Goal: Task Accomplishment & Management: Complete application form

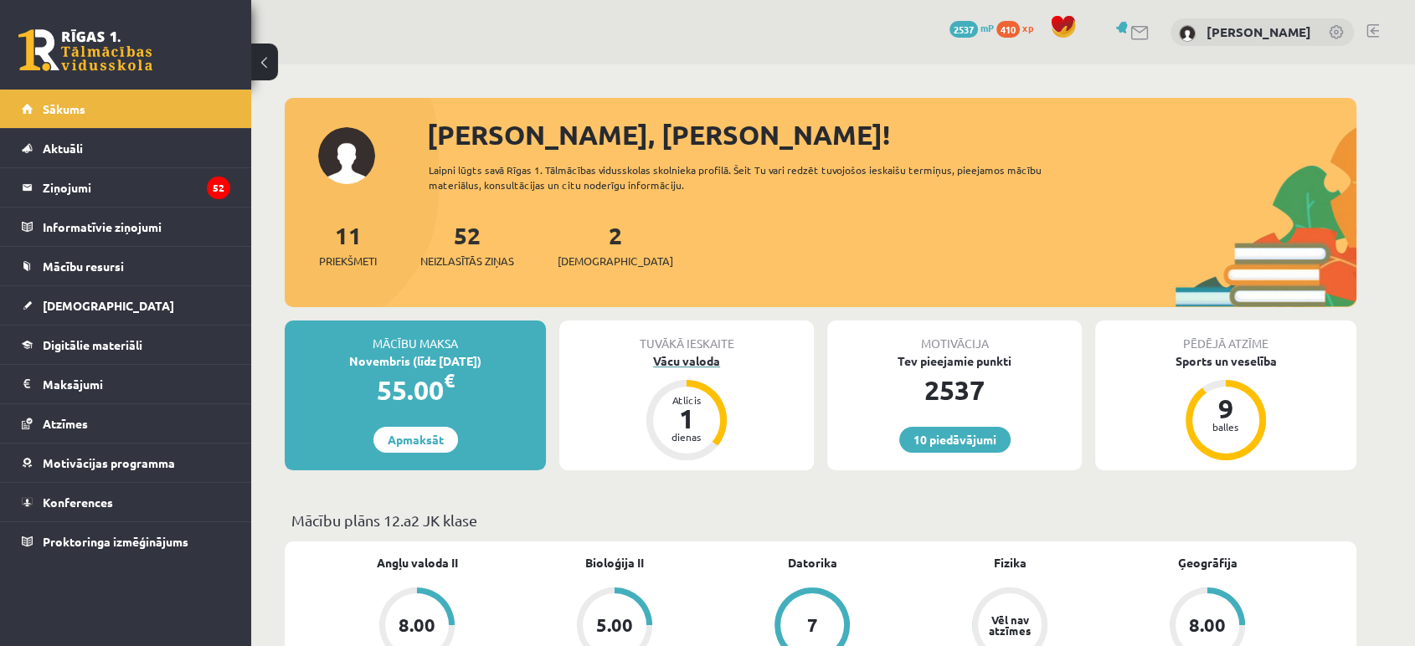
click at [676, 356] on div "Vācu valoda" at bounding box center [686, 361] width 255 height 18
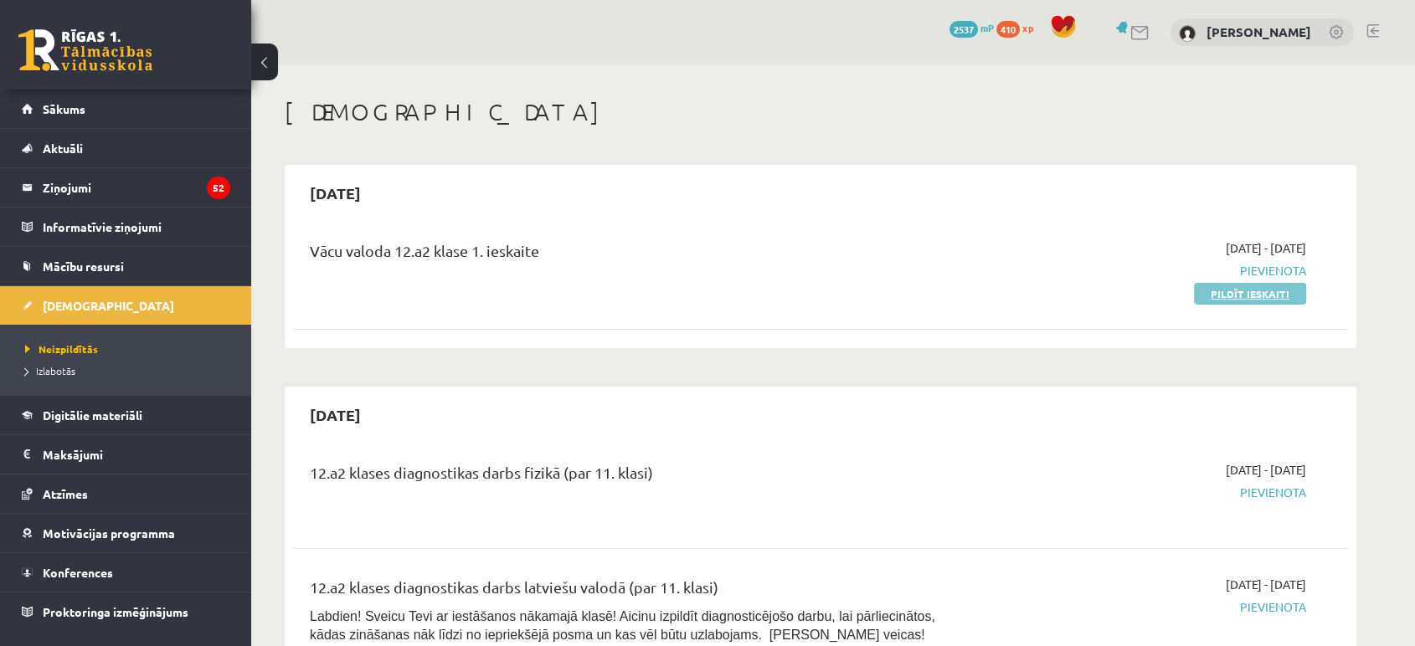
click at [1236, 299] on link "Pildīt ieskaiti" at bounding box center [1250, 294] width 112 height 22
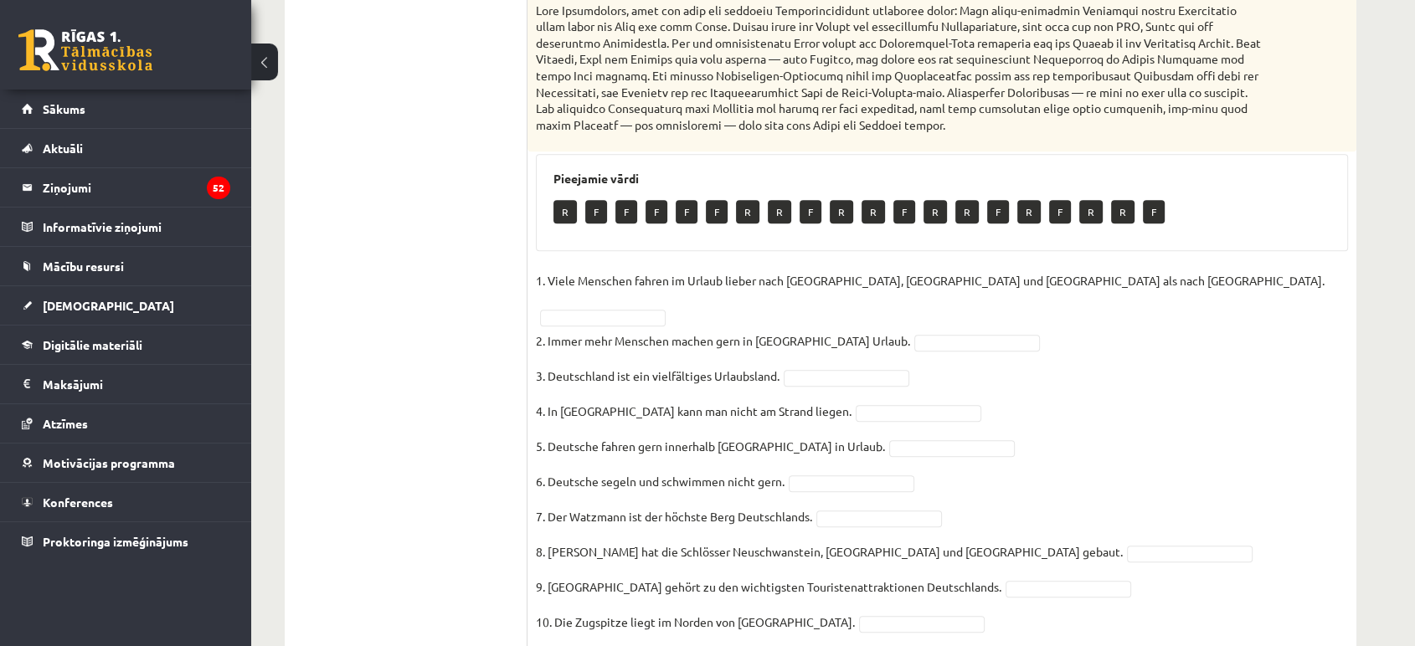
scroll to position [733, 0]
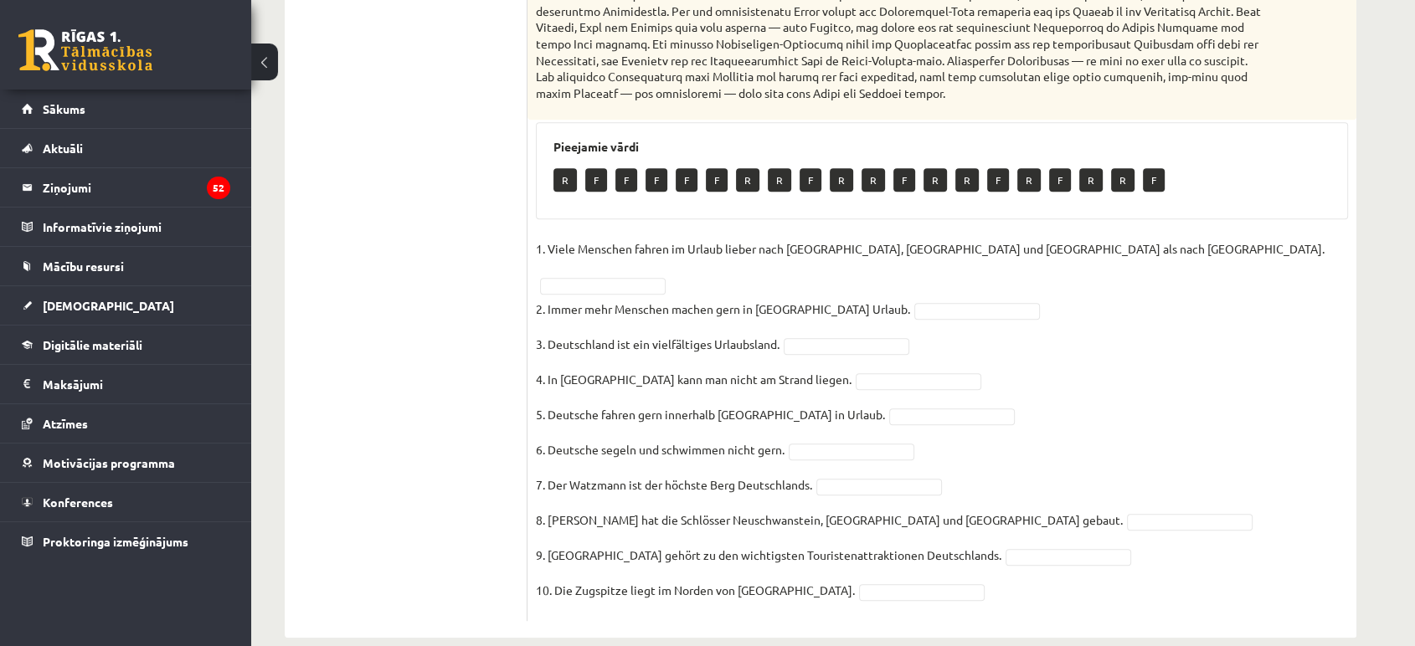
click at [1096, 238] on fieldset "1. Viele Menschen fahren im Urlaub lieber nach Spanien, Italien und Frankreich …" at bounding box center [942, 424] width 812 height 377
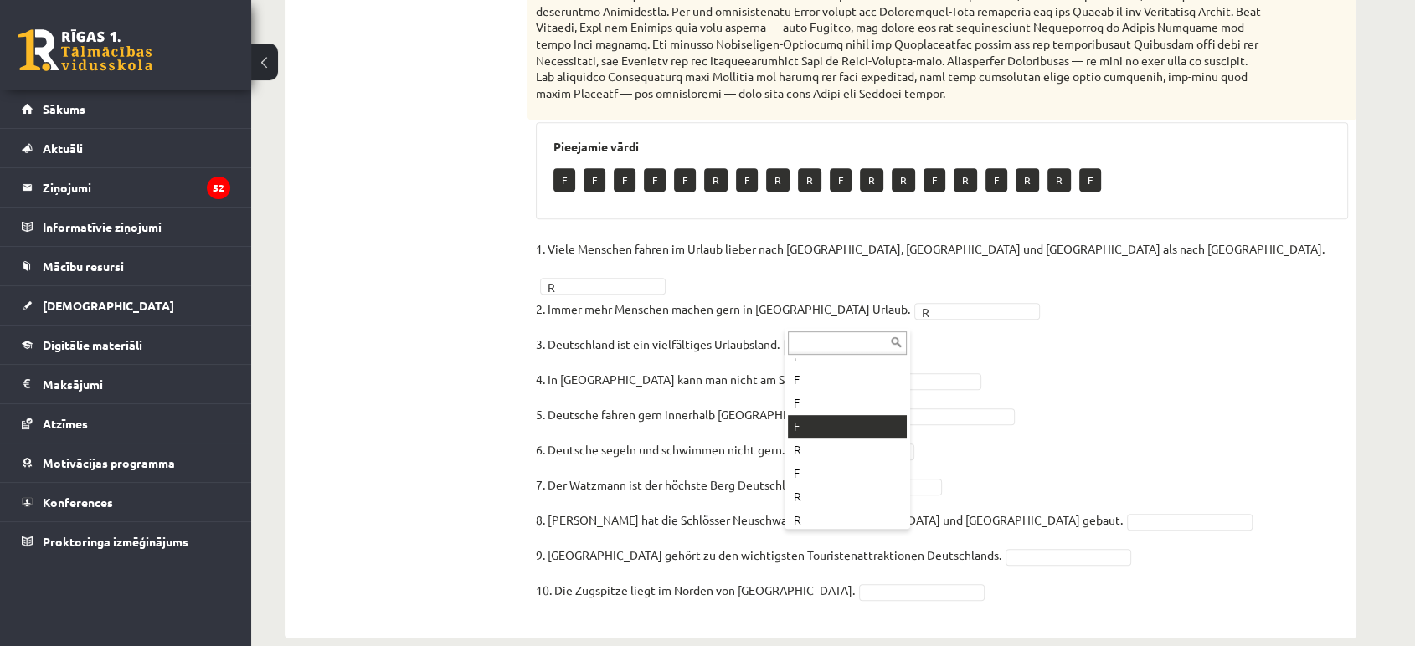
scroll to position [93, 0]
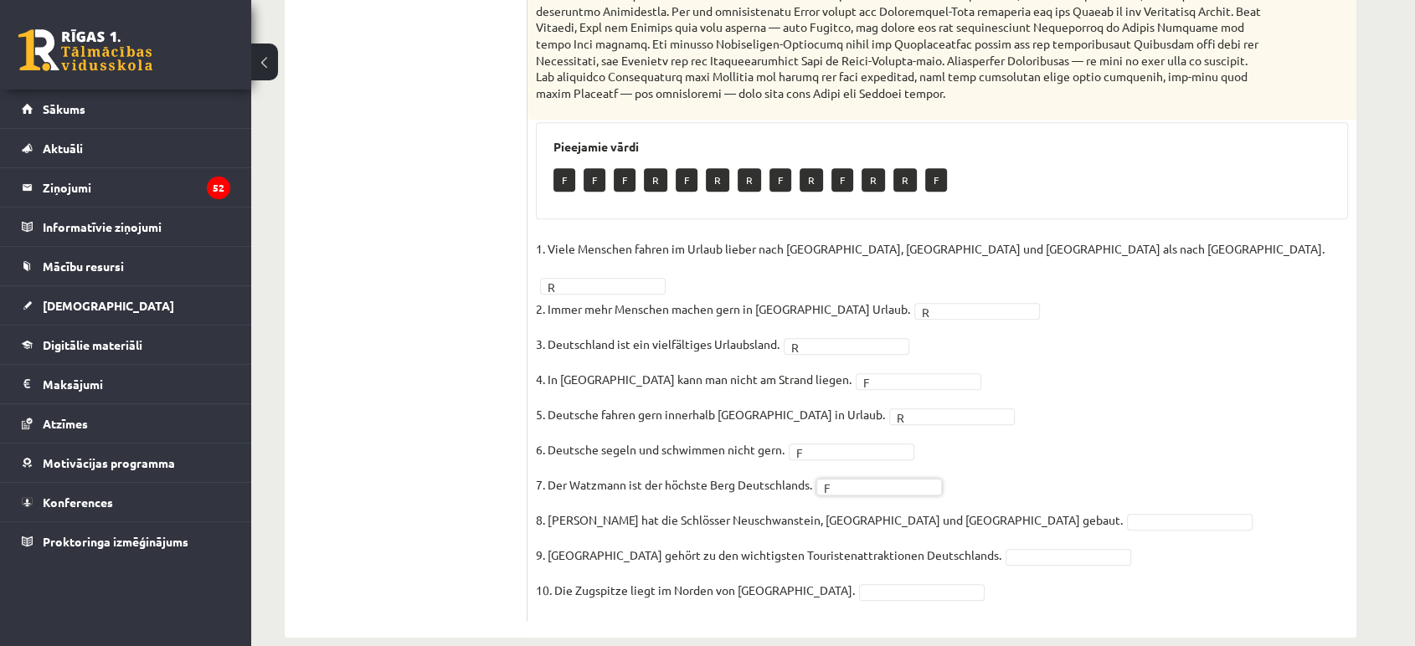
click at [1087, 504] on fieldset "1. Viele Menschen fahren im Urlaub lieber nach Spanien, Italien und Frankreich …" at bounding box center [942, 424] width 812 height 377
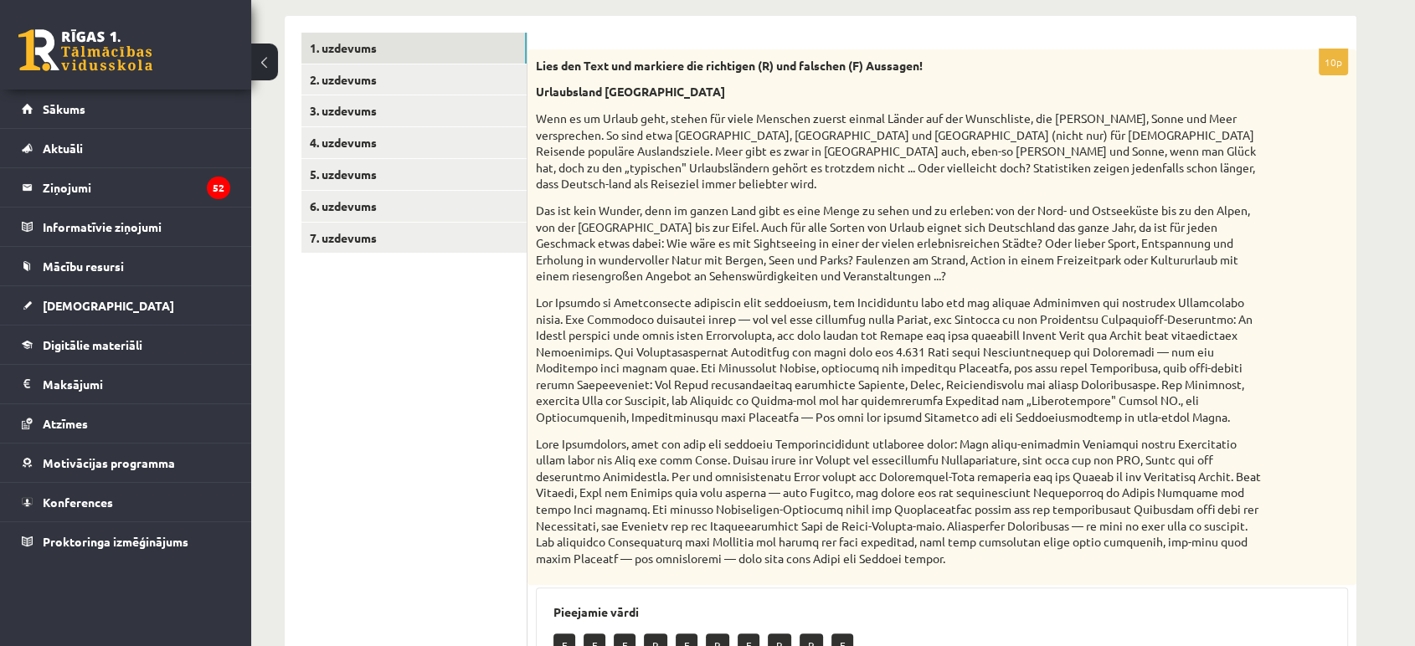
scroll to position [0, 0]
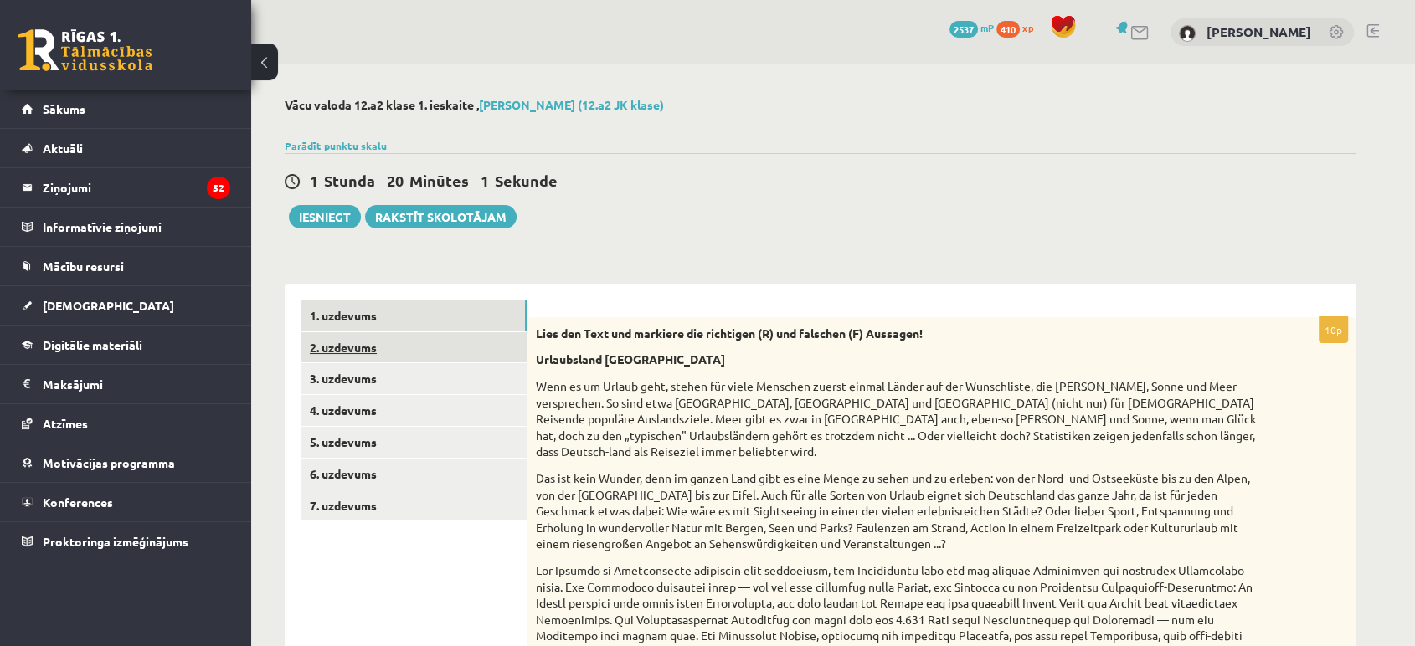
click at [357, 353] on link "2. uzdevums" at bounding box center [413, 347] width 225 height 31
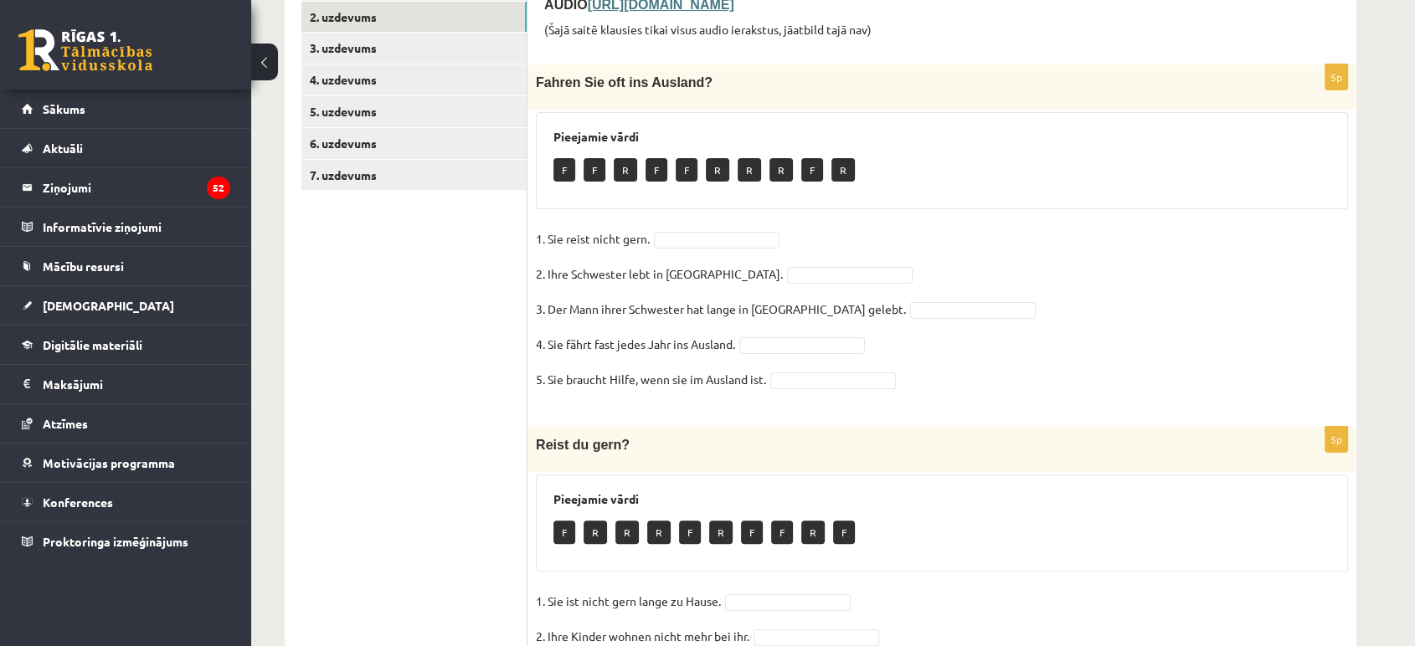
scroll to position [125, 0]
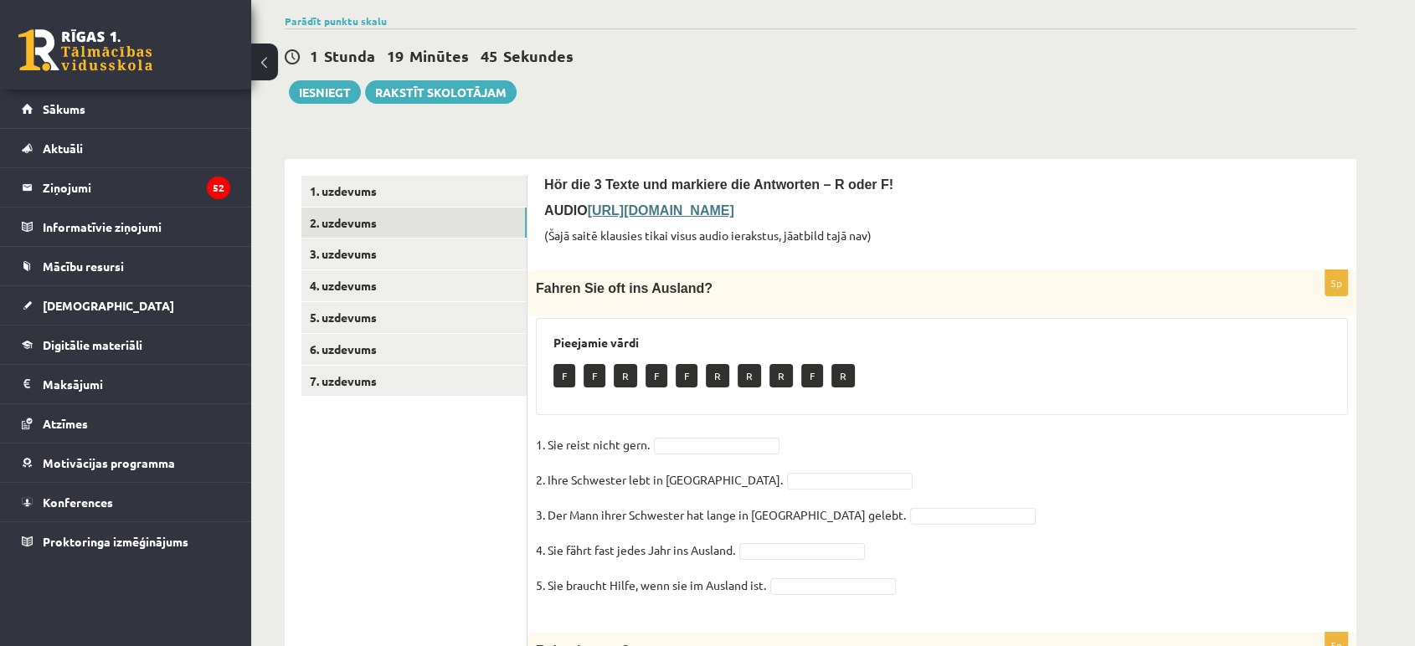
click at [734, 213] on b "https://deutschlernerblog.de/uebung-zum-hoerverstehen-deutsch-b1-ins-ausland-re…" at bounding box center [661, 210] width 147 height 14
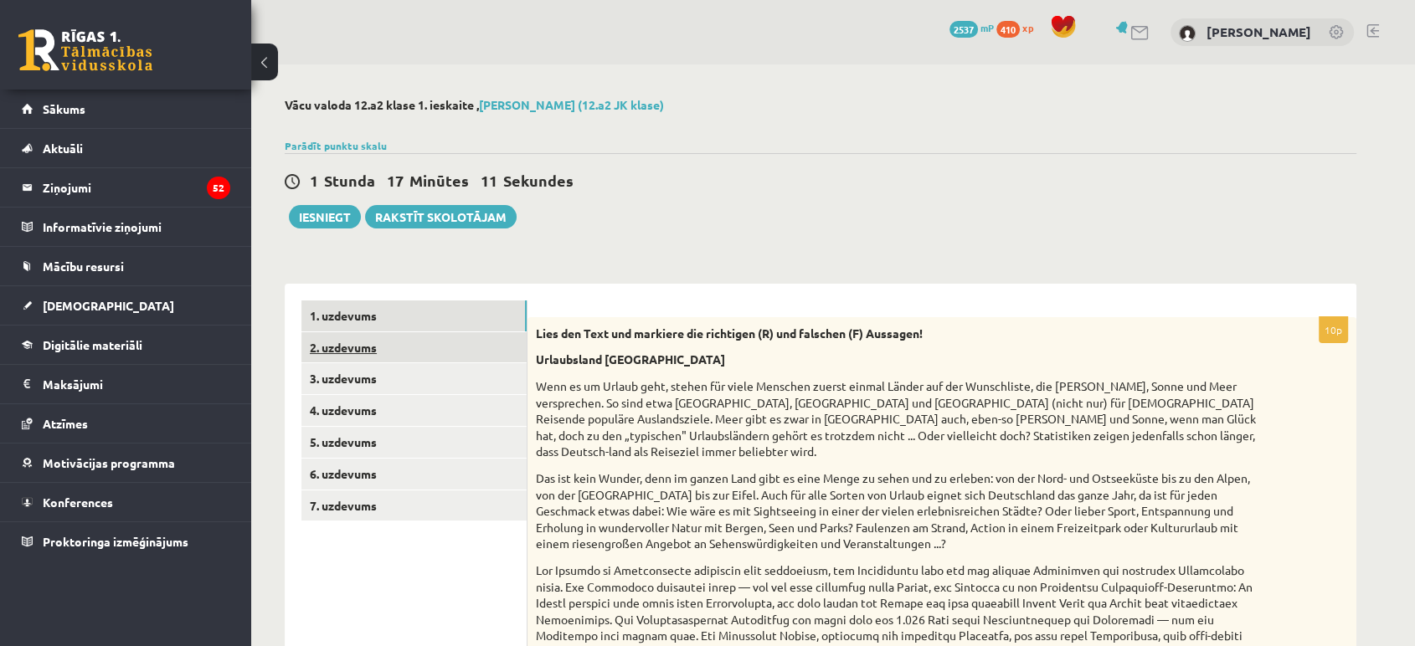
click at [507, 339] on link "2. uzdevums" at bounding box center [413, 347] width 225 height 31
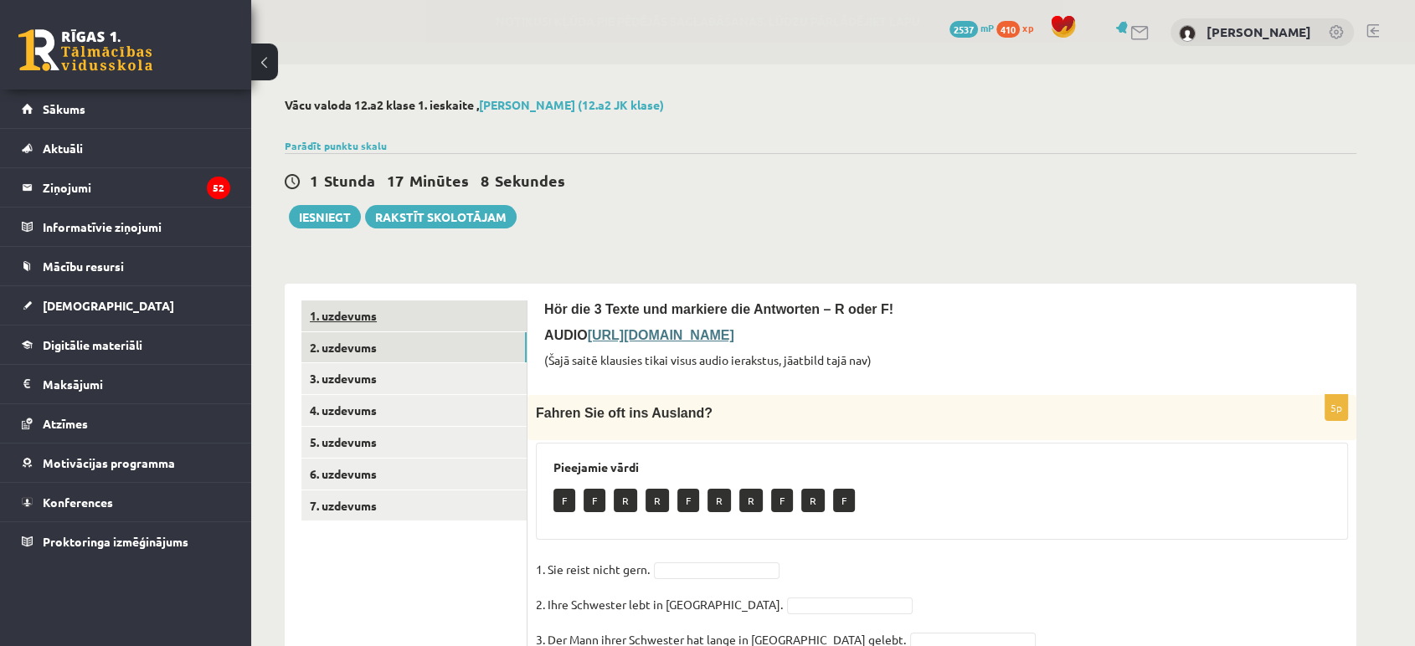
click at [455, 327] on link "1. uzdevums" at bounding box center [413, 316] width 225 height 31
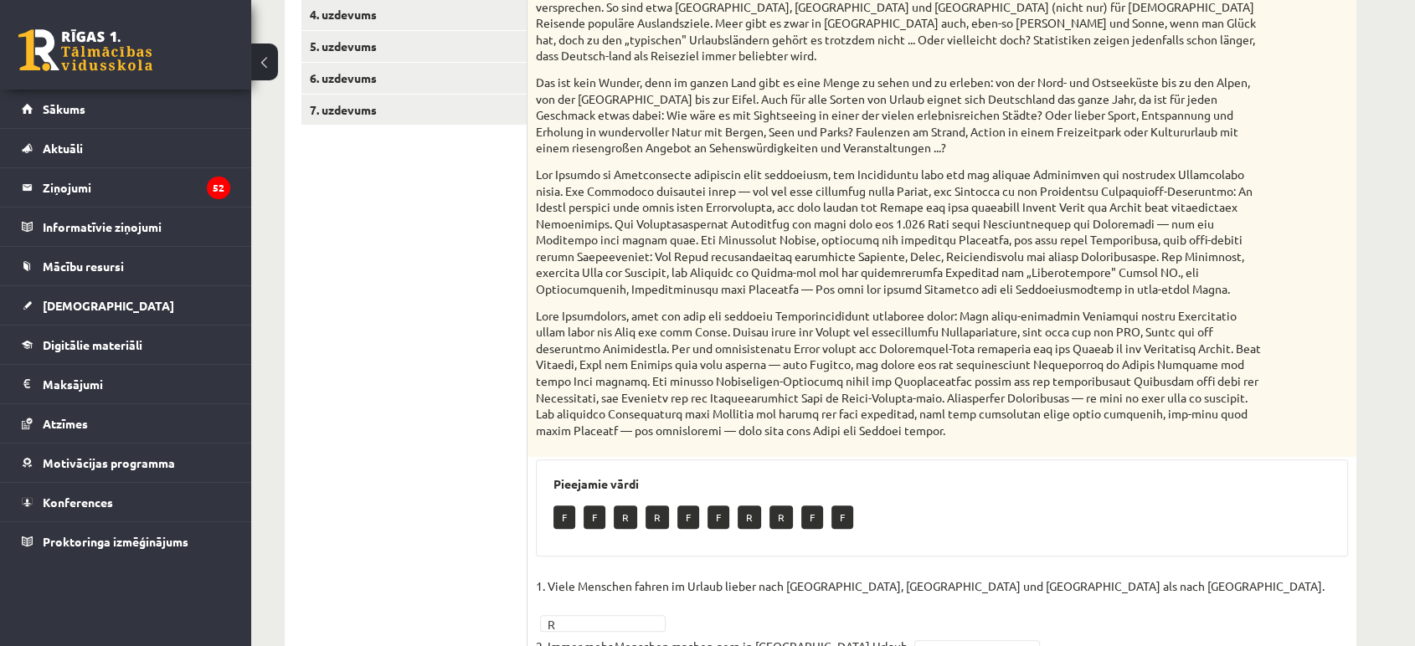
scroll to position [175, 0]
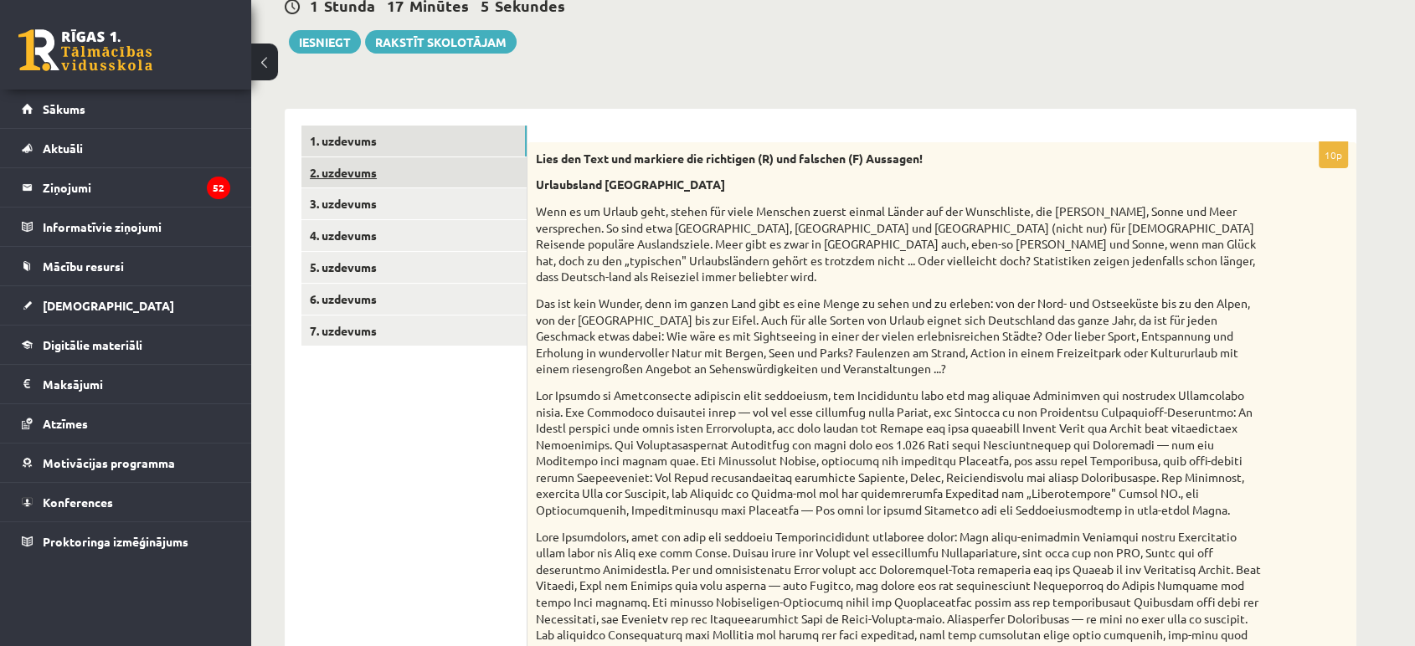
click at [475, 171] on link "2. uzdevums" at bounding box center [413, 172] width 225 height 31
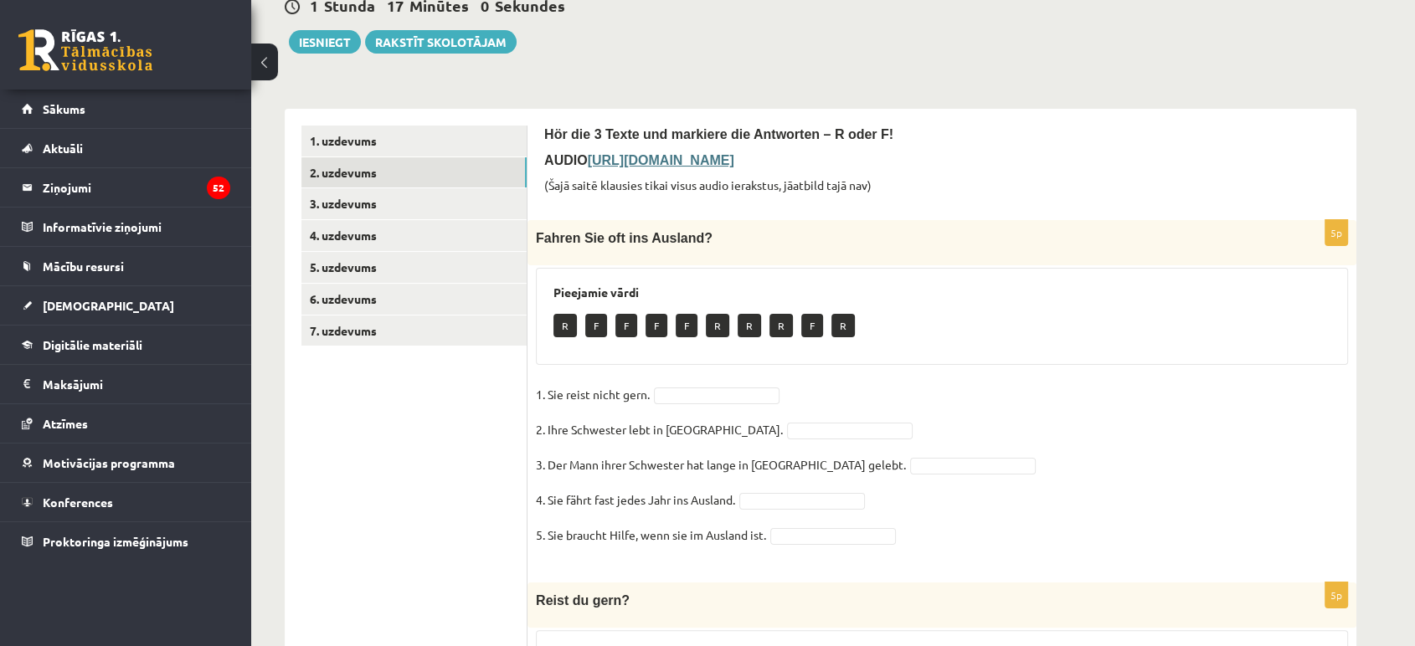
drag, startPoint x: 594, startPoint y: 159, endPoint x: 1116, endPoint y: 159, distance: 522.4
click at [1116, 159] on p "AUDIO https://deutschlernerblog.de/uebung-zum-hoerverstehen-deutsch-b1-ins-ausl…" at bounding box center [941, 161] width 795 height 18
copy span "https://deutschlernerblog.de/uebung-zum-hoerverstehen-deutsch-b1-ins-ausland-re…"
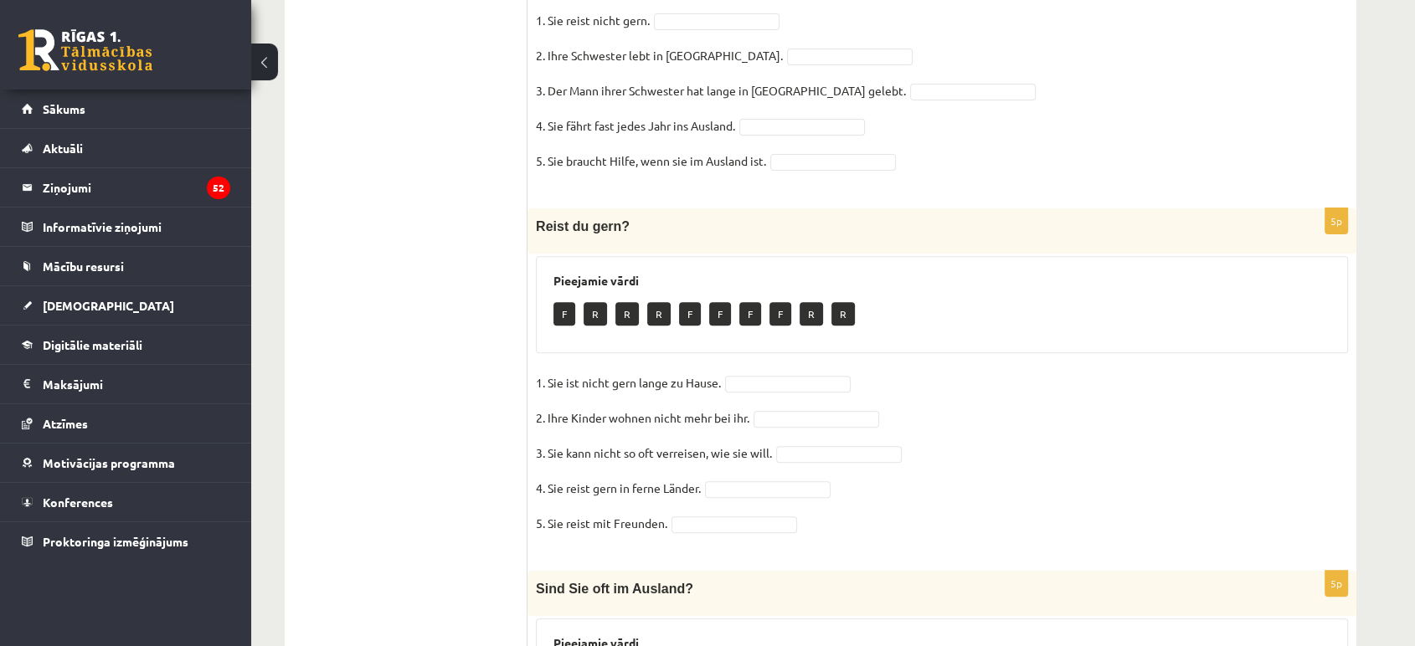
scroll to position [589, 0]
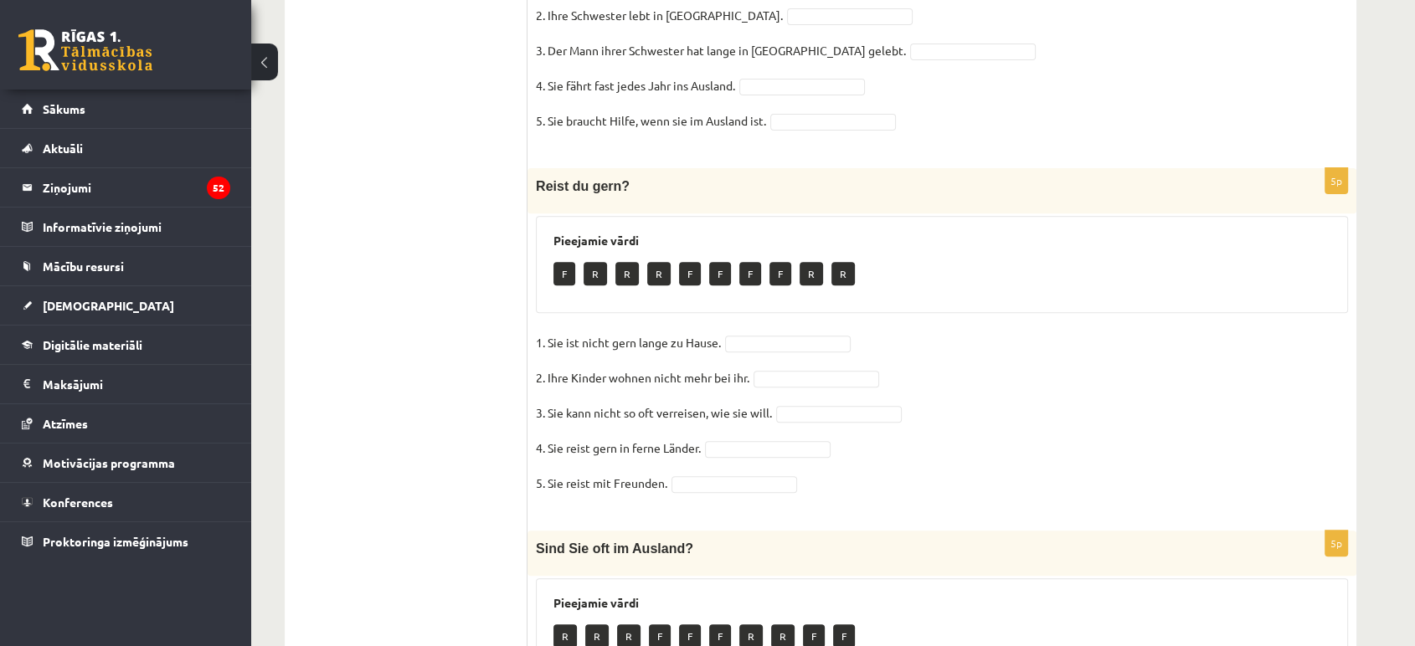
click at [432, 164] on ul "1. uzdevums 2. uzdevums 3. uzdevums 4. uzdevums 5. uzdevums 6. uzdevums 7. uzde…" at bounding box center [414, 293] width 226 height 1165
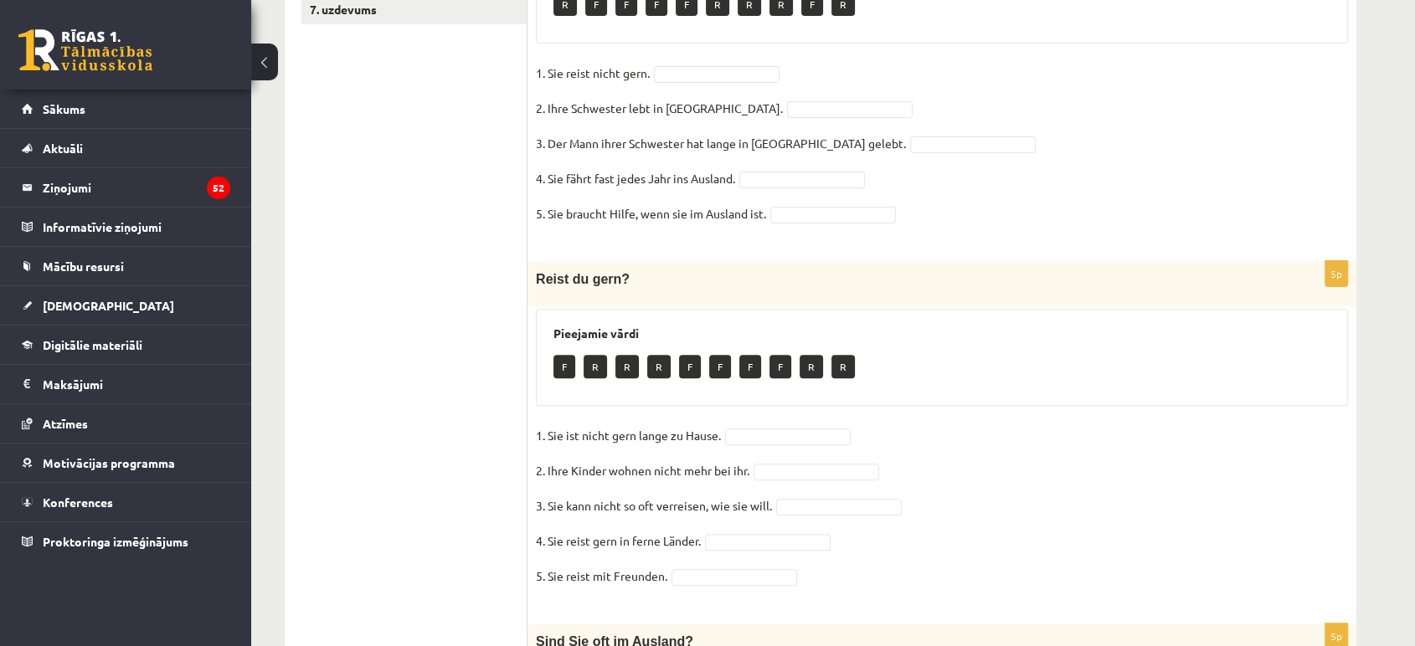
scroll to position [683, 0]
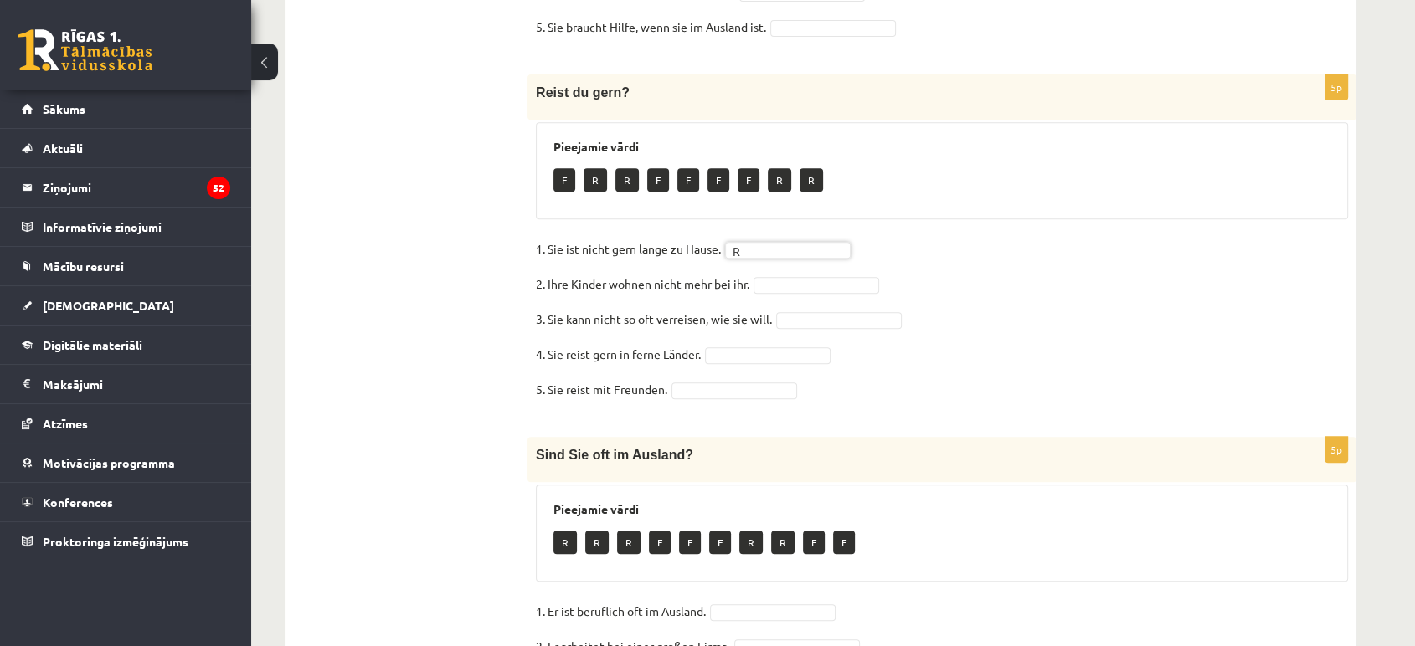
click at [825, 264] on fieldset "1. Sie ist nicht gern lange zu Hause. R * 2. Ihre Kinder wohnen nicht mehr bei …" at bounding box center [942, 324] width 812 height 176
drag, startPoint x: 817, startPoint y: 368, endPoint x: 810, endPoint y: 357, distance: 13.2
click at [817, 368] on fieldset "1. Sie ist nicht gern lange zu Hause. R * 2. Ihre Kinder wohnen nicht mehr bei …" at bounding box center [942, 324] width 812 height 176
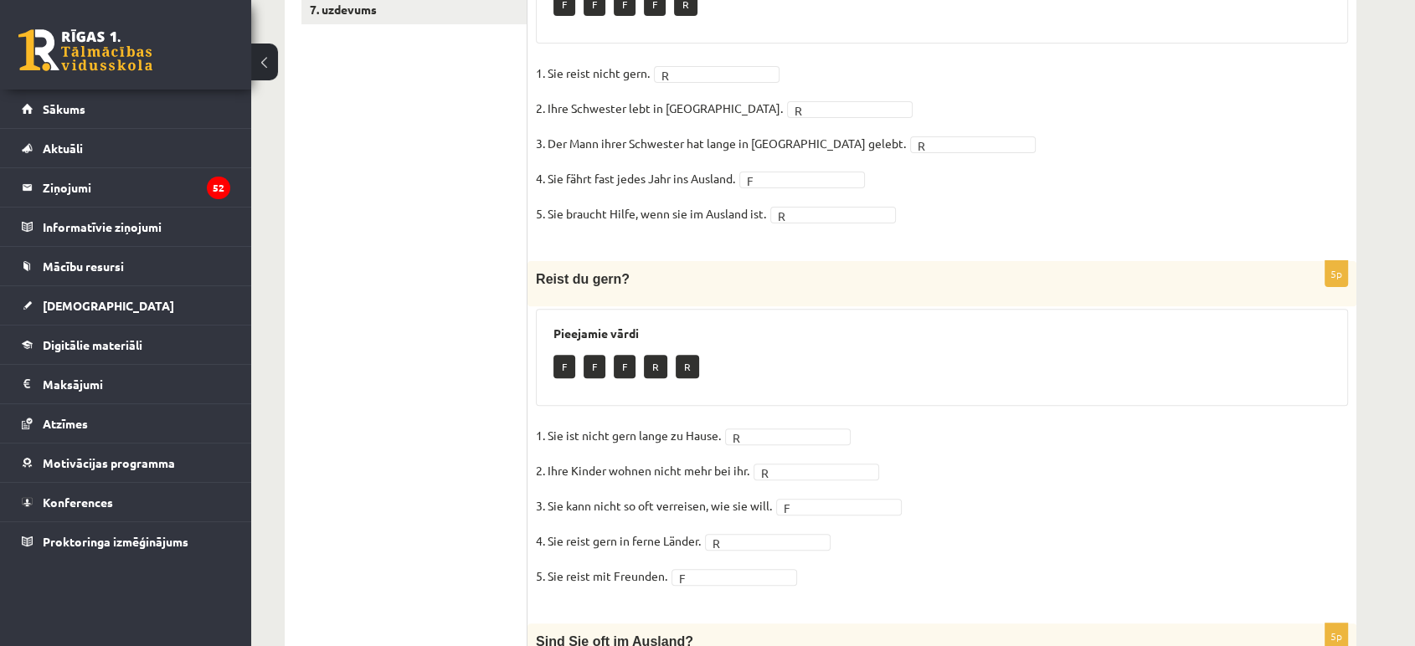
scroll to position [125, 0]
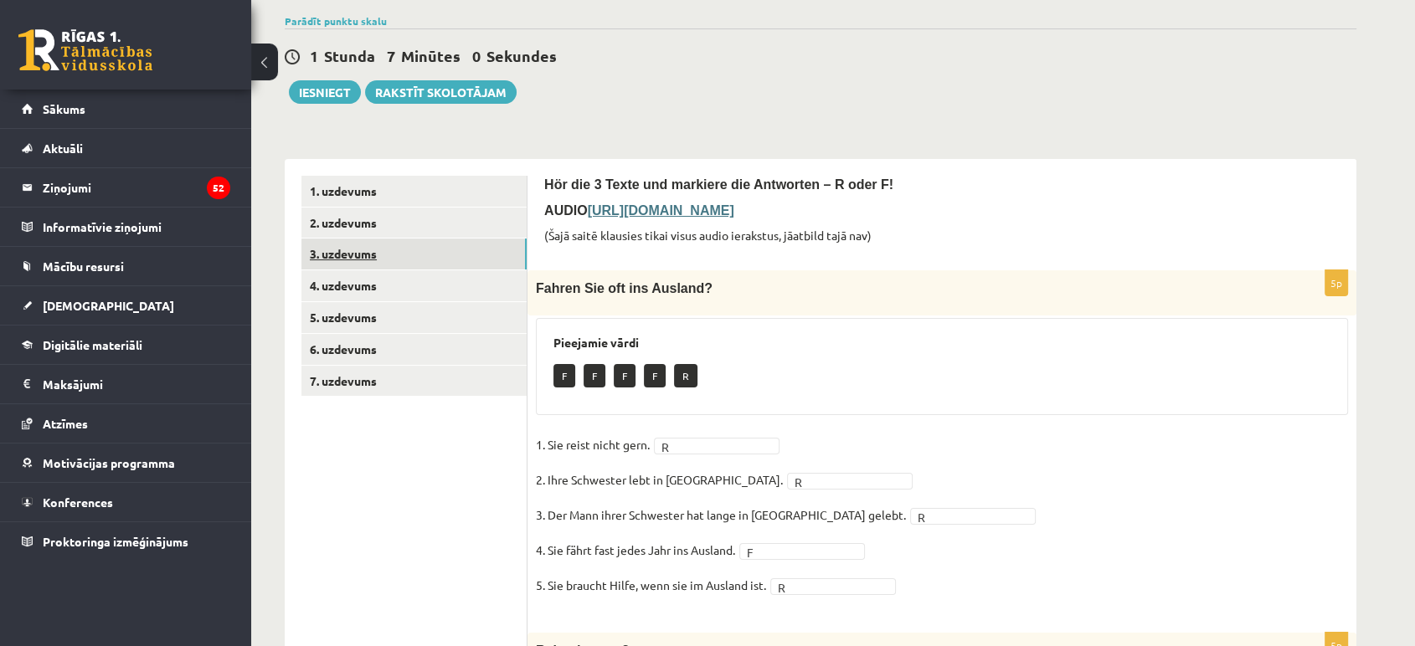
click at [476, 250] on link "3. uzdevums" at bounding box center [413, 254] width 225 height 31
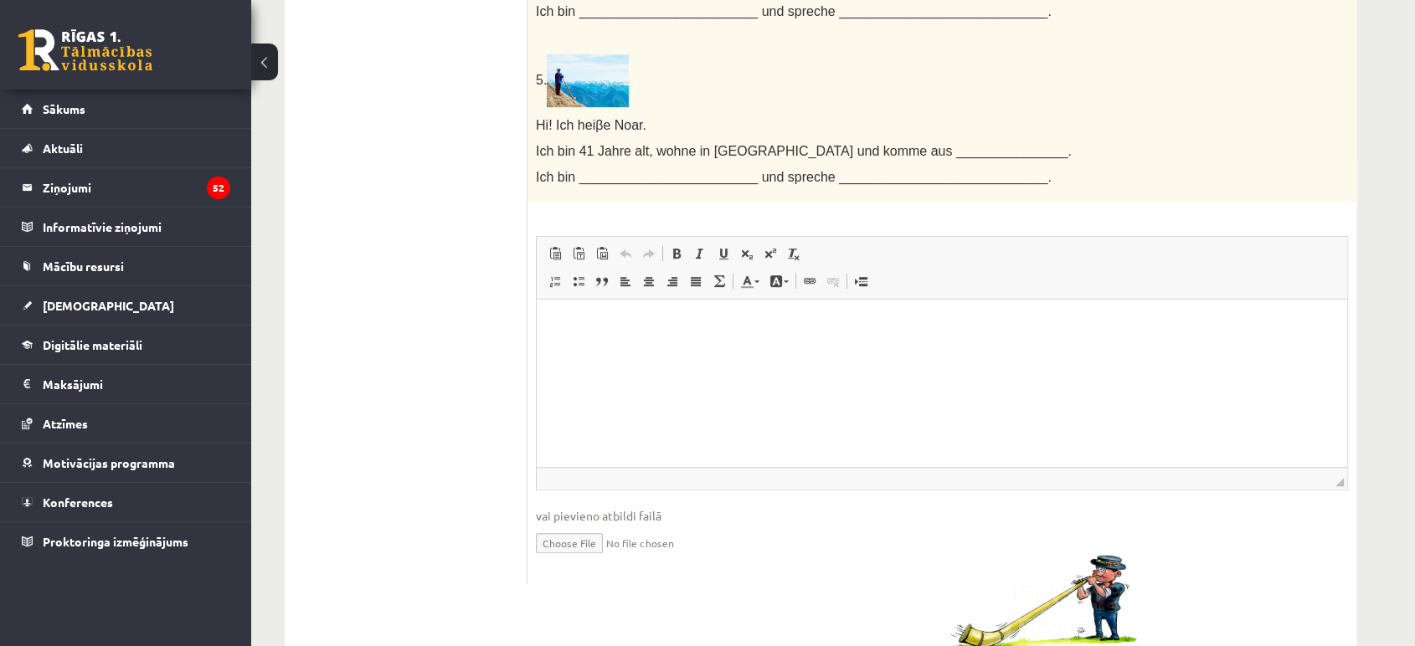
scroll to position [1170, 0]
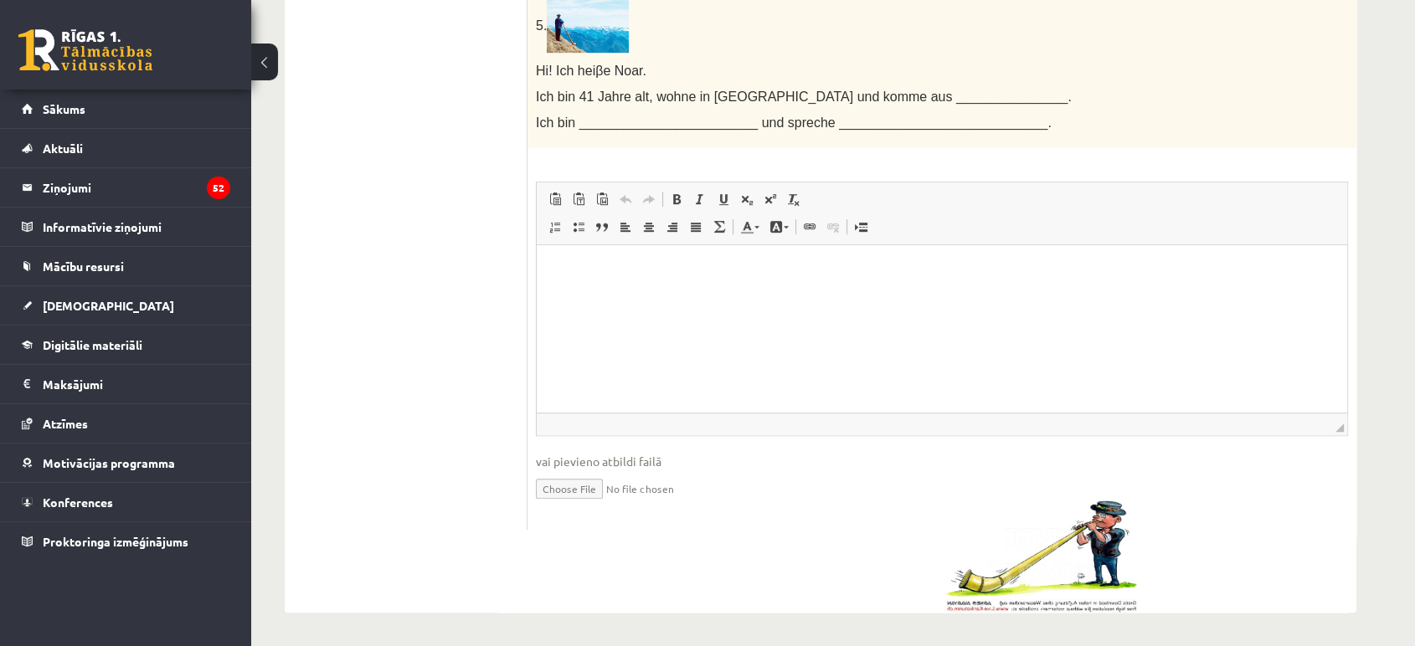
click at [1049, 548] on img at bounding box center [1040, 556] width 193 height 113
click at [1052, 573] on img at bounding box center [1040, 556] width 193 height 113
click at [558, 226] on span at bounding box center [554, 226] width 13 height 13
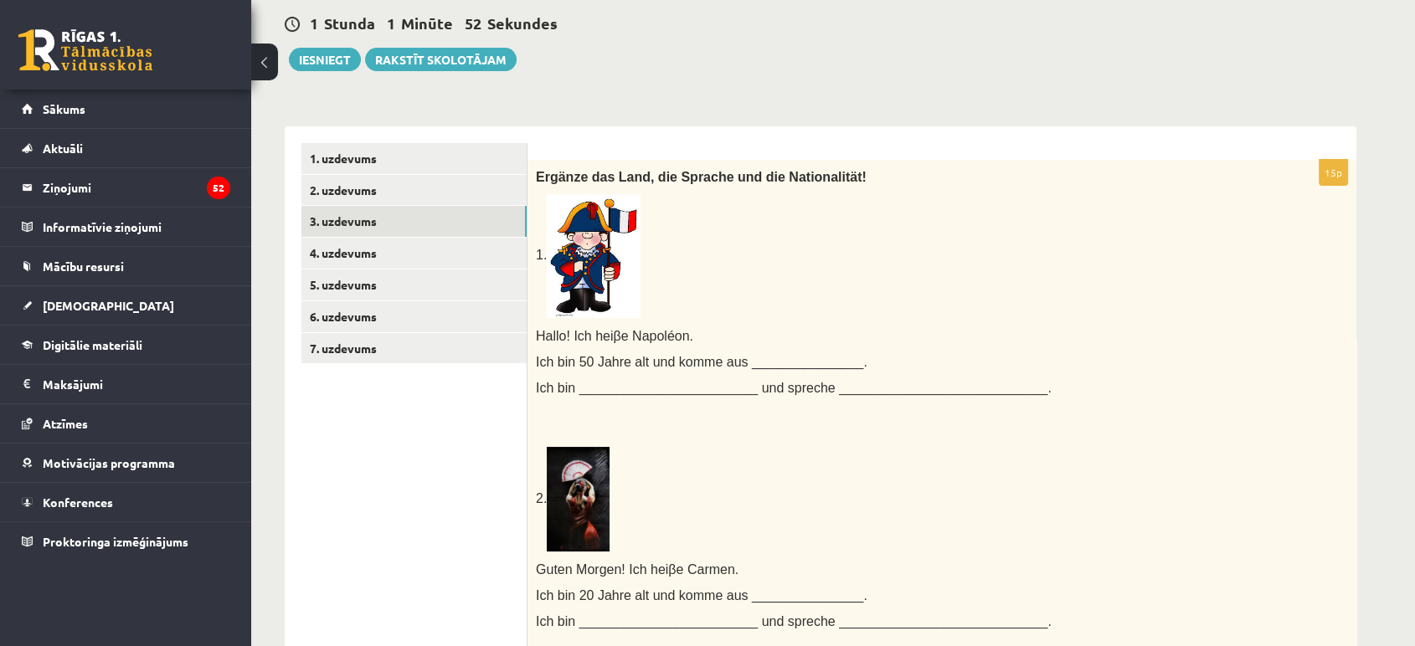
scroll to position [147, 0]
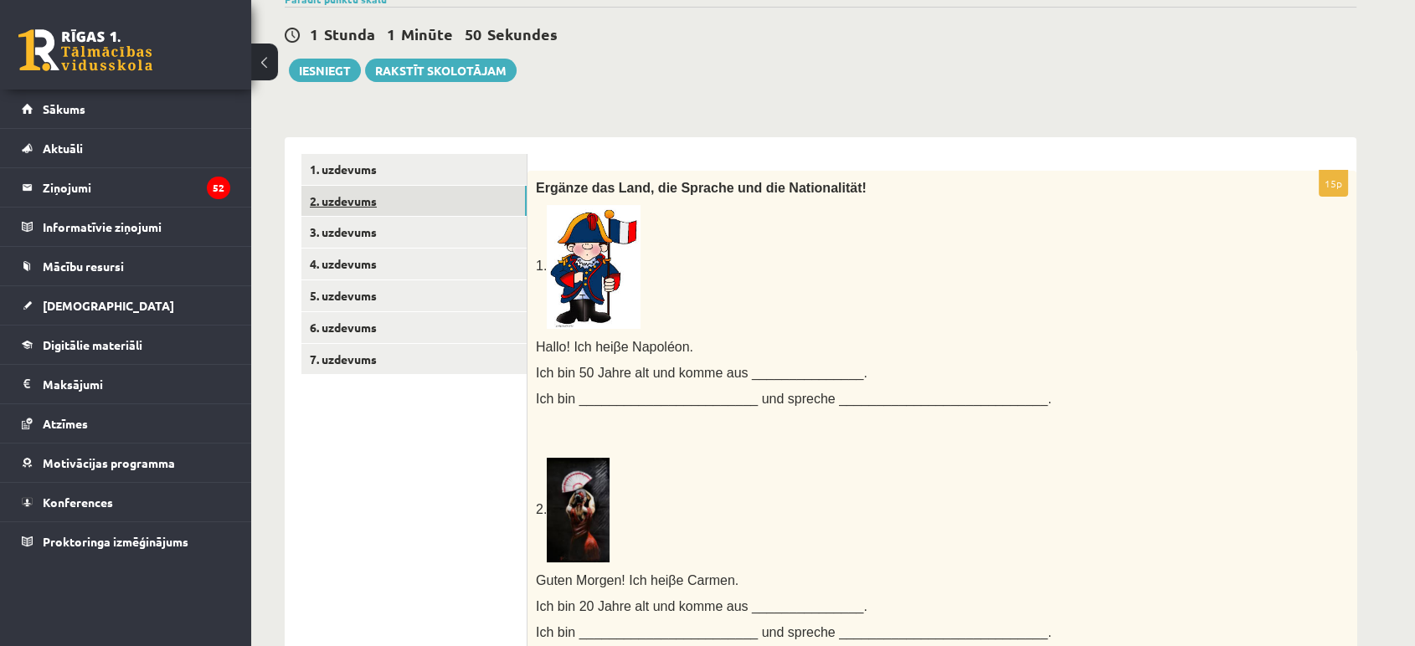
click at [414, 188] on link "2. uzdevums" at bounding box center [413, 201] width 225 height 31
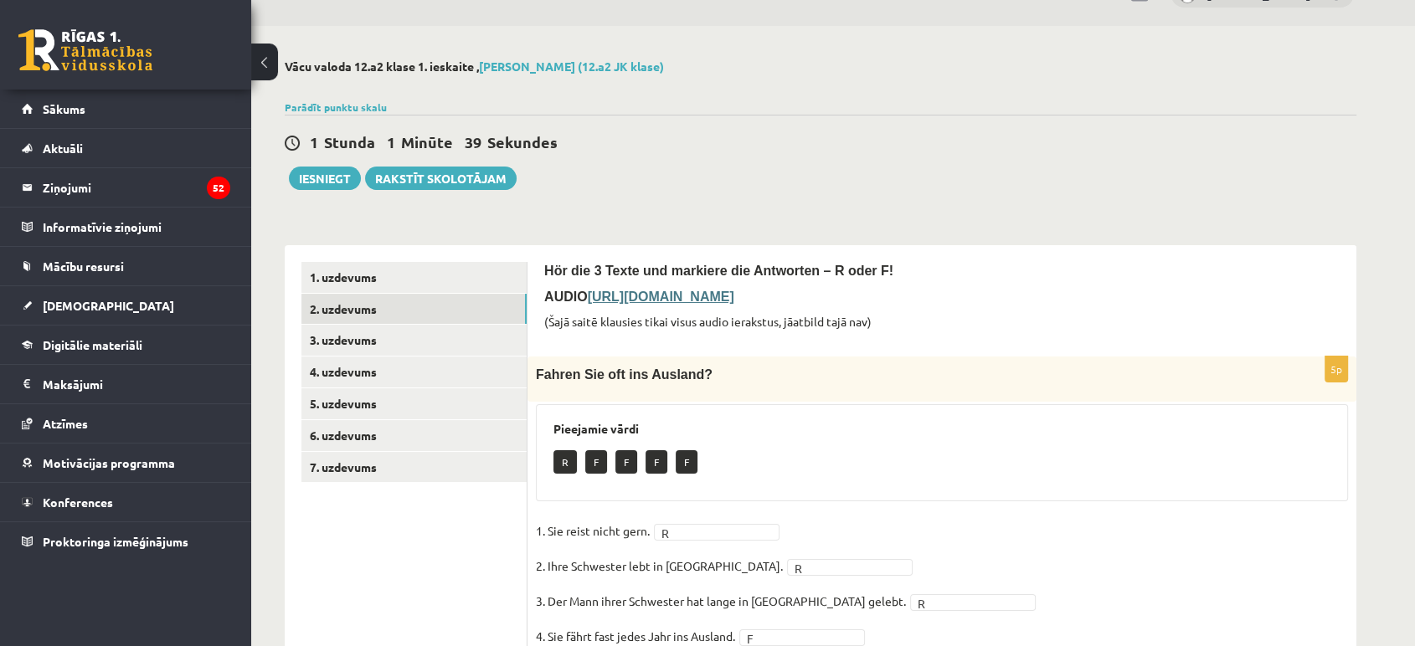
scroll to position [33, 0]
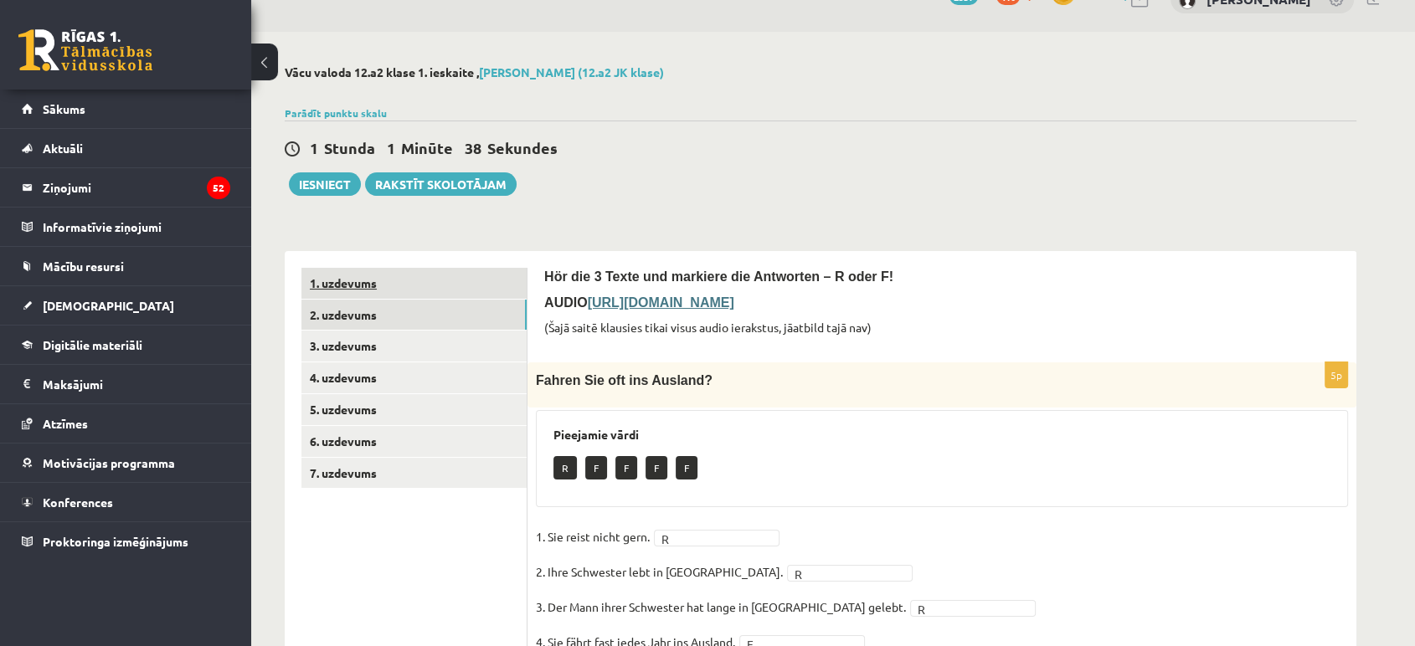
click at [445, 288] on link "1. uzdevums" at bounding box center [413, 283] width 225 height 31
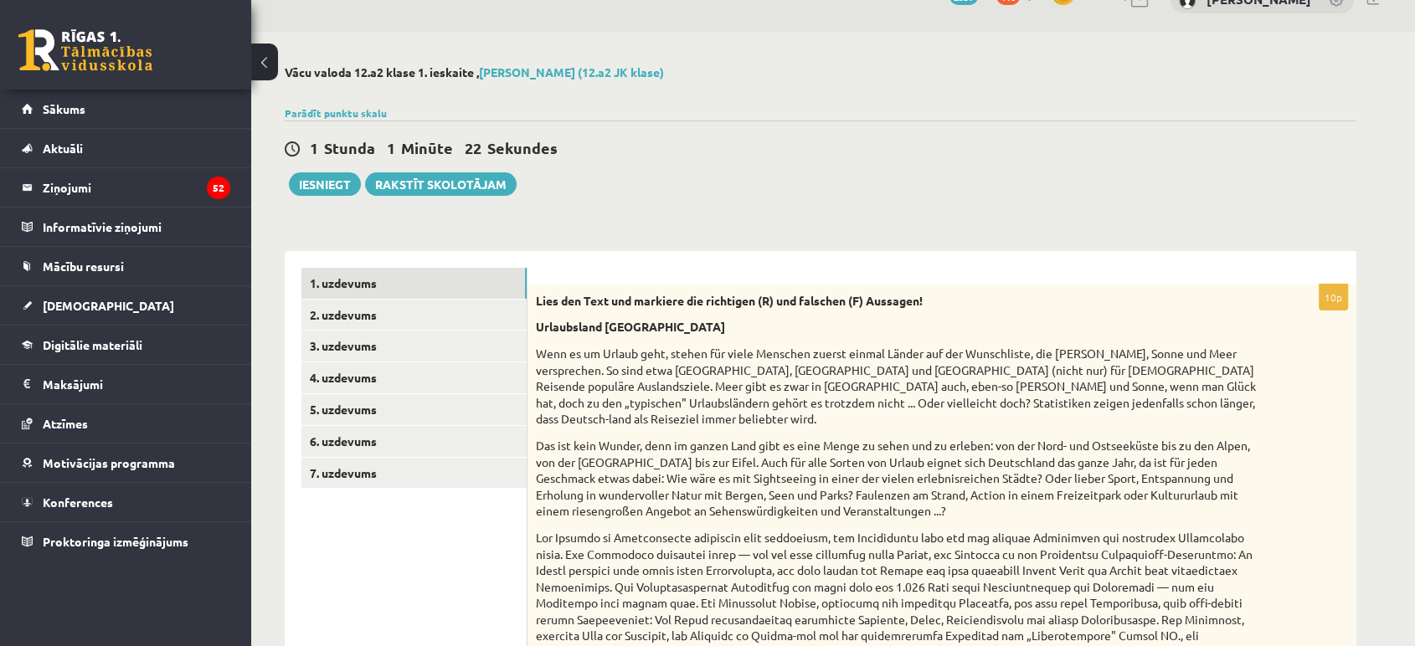
click at [669, 572] on p at bounding box center [900, 595] width 728 height 131
click at [663, 569] on p at bounding box center [900, 595] width 728 height 131
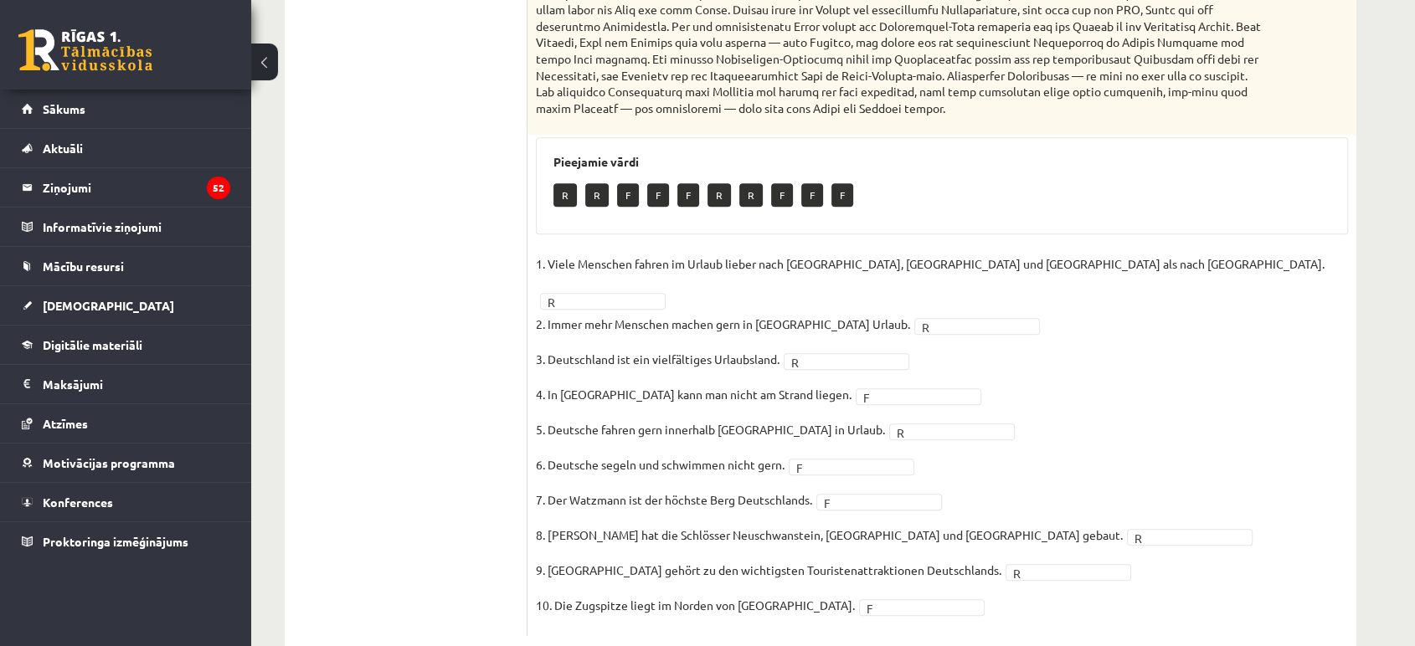
scroll to position [734, 0]
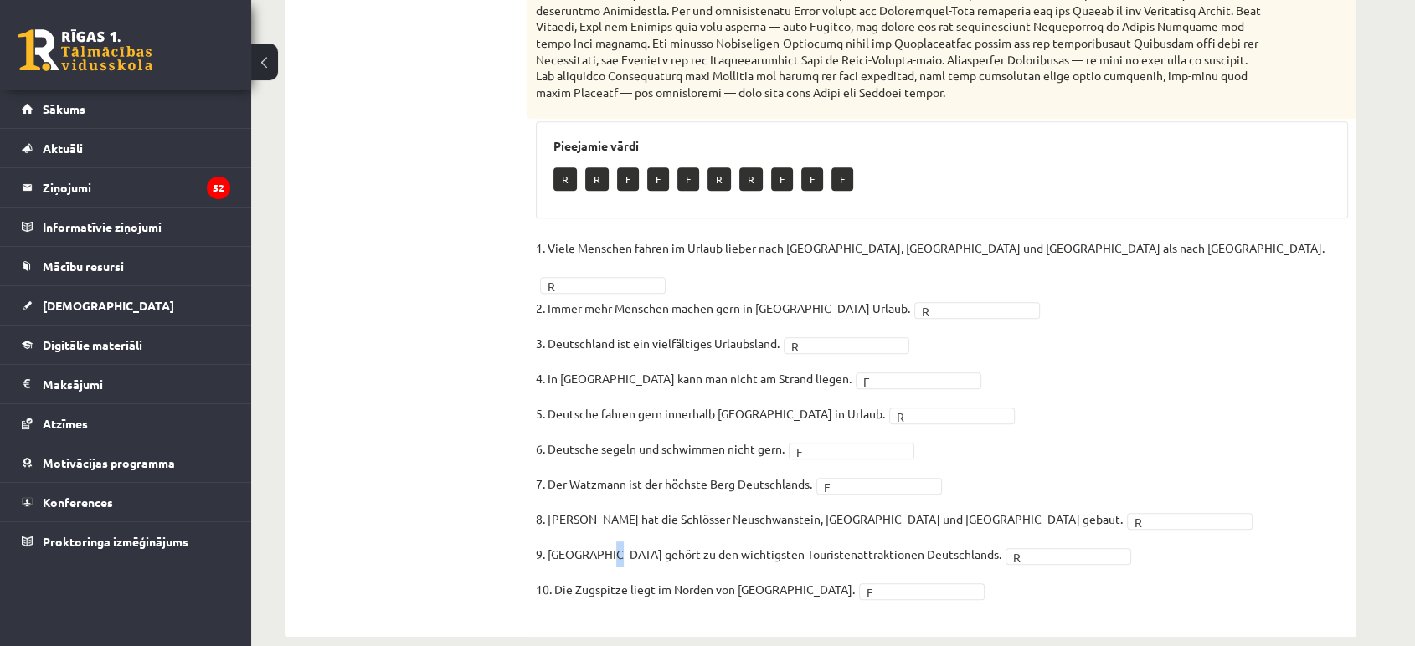
click at [609, 542] on p "9. Berlin gehört zu den wichtigsten Touristenattraktionen Deutschlands." at bounding box center [768, 554] width 465 height 25
copy p "ö"
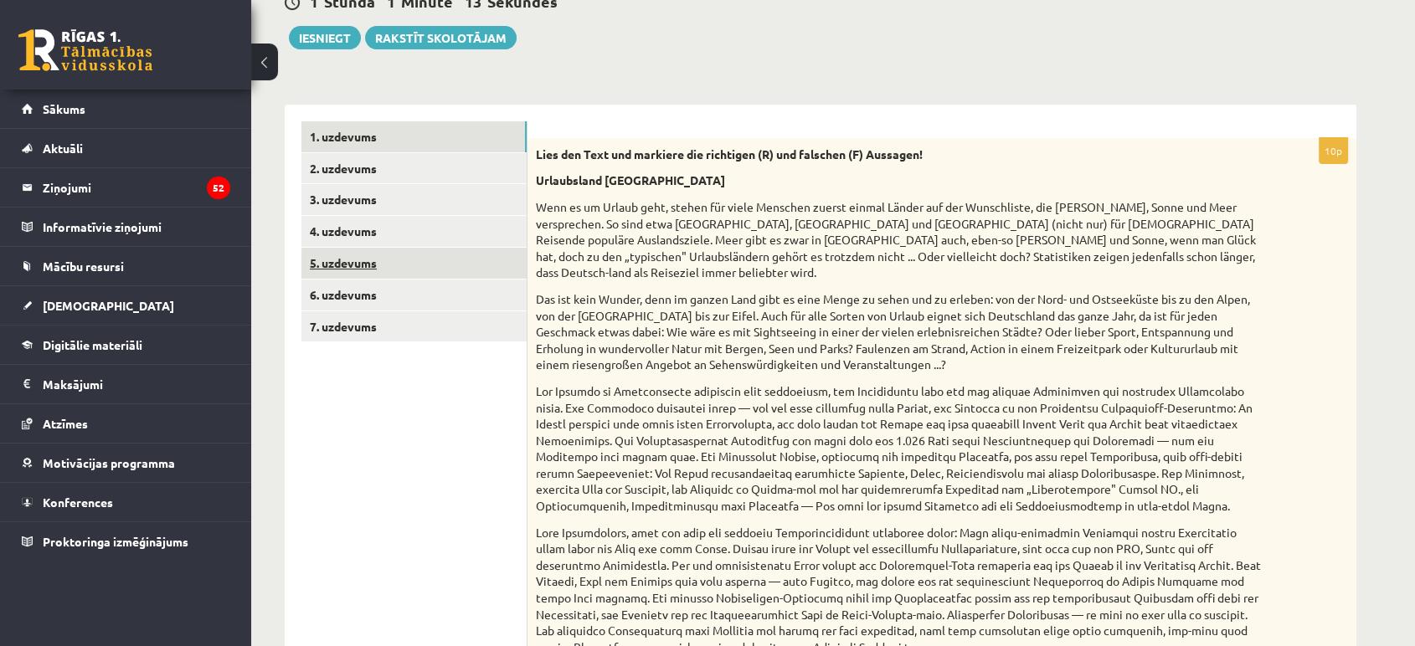
scroll to position [176, 0]
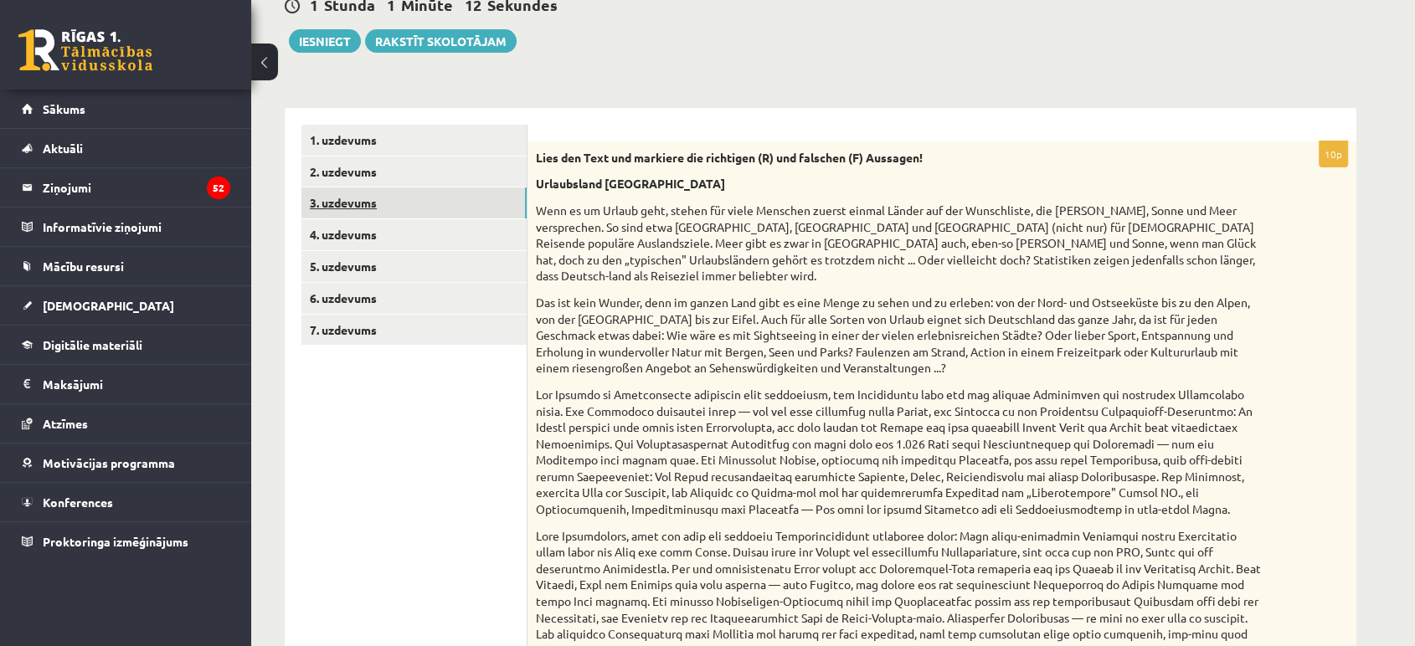
click at [399, 203] on link "3. uzdevums" at bounding box center [413, 203] width 225 height 31
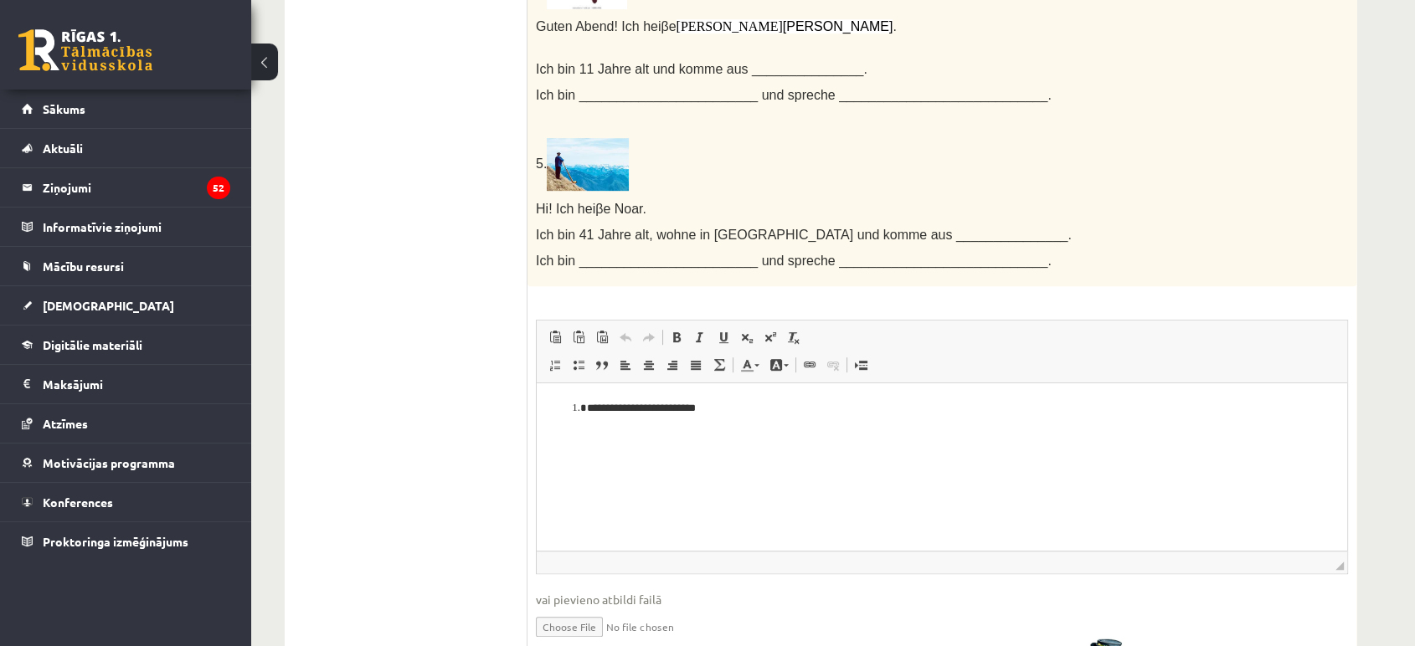
scroll to position [1170, 0]
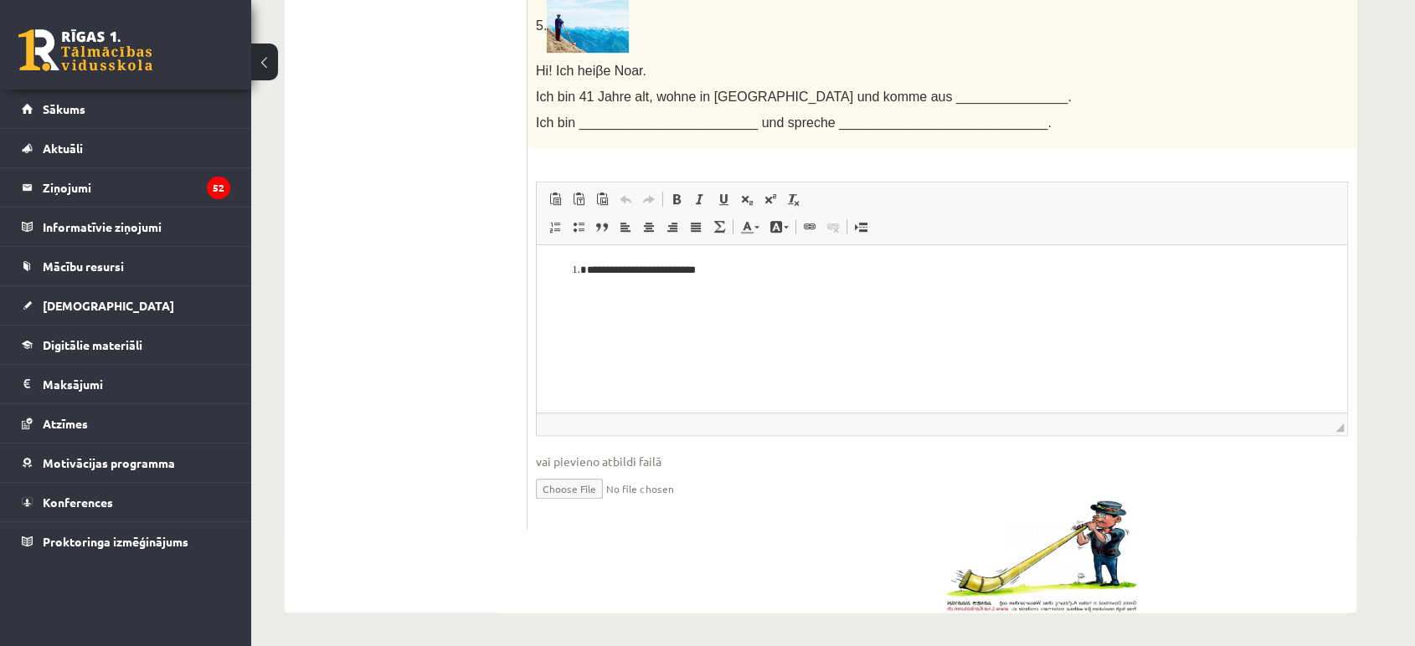
click at [775, 276] on li "**********" at bounding box center [935, 271] width 696 height 18
click at [810, 284] on span "Ielīmēt" at bounding box center [822, 289] width 51 height 24
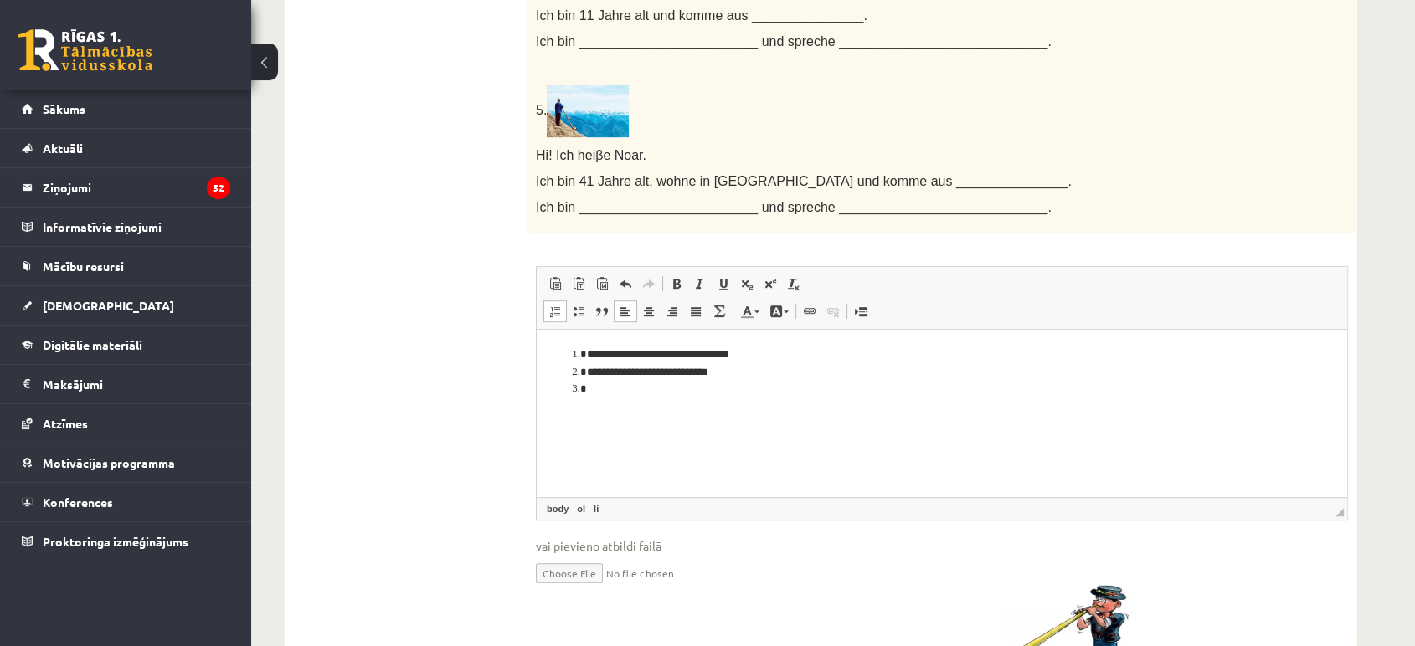
scroll to position [1170, 0]
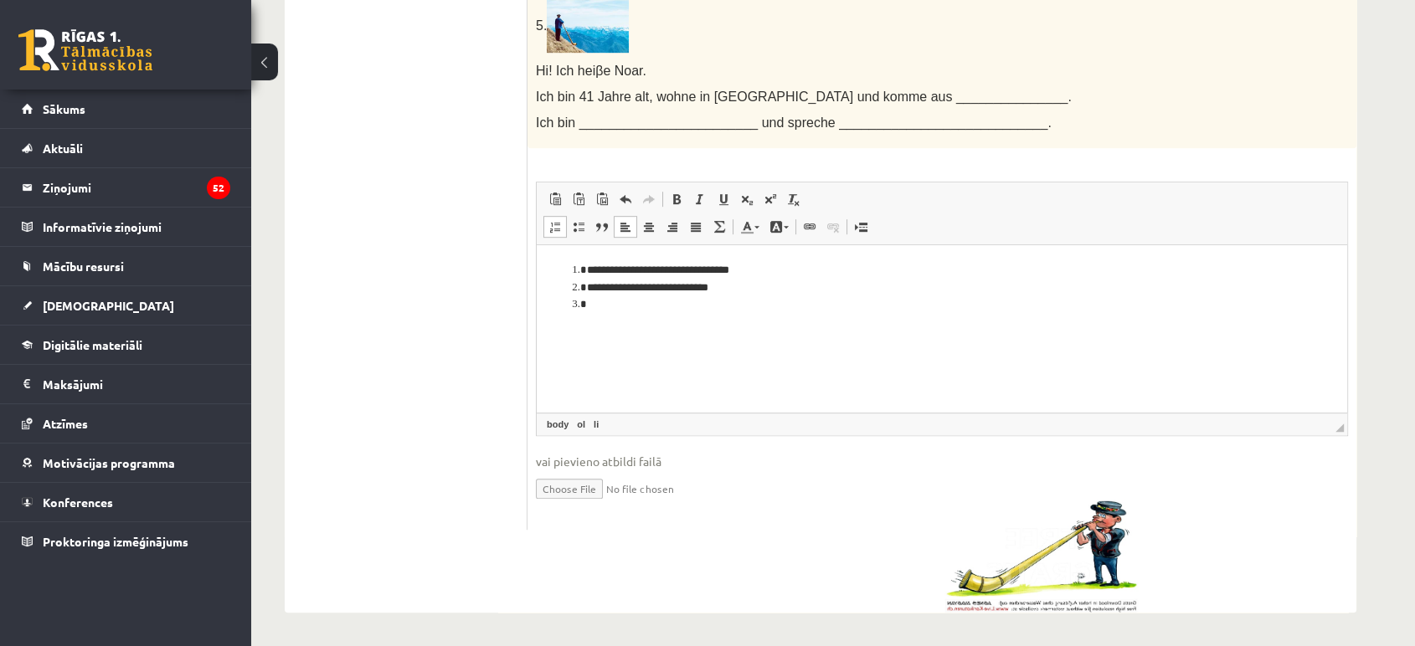
click at [1069, 543] on img at bounding box center [1040, 556] width 193 height 113
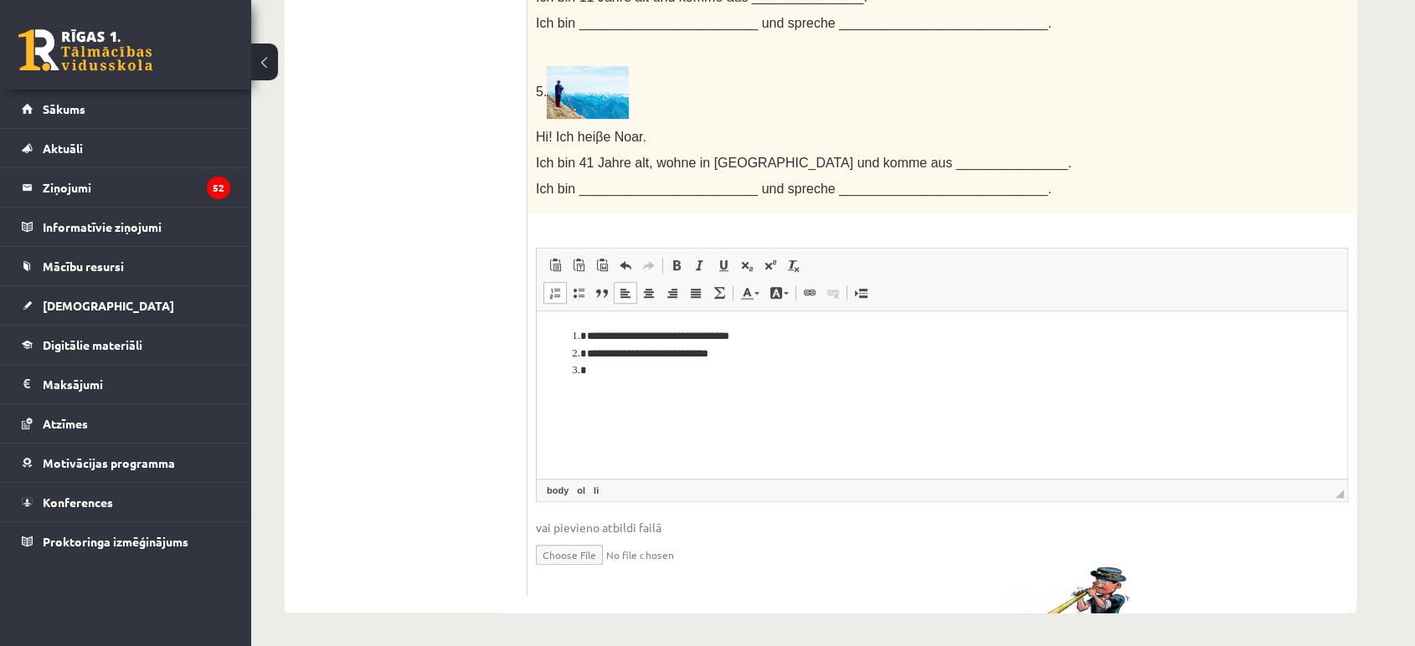
scroll to position [66, 0]
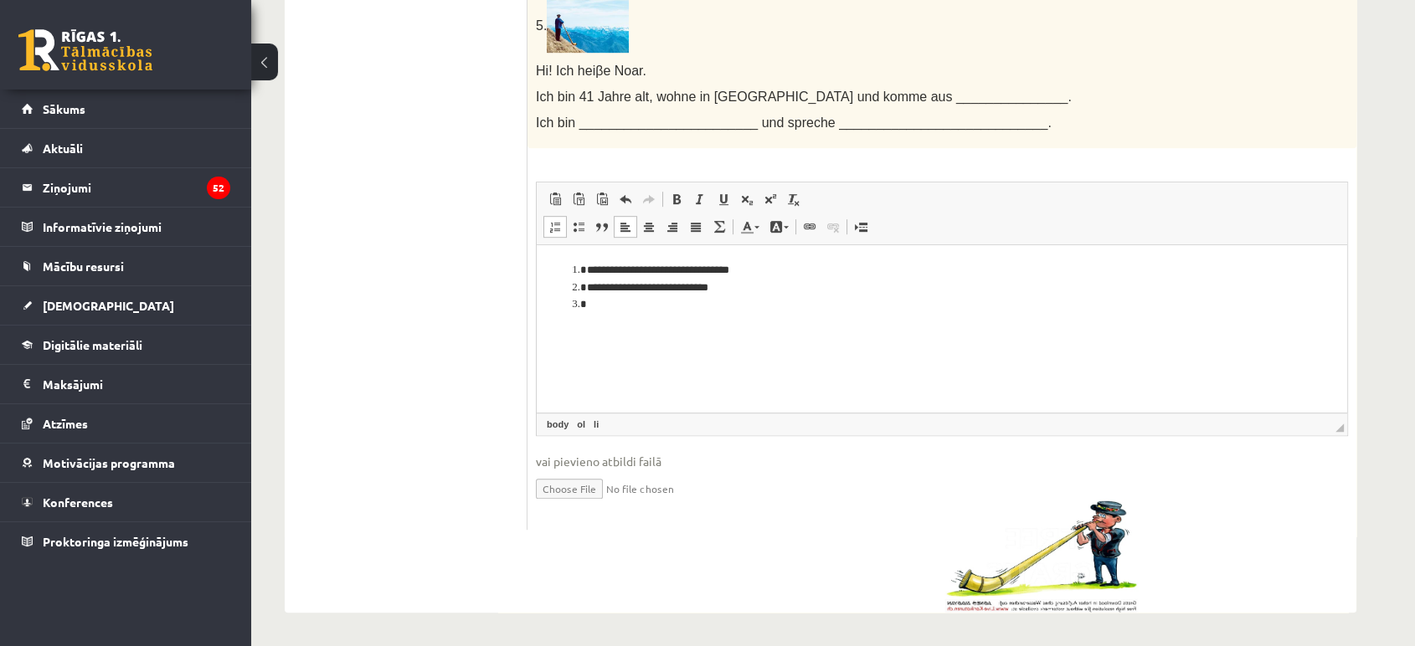
click at [632, 309] on li "Bagātinātā teksta redaktors, wiswyg-editor-user-answer-47433875100640" at bounding box center [942, 305] width 710 height 18
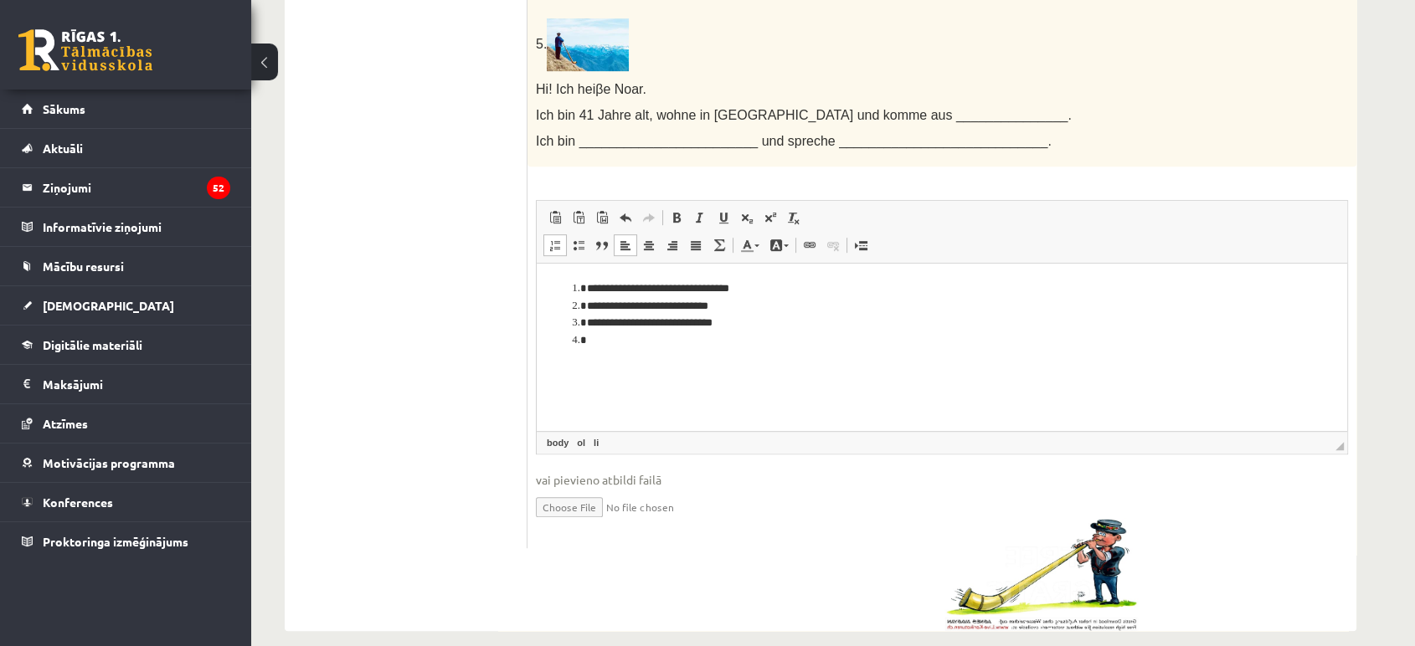
scroll to position [1170, 0]
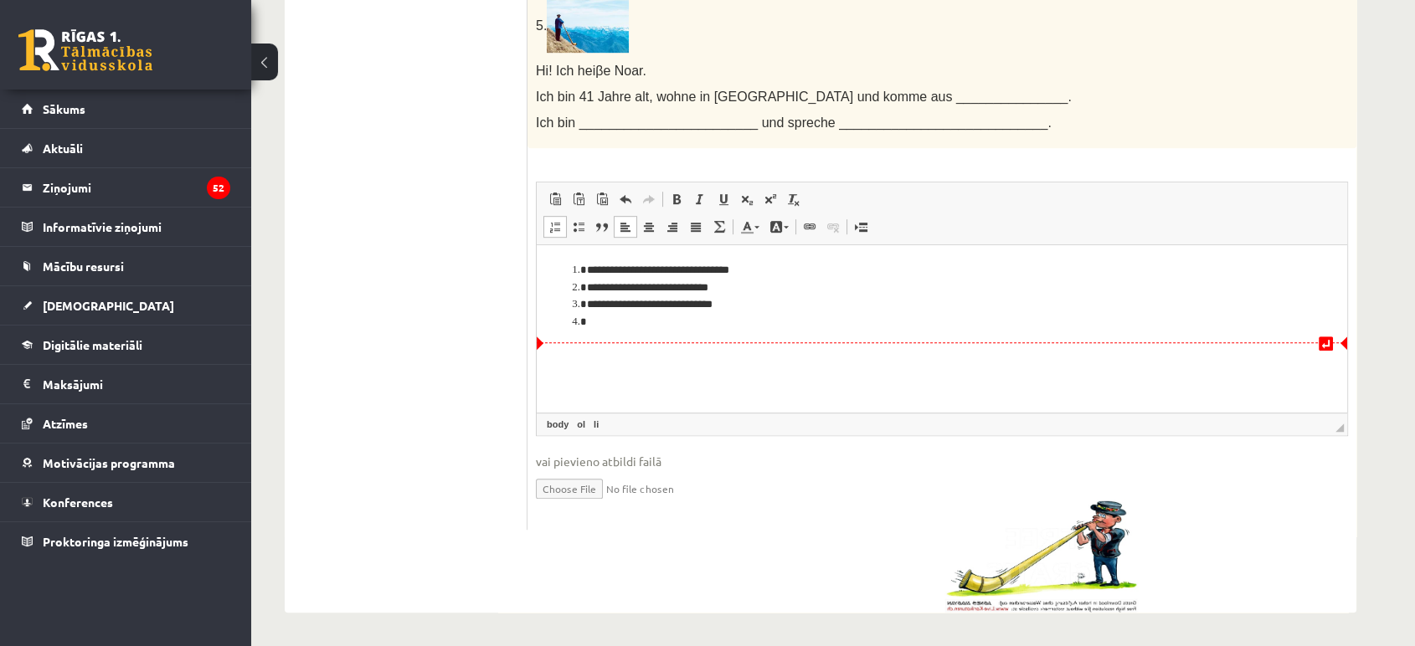
click at [695, 333] on html "**********" at bounding box center [942, 296] width 810 height 103
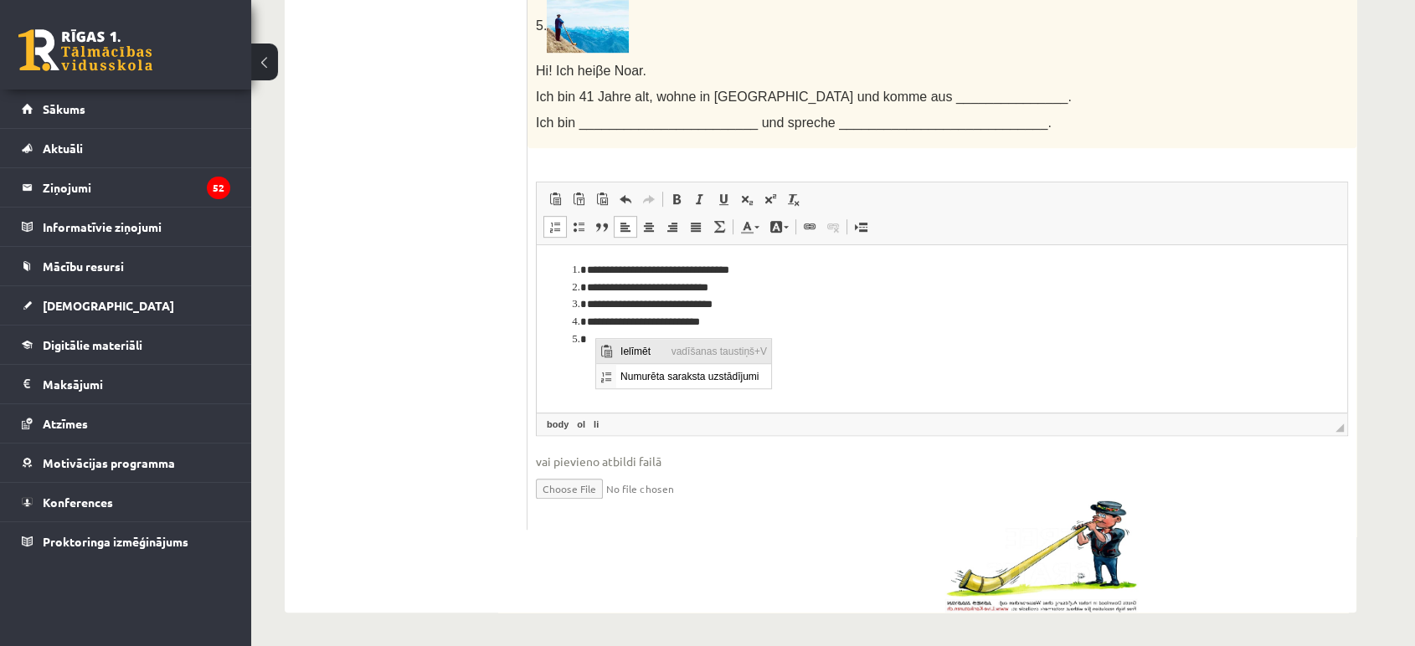
click at [630, 351] on span "Ielīmēt" at bounding box center [640, 350] width 51 height 24
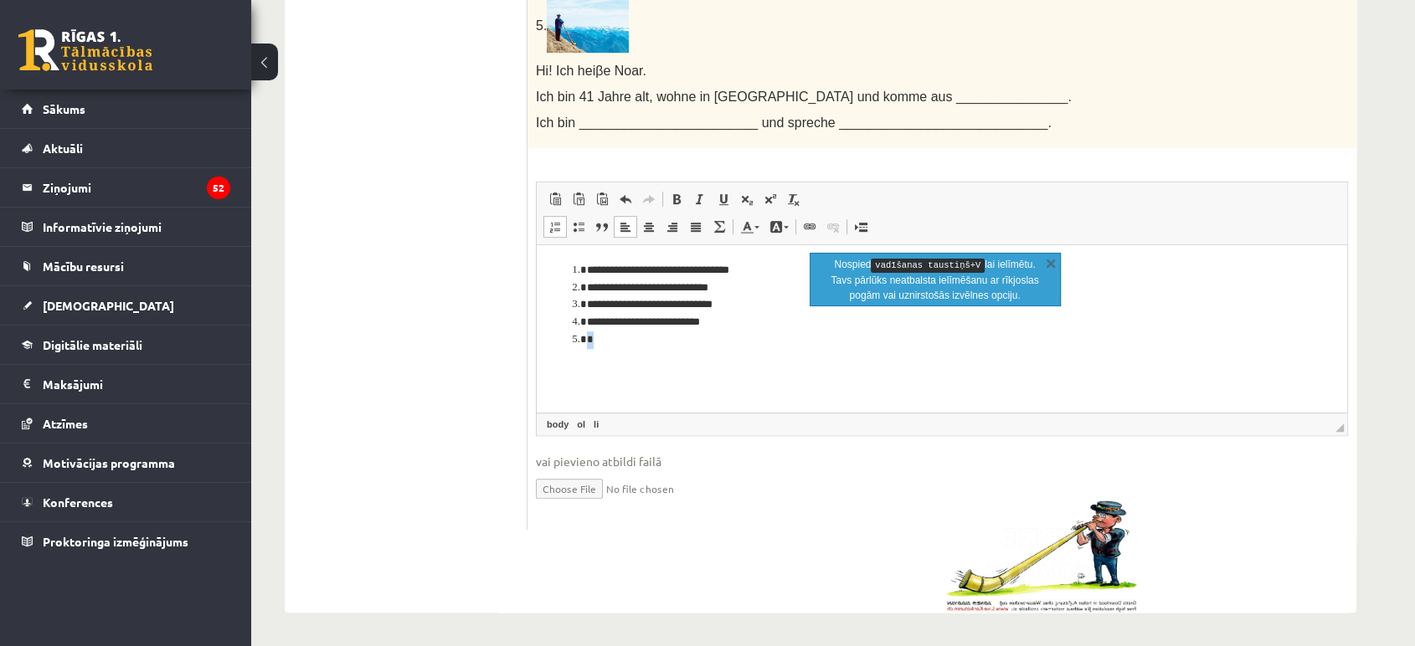
drag, startPoint x: 597, startPoint y: 335, endPoint x: 584, endPoint y: 337, distance: 13.6
click at [587, 337] on li "*" at bounding box center [935, 341] width 696 height 18
click at [624, 344] on li "*" at bounding box center [935, 341] width 696 height 18
click at [604, 344] on li "*" at bounding box center [935, 341] width 696 height 18
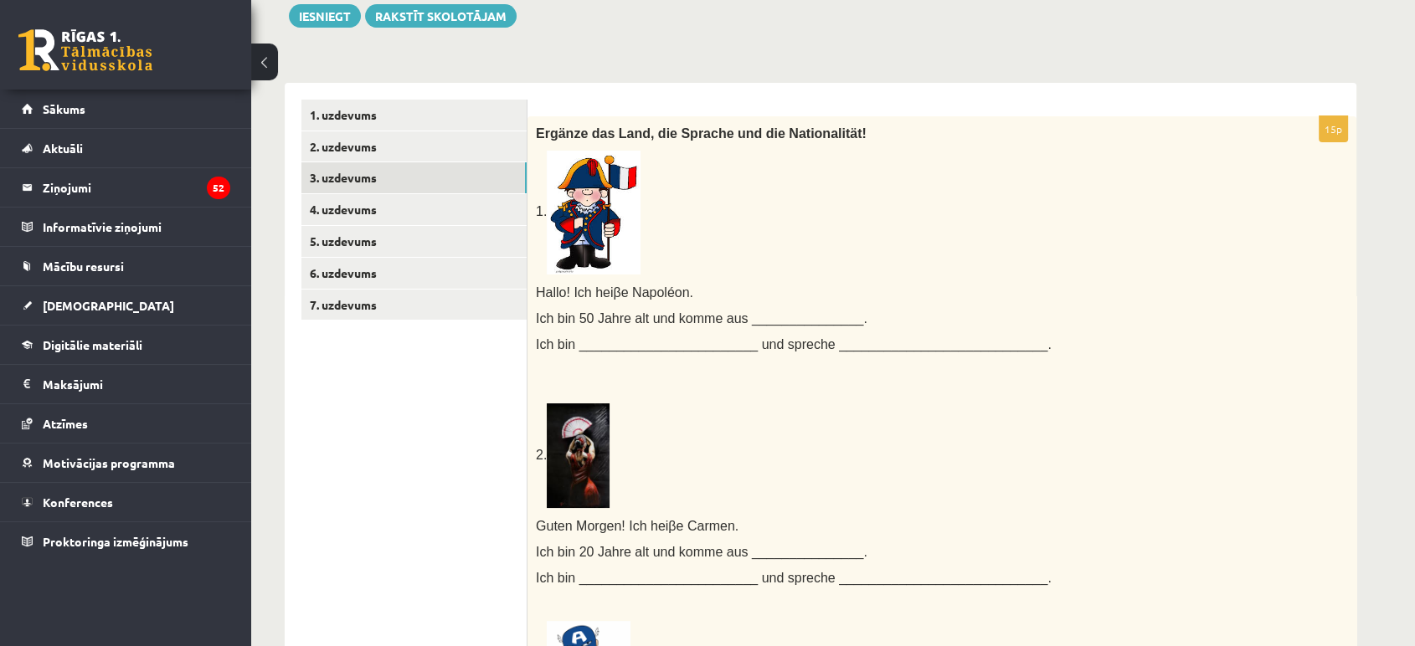
scroll to position [54, 0]
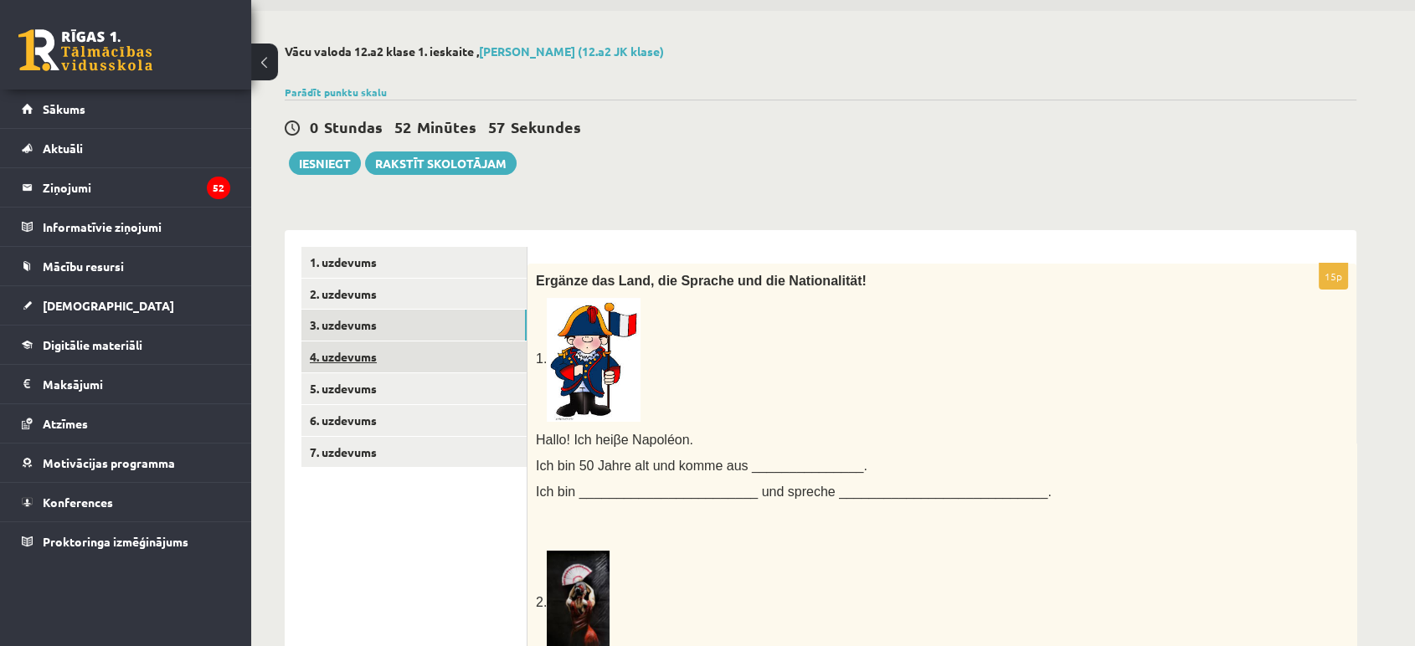
click at [430, 356] on link "4. uzdevums" at bounding box center [413, 357] width 225 height 31
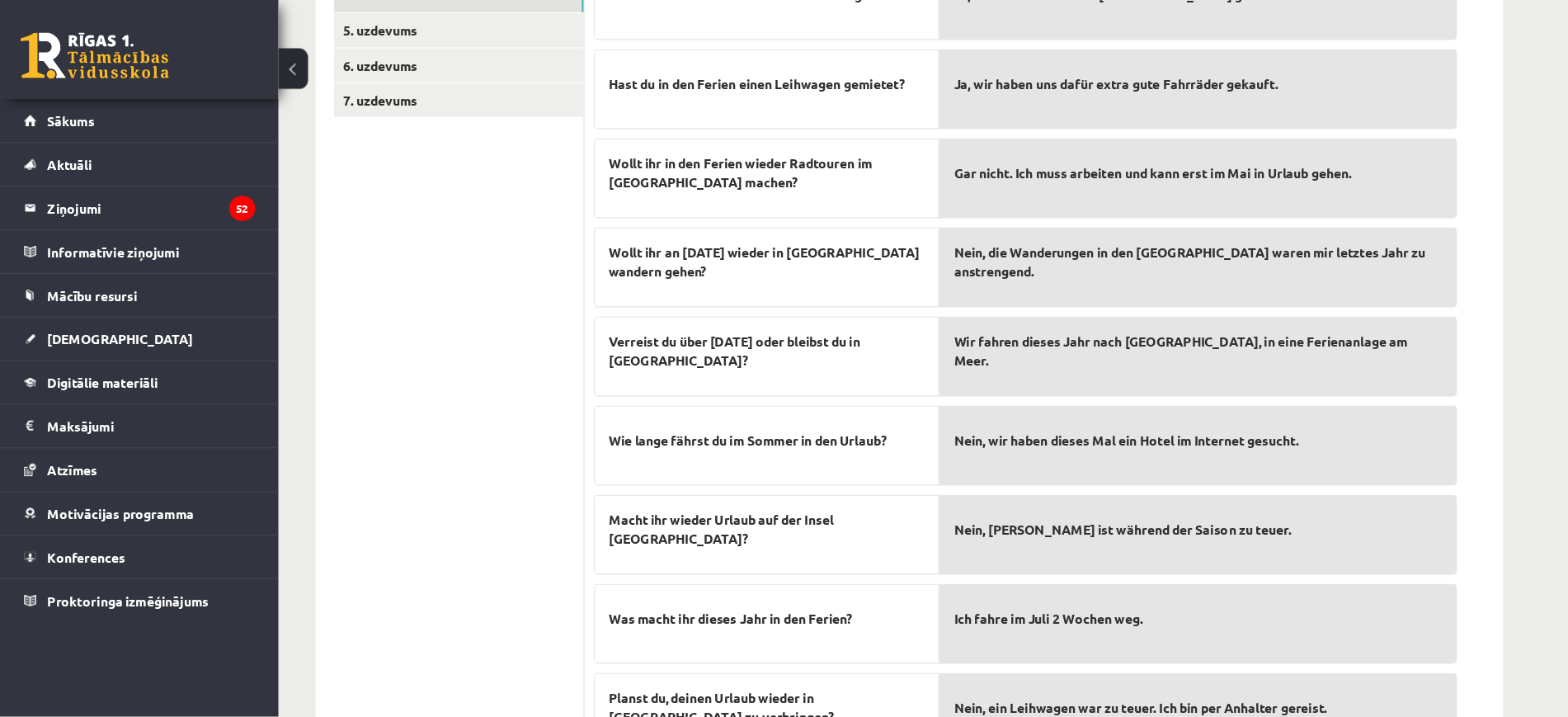
scroll to position [410, 0]
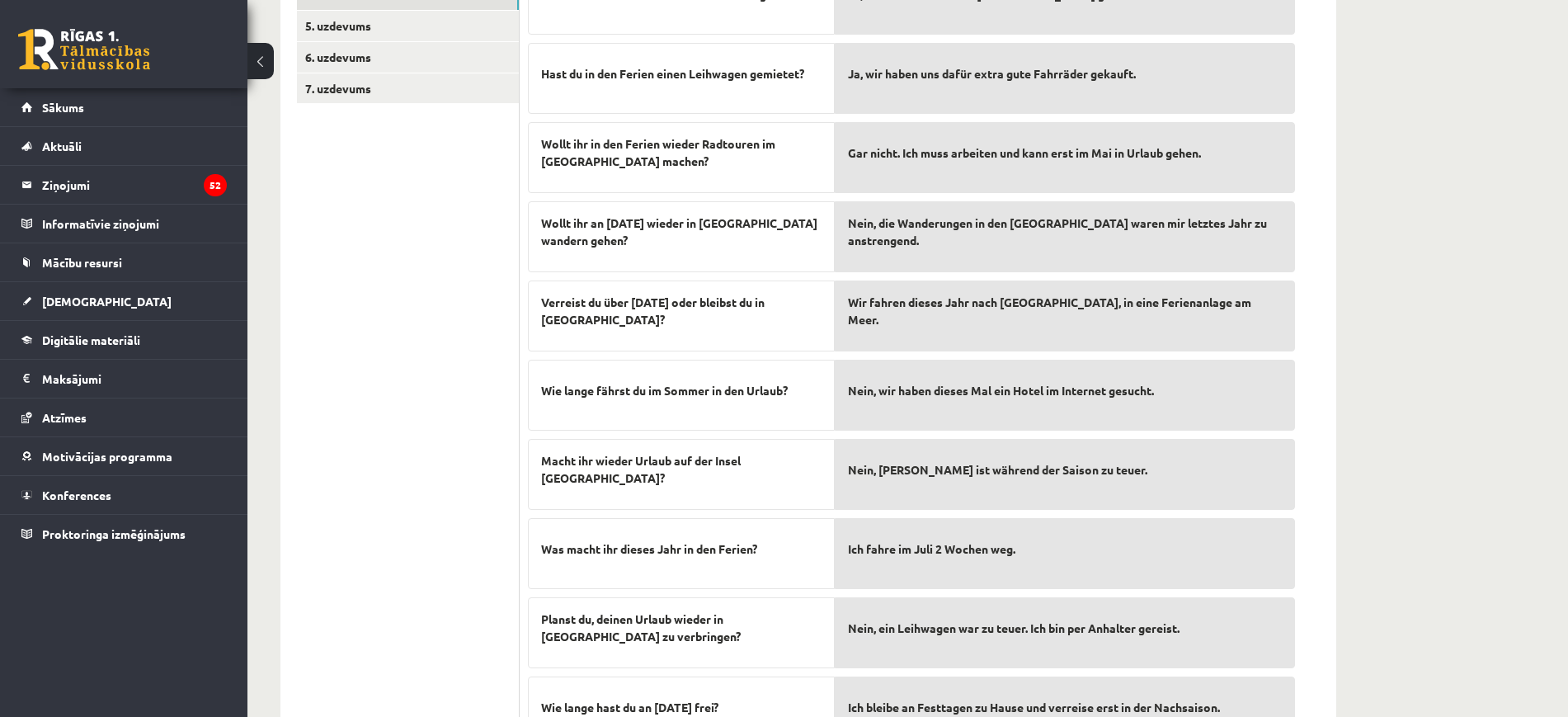
drag, startPoint x: 1294, startPoint y: 6, endPoint x: 400, endPoint y: 229, distance: 921.4
click at [398, 233] on ul "1. uzdevums 2. uzdevums 3. uzdevums 4. uzdevums 5. uzdevums 6. uzdevums 7. uzde…" at bounding box center [408, 320] width 223 height 869
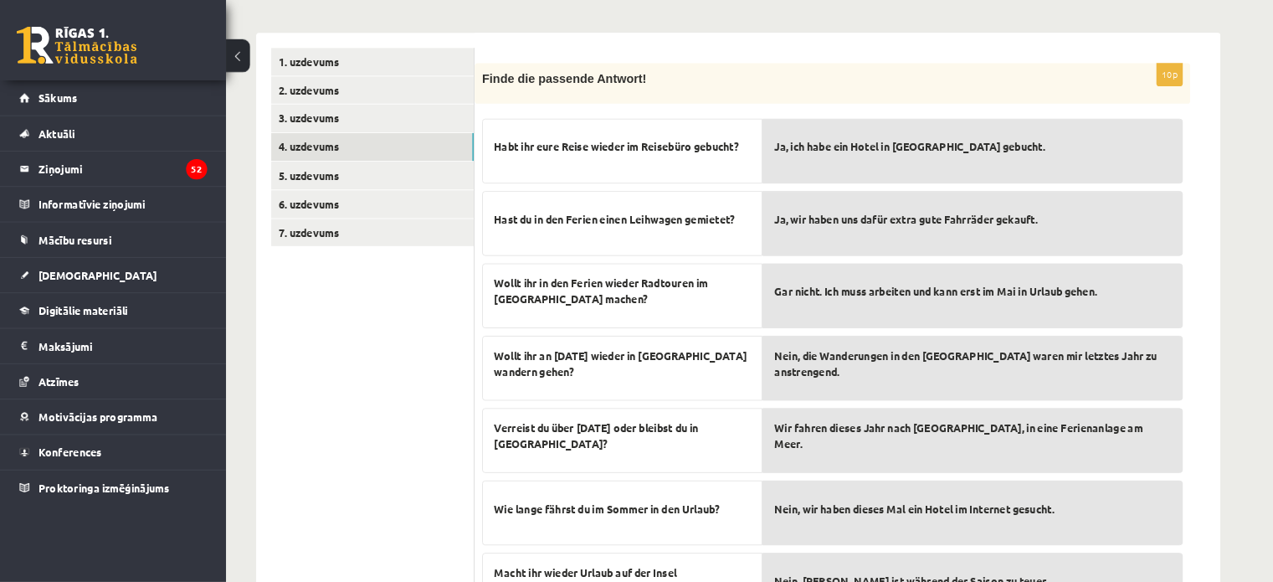
scroll to position [247, 0]
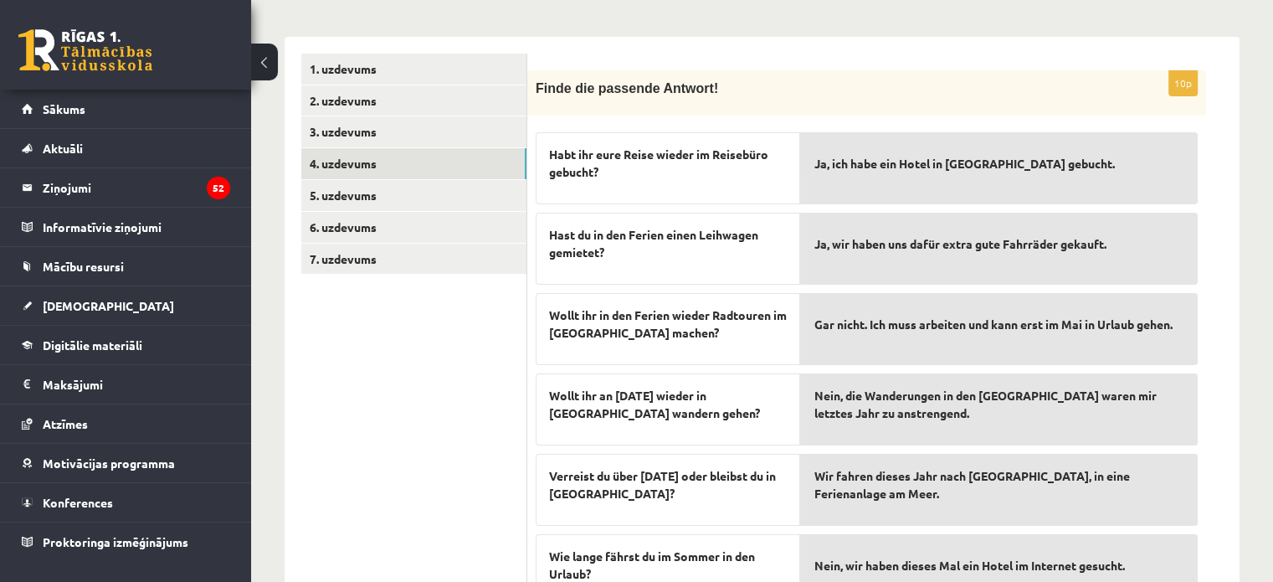
drag, startPoint x: 1571, startPoint y: 2, endPoint x: 887, endPoint y: 57, distance: 686.2
click at [887, 57] on form "10p Finde die passende Antwort! Habt ihr eure Reise wieder im Reisebüro gebucht…" at bounding box center [883, 495] width 679 height 882
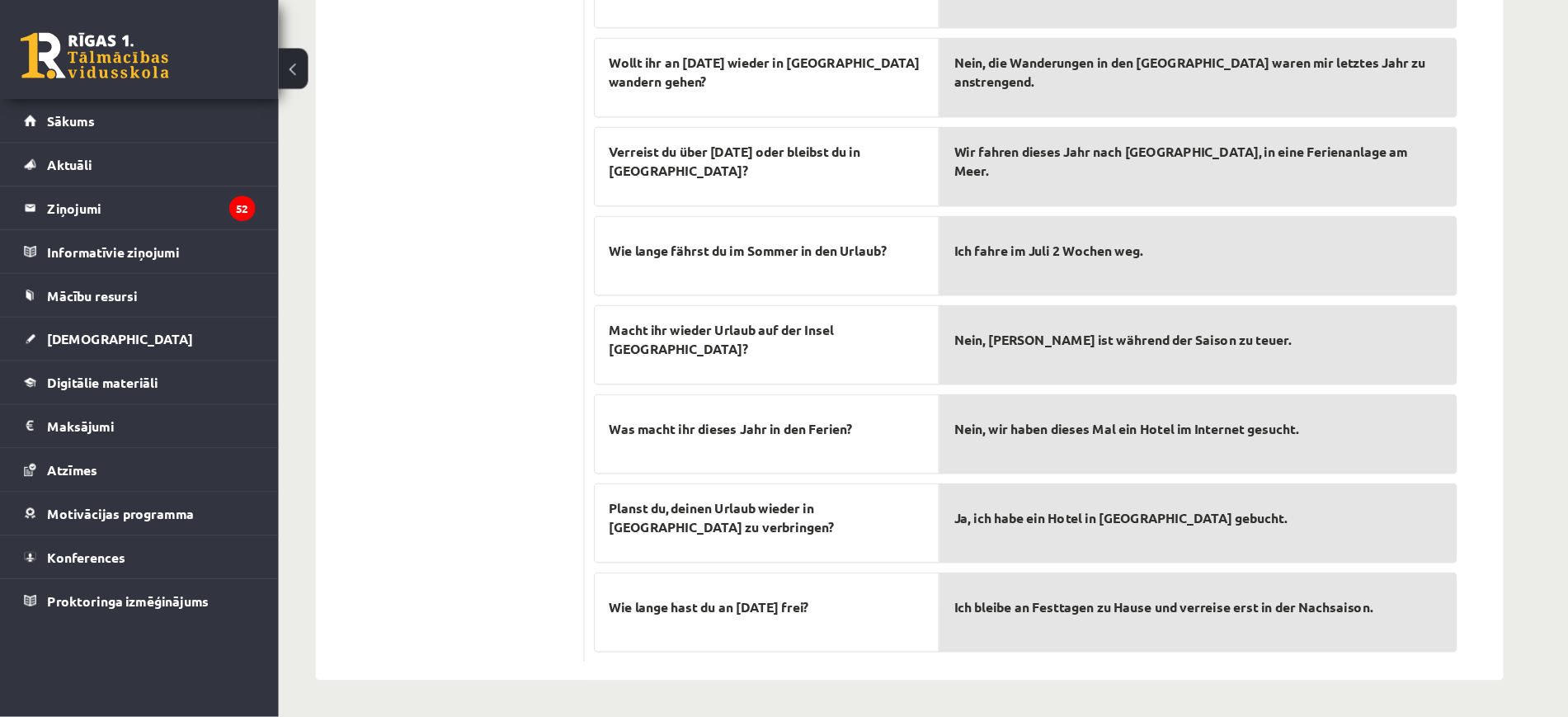
scroll to position [499, 0]
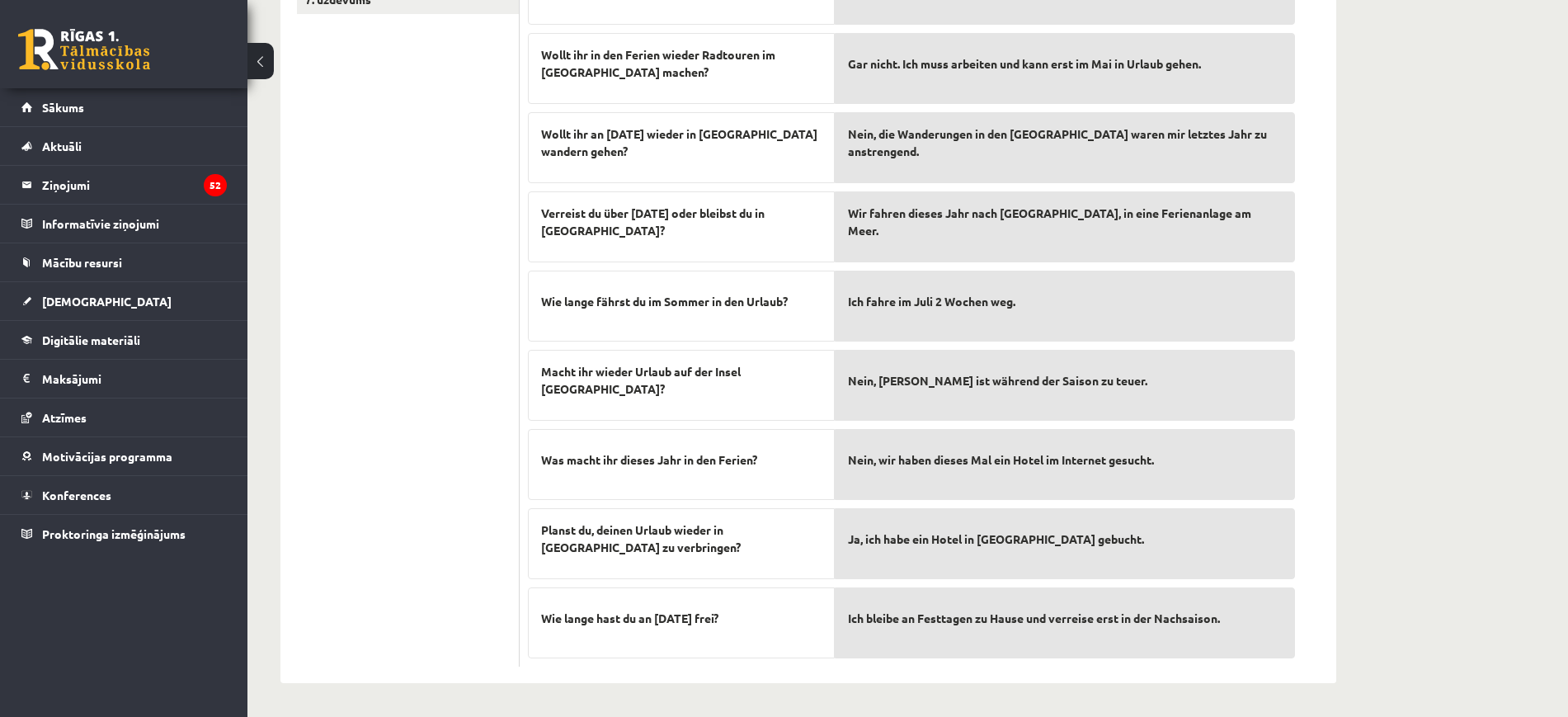
drag, startPoint x: 1098, startPoint y: 3, endPoint x: 502, endPoint y: 230, distance: 637.8
click at [481, 237] on ul "1. uzdevums 2. uzdevums 3. uzdevums 4. uzdevums 5. uzdevums 6. uzdevums 7. uzde…" at bounding box center [408, 231] width 223 height 869
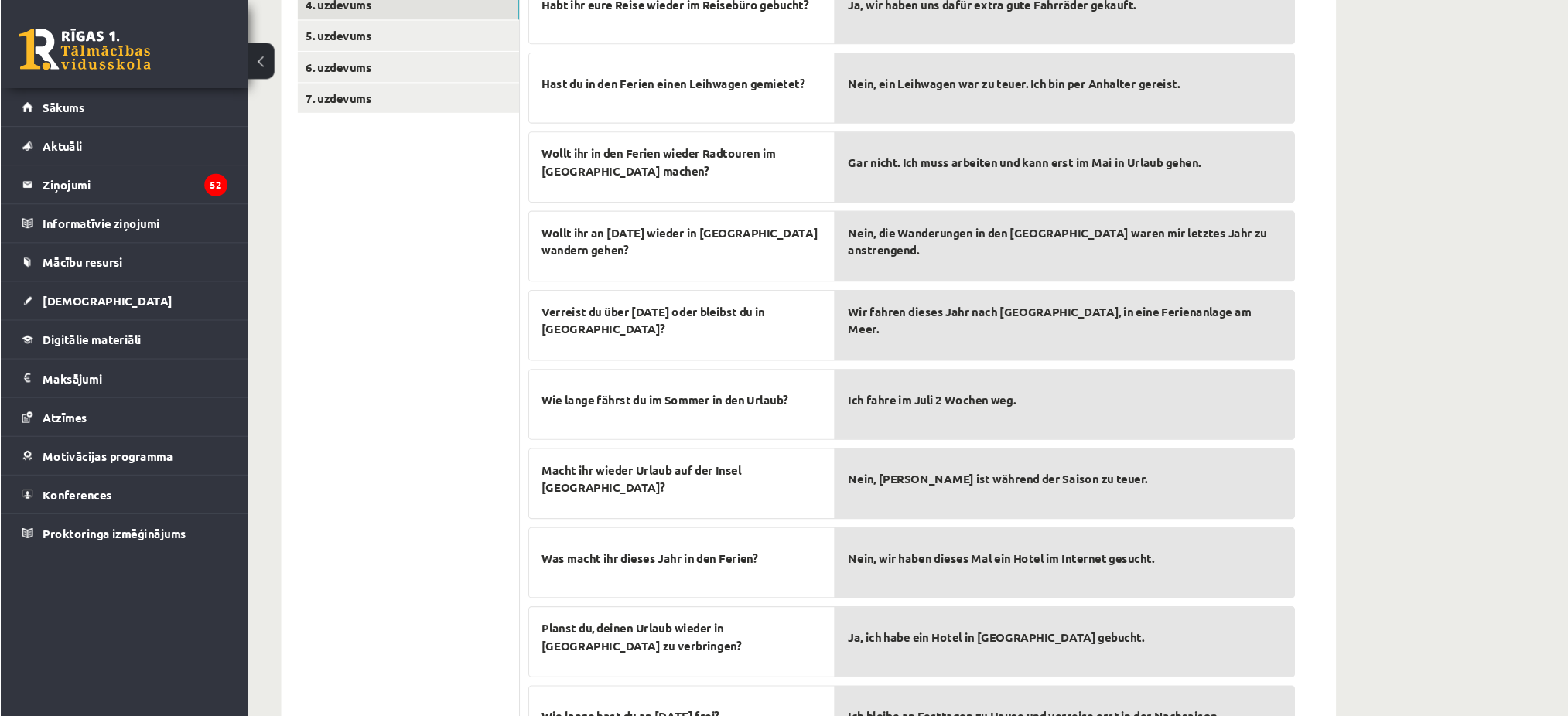
scroll to position [375, 0]
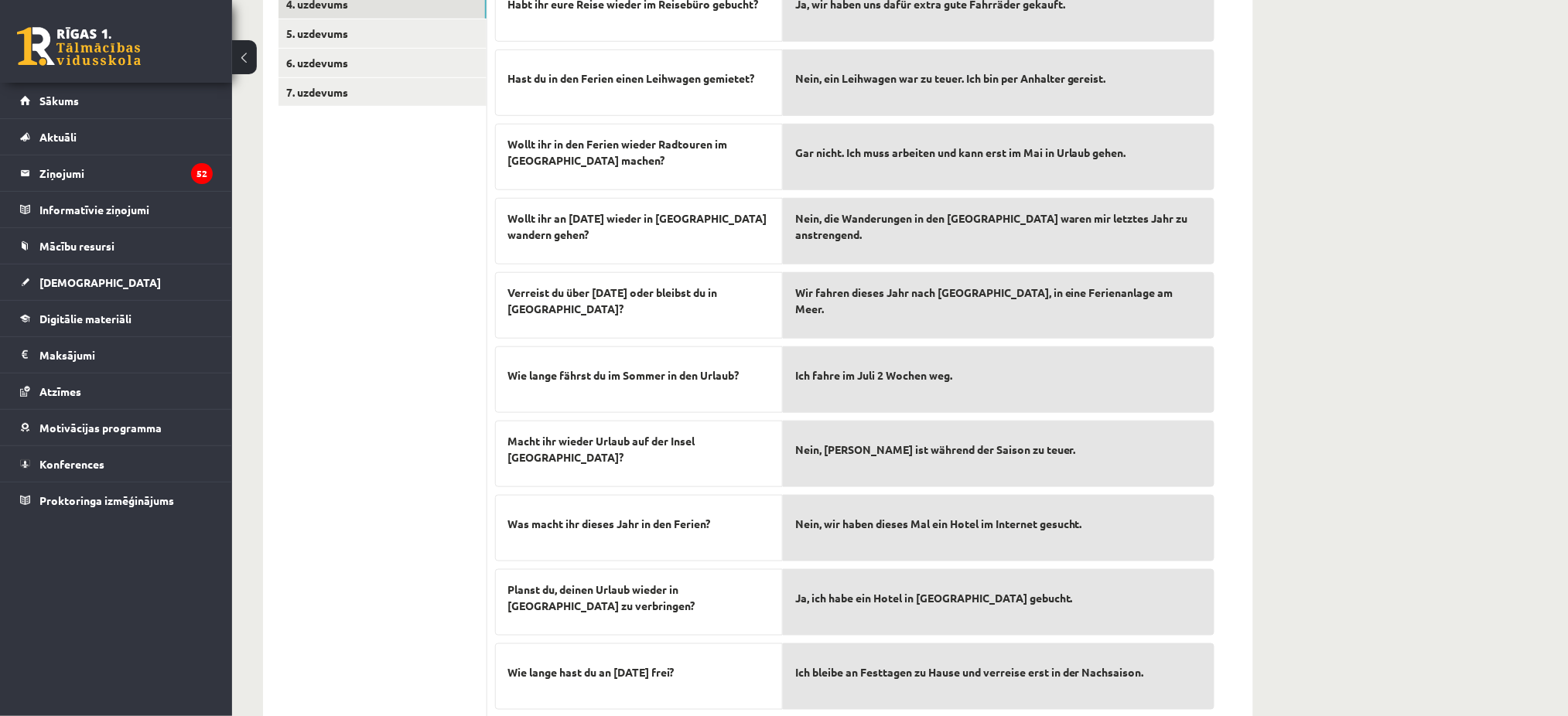
drag, startPoint x: 1452, startPoint y: 1, endPoint x: 421, endPoint y: 264, distance: 1064.0
click at [421, 264] on ul "1. uzdevums 2. uzdevums 3. uzdevums 4. uzdevums 5. uzdevums 6. uzdevums 7. uzde…" at bounding box center [383, 310] width 209 height 815
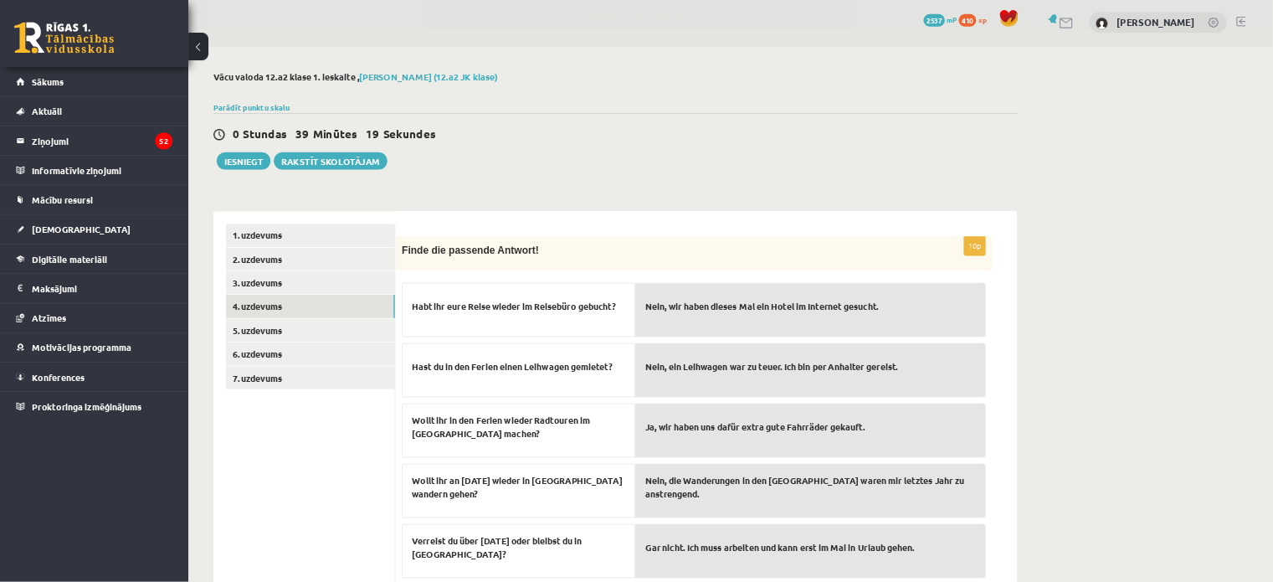
scroll to position [0, 0]
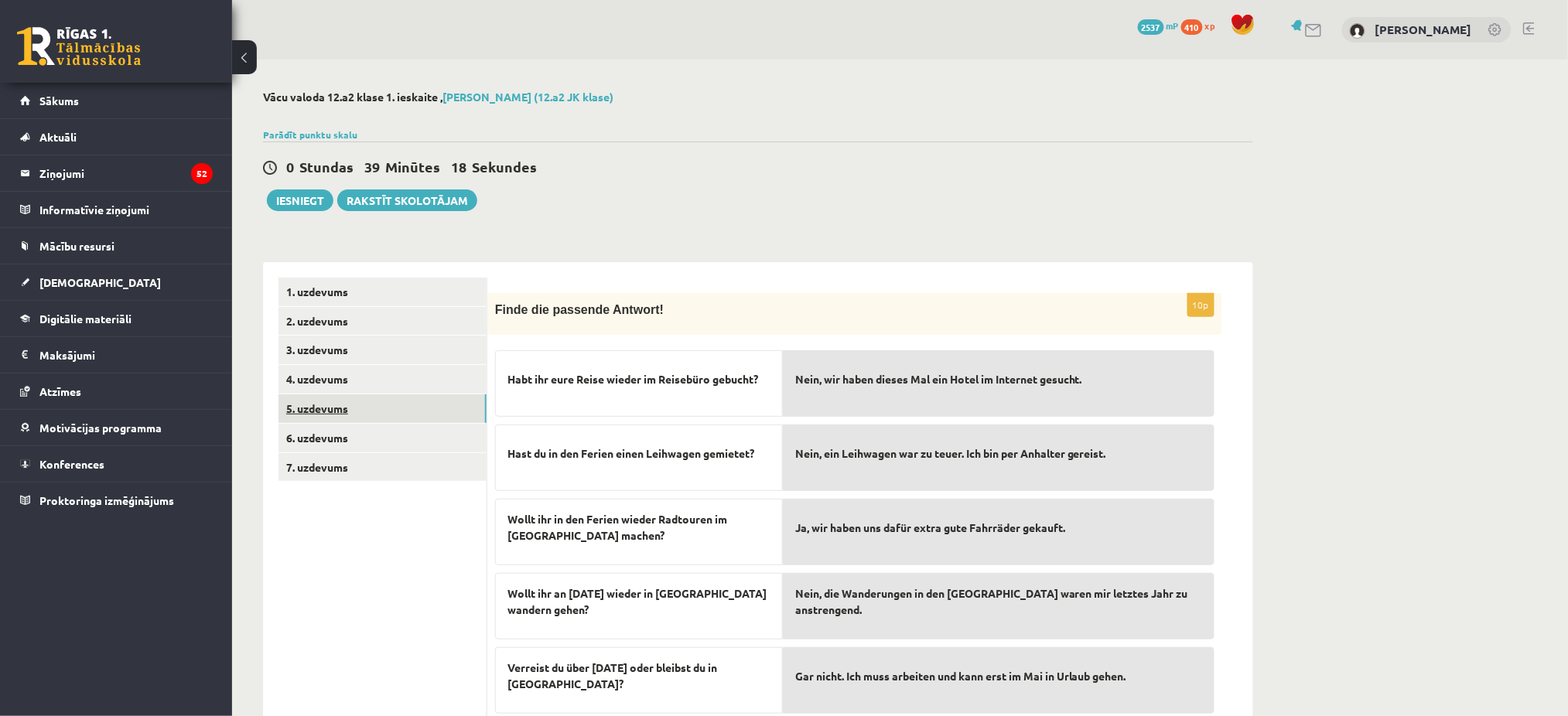
click at [336, 407] on link "5. uzdevums" at bounding box center [382, 408] width 208 height 29
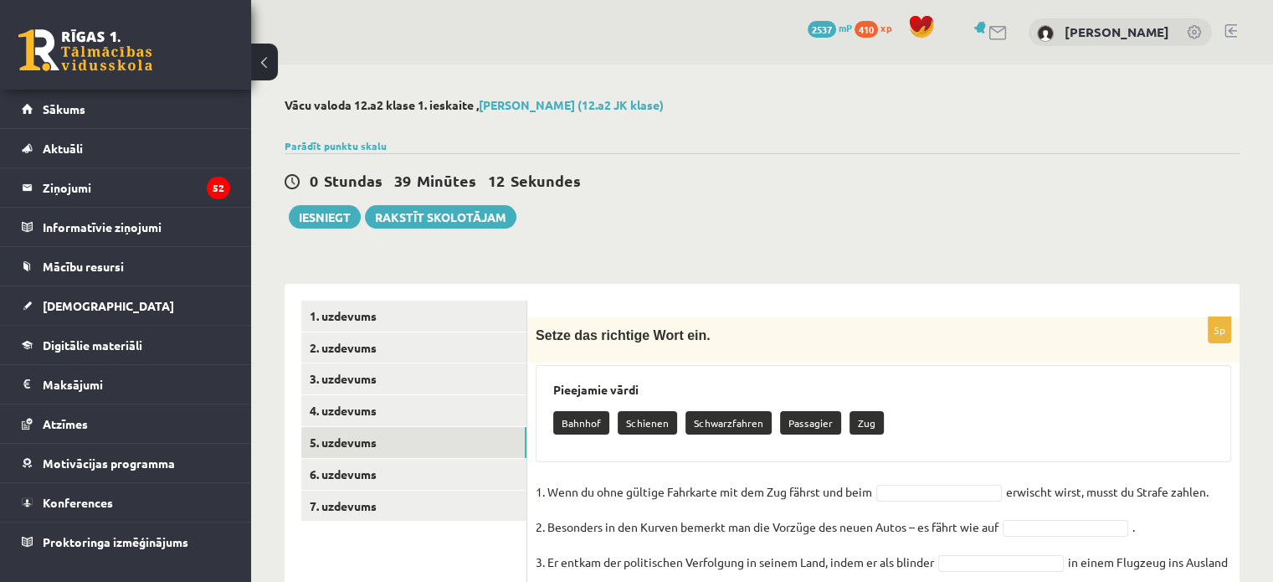
drag, startPoint x: 1707, startPoint y: 1, endPoint x: 885, endPoint y: 134, distance: 832.9
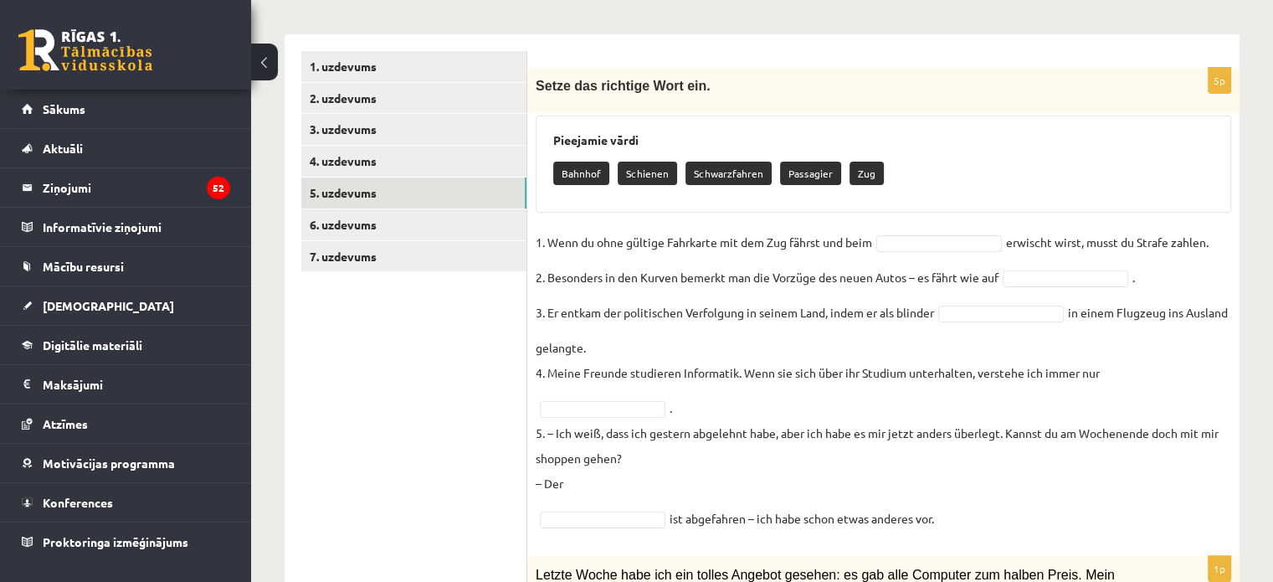
scroll to position [251, 0]
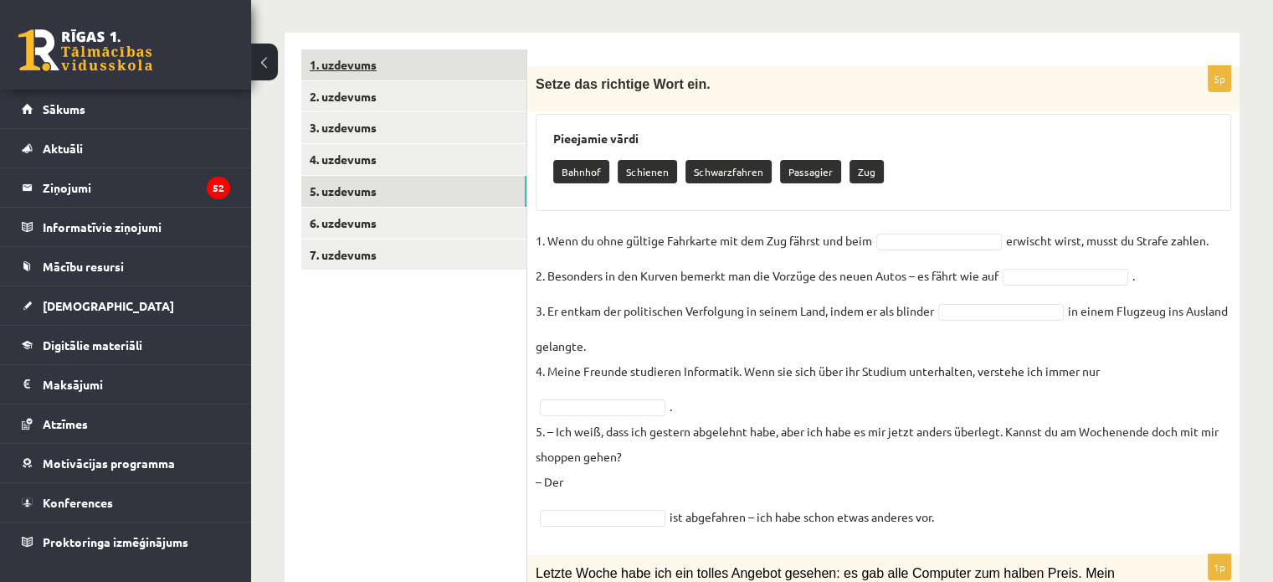
click at [260, 67] on button at bounding box center [264, 62] width 27 height 37
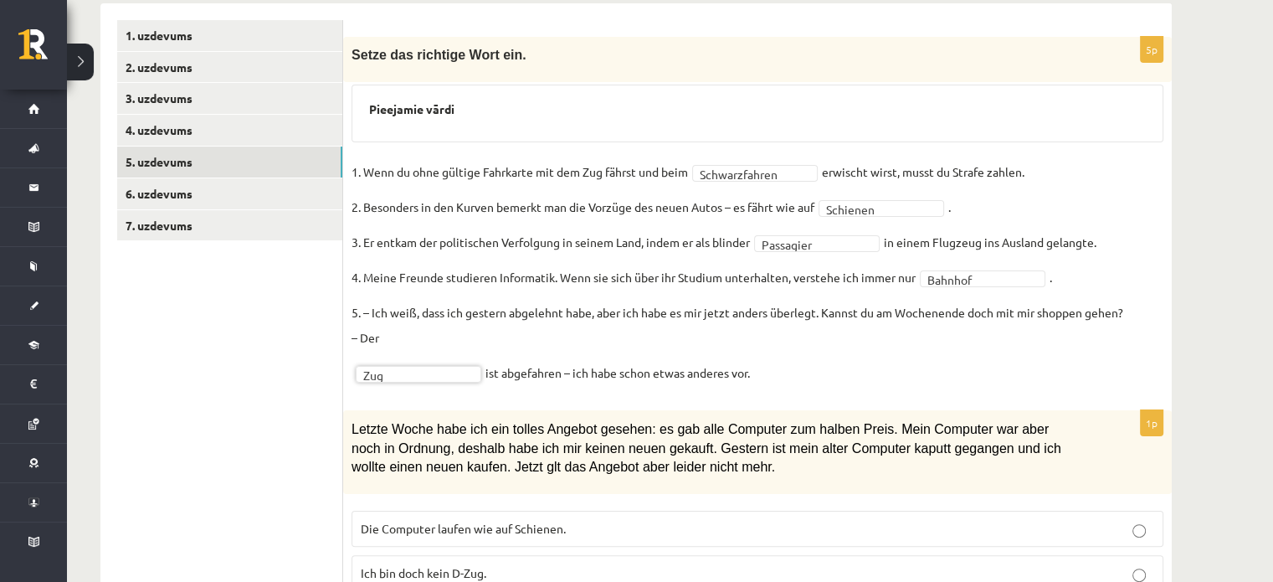
scroll to position [364, 0]
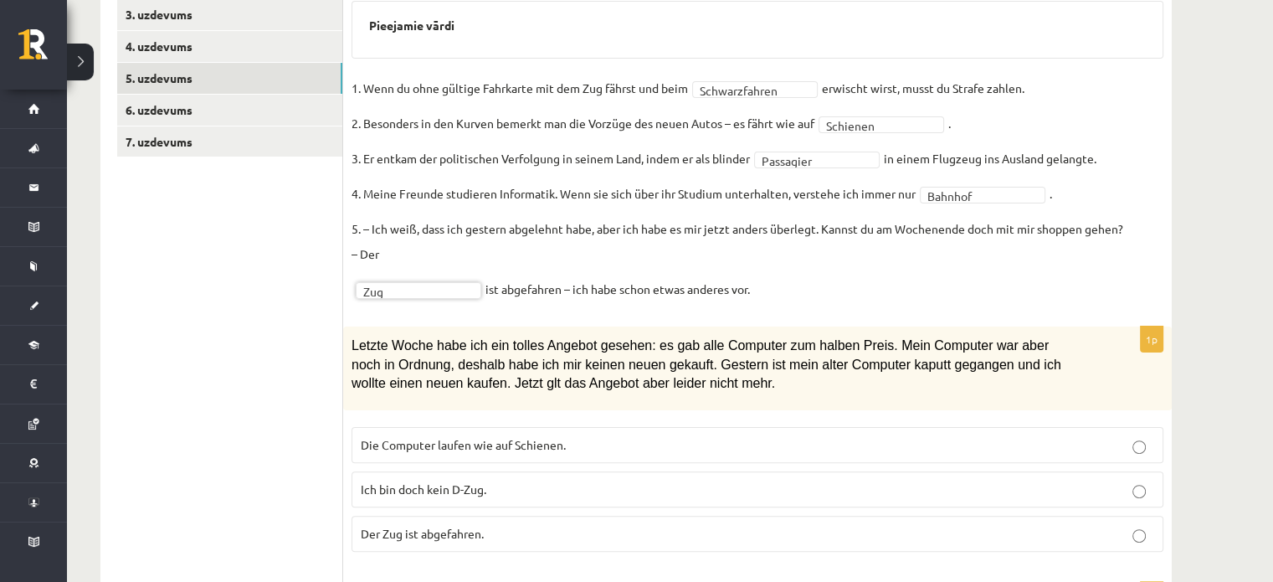
click at [1252, 282] on div "**********" at bounding box center [670, 500] width 1206 height 1600
click at [420, 450] on span "Die Computer laufen wie auf Schienen." at bounding box center [463, 444] width 205 height 15
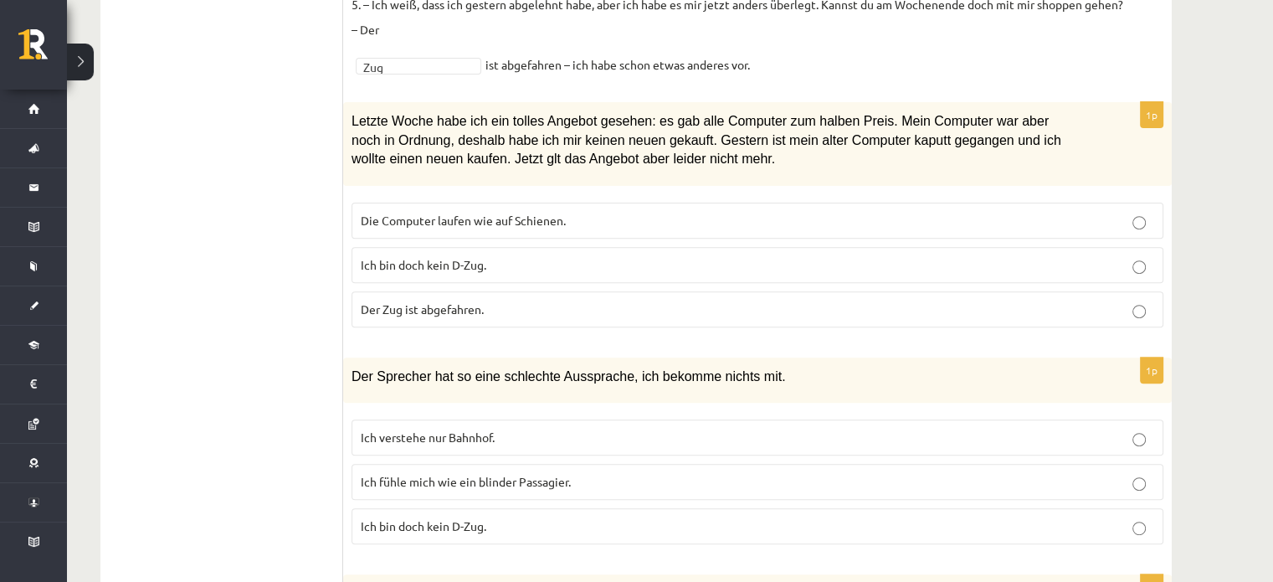
scroll to position [584, 0]
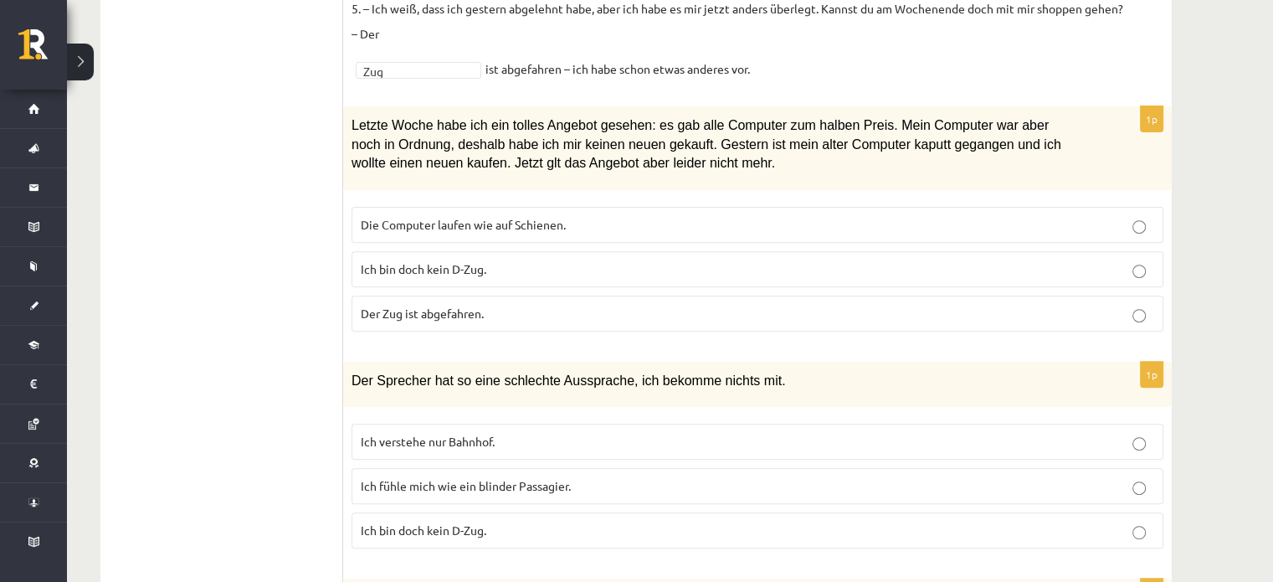
click at [667, 484] on p "Ich fühle mich wie ein blinder Passagier." at bounding box center [758, 486] width 794 height 18
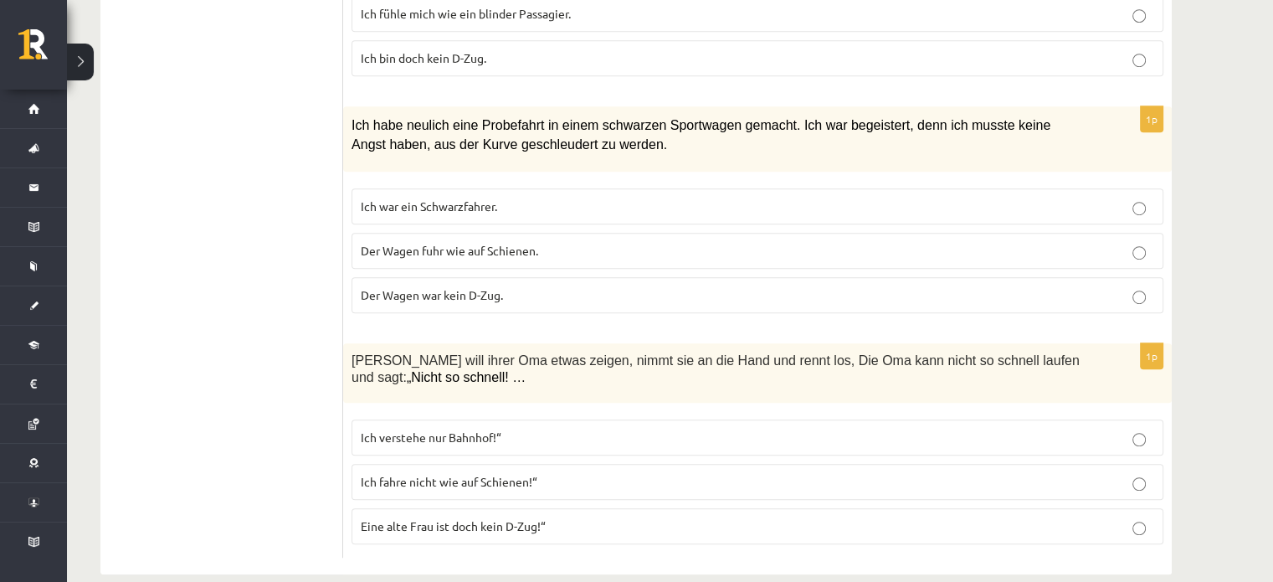
scroll to position [1078, 0]
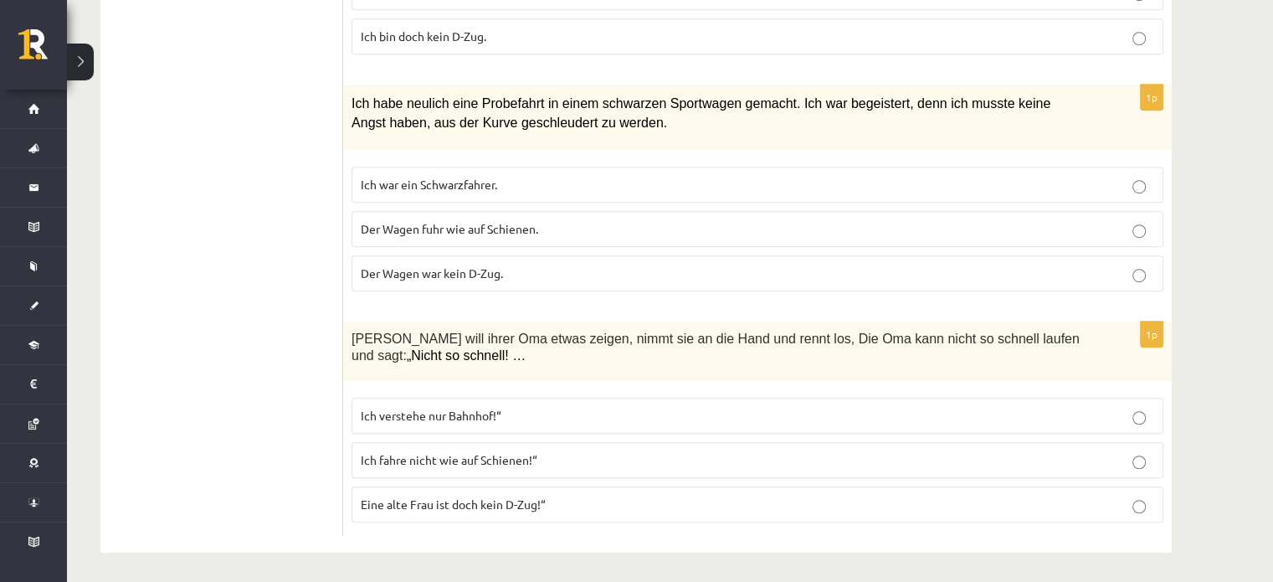
click at [443, 490] on label "Eine alte Frau ist doch kein D-Zug!“" at bounding box center [758, 504] width 812 height 36
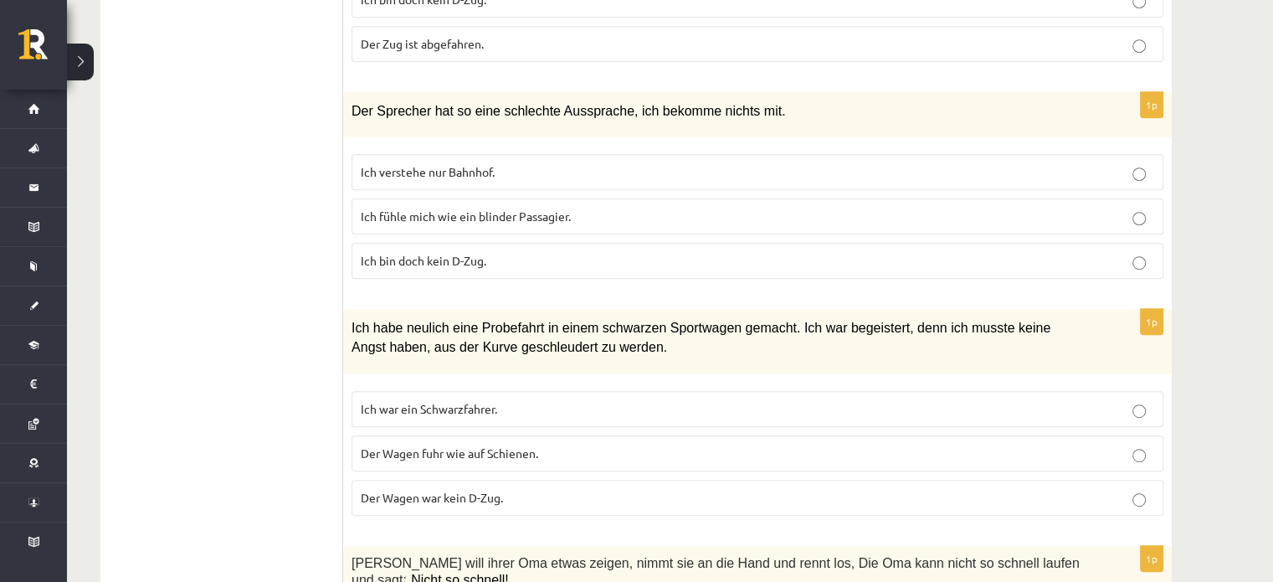
scroll to position [827, 0]
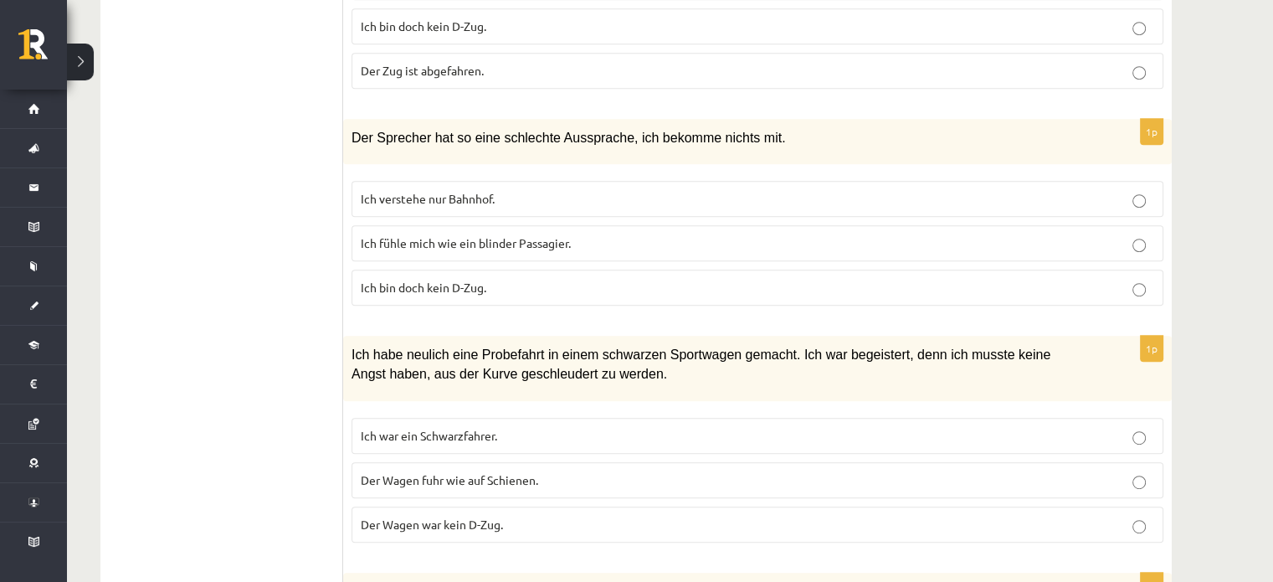
click at [945, 471] on p "Der Wagen fuhr wie auf Schienen." at bounding box center [758, 480] width 794 height 18
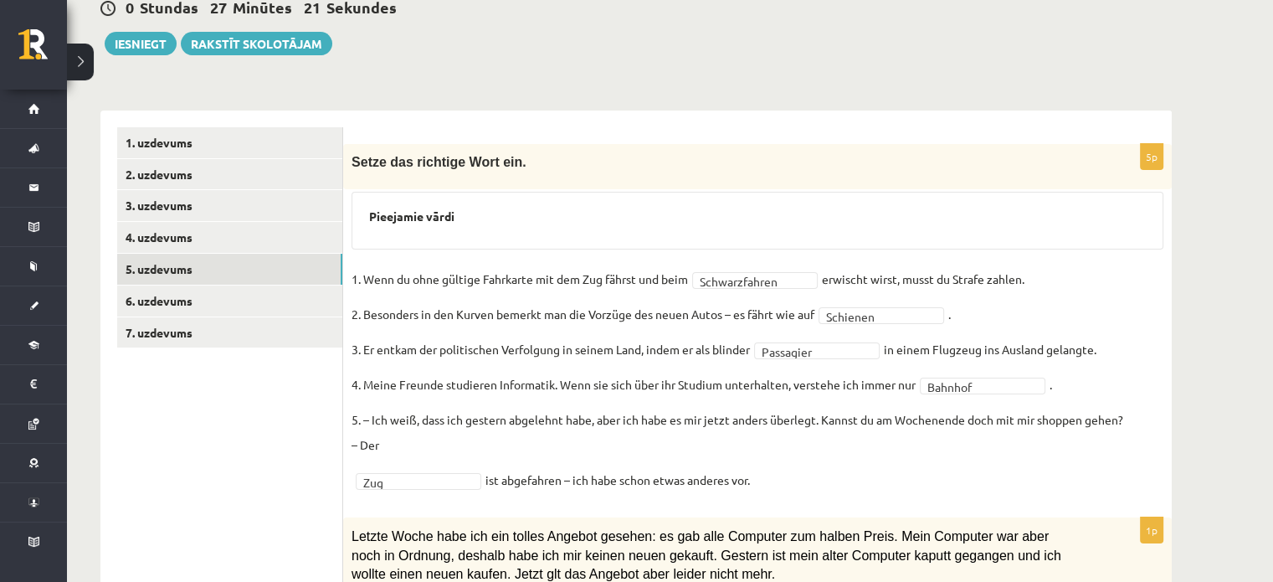
scroll to position [74, 0]
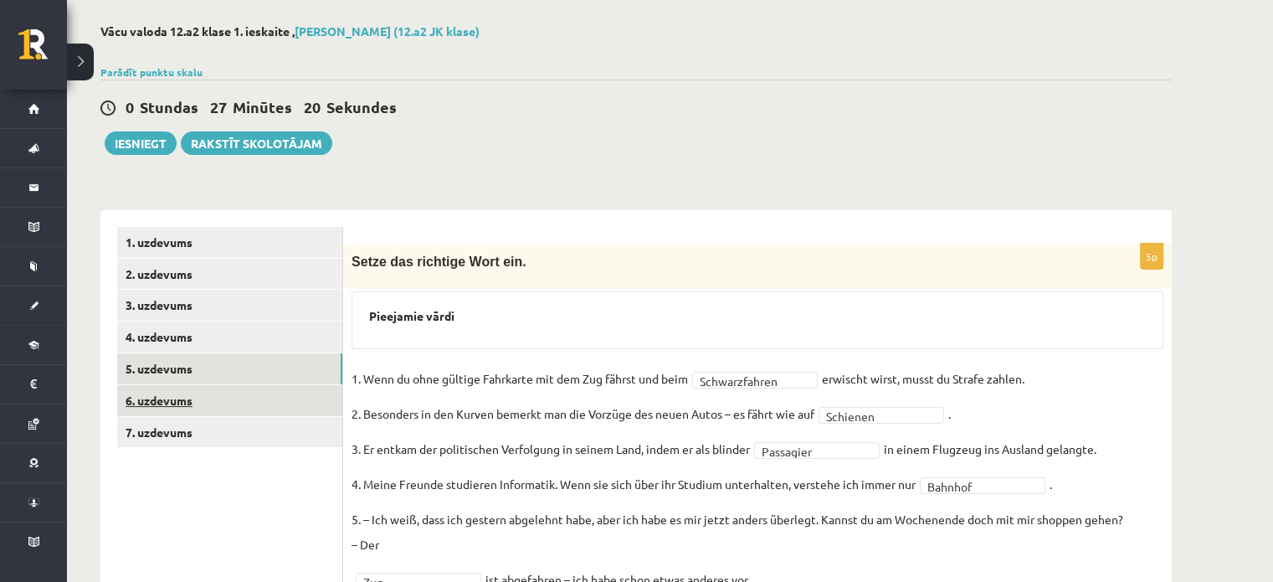
click at [182, 394] on link "6. uzdevums" at bounding box center [229, 400] width 225 height 31
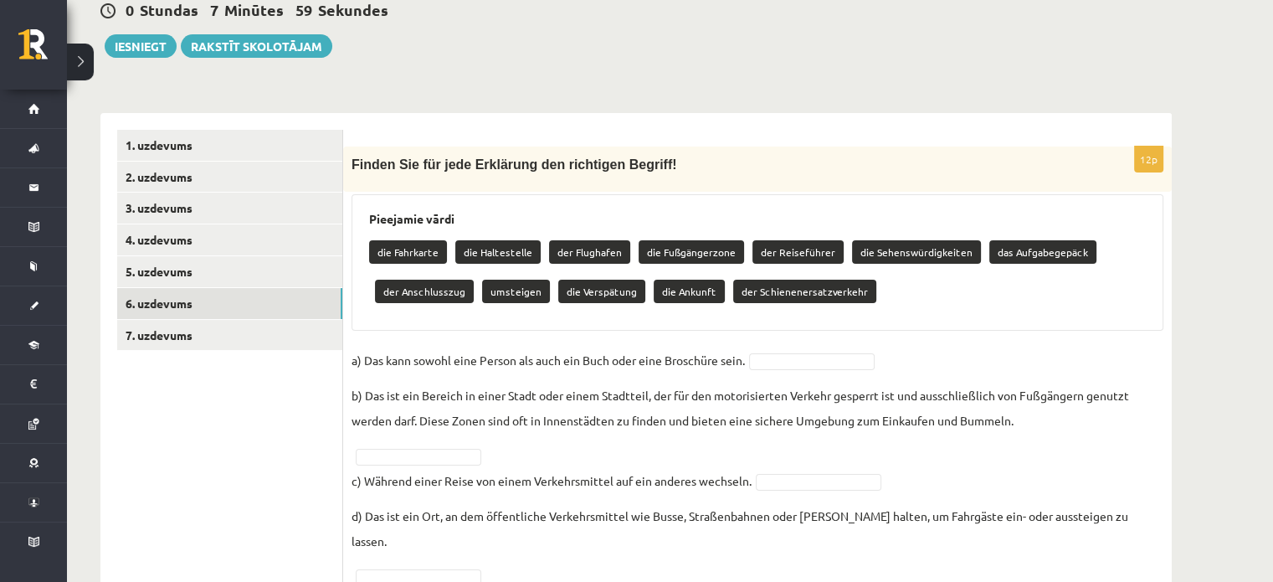
scroll to position [241, 0]
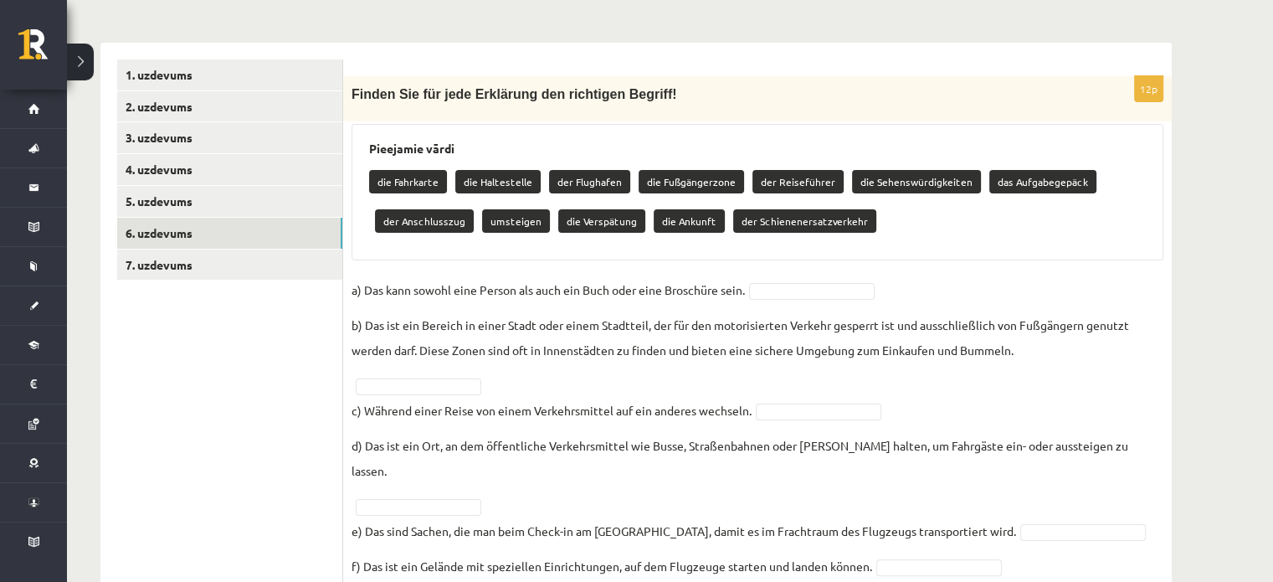
click at [811, 300] on fieldset "a) Das kann sowohl eine Person als auch ein Buch oder eine Broschüre sein. b) D…" at bounding box center [758, 538] width 812 height 522
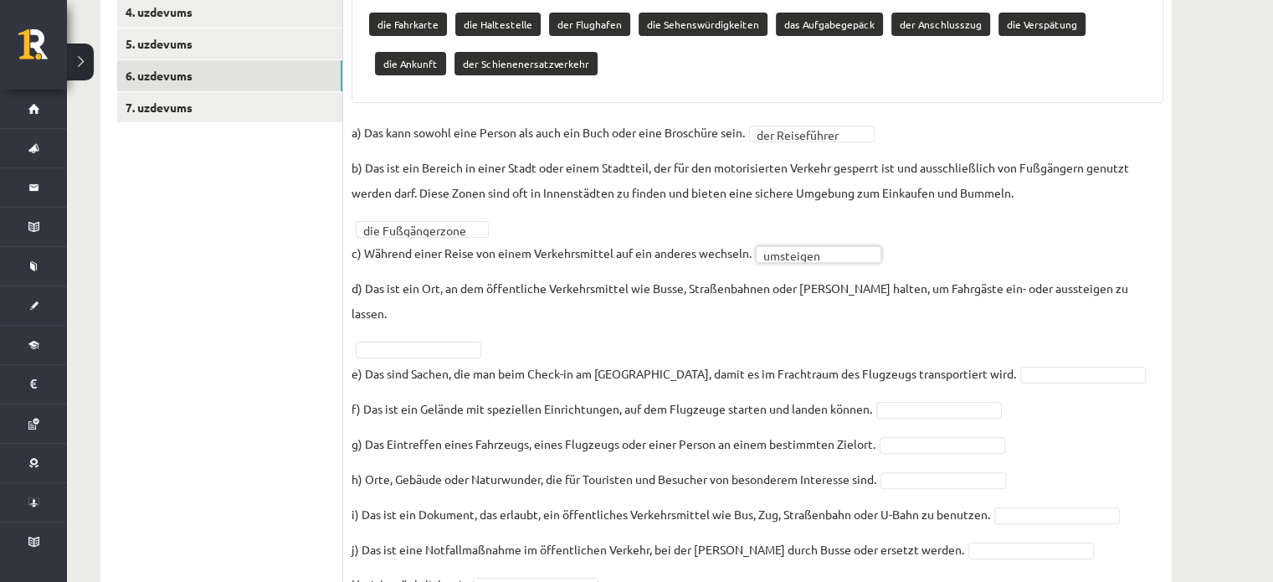
scroll to position [409, 0]
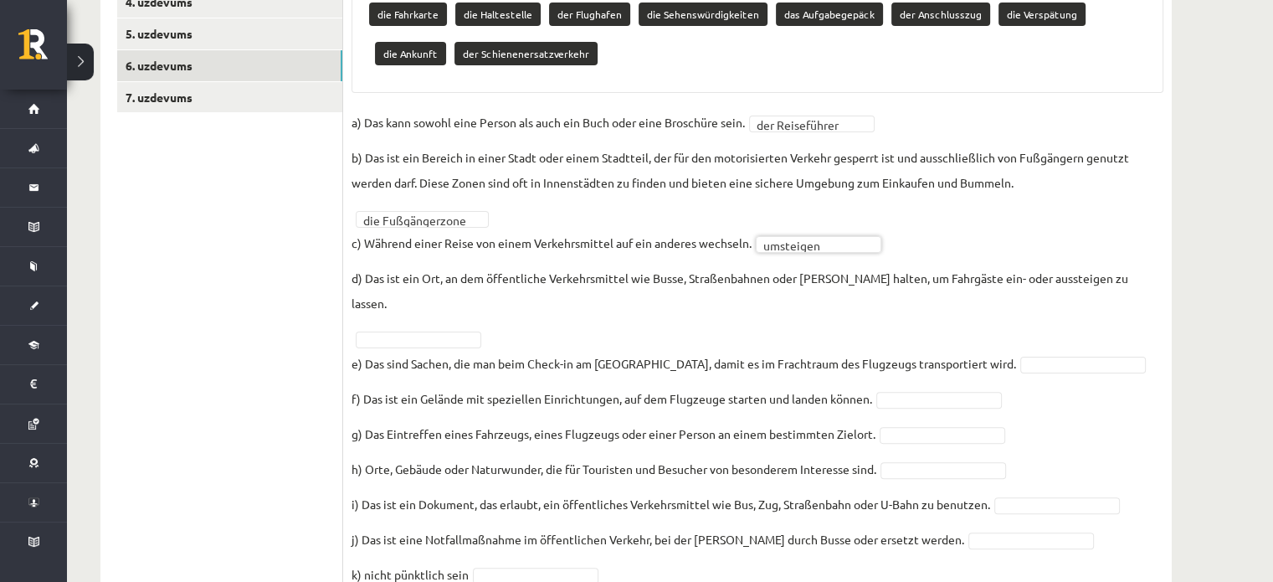
click at [449, 321] on fieldset "**********" at bounding box center [758, 371] width 812 height 522
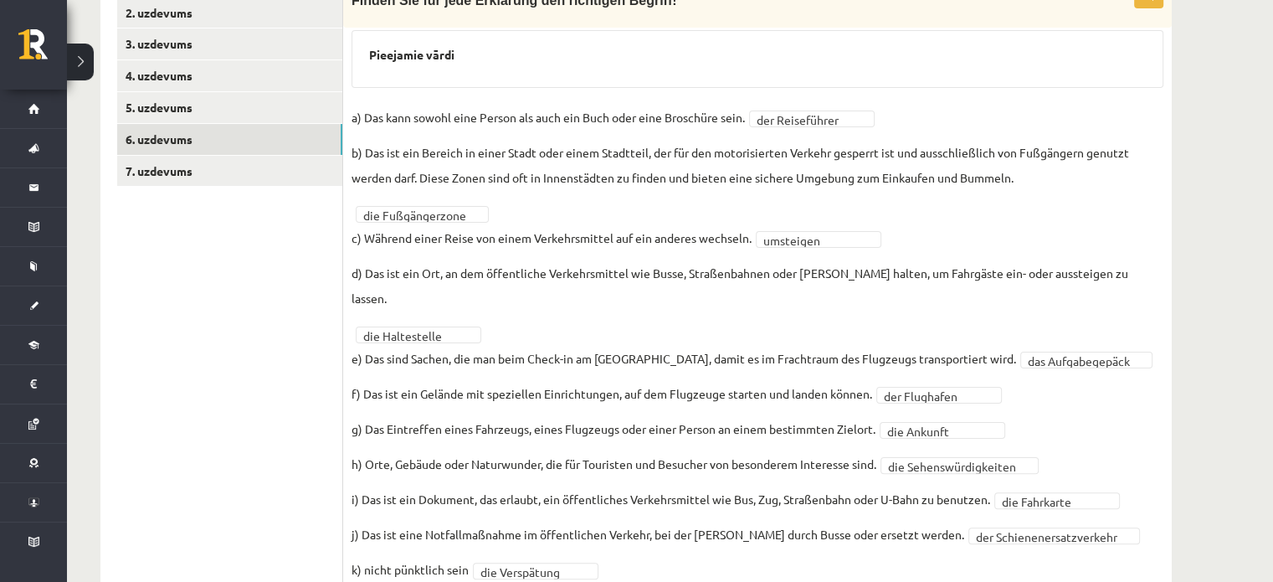
scroll to position [0, 0]
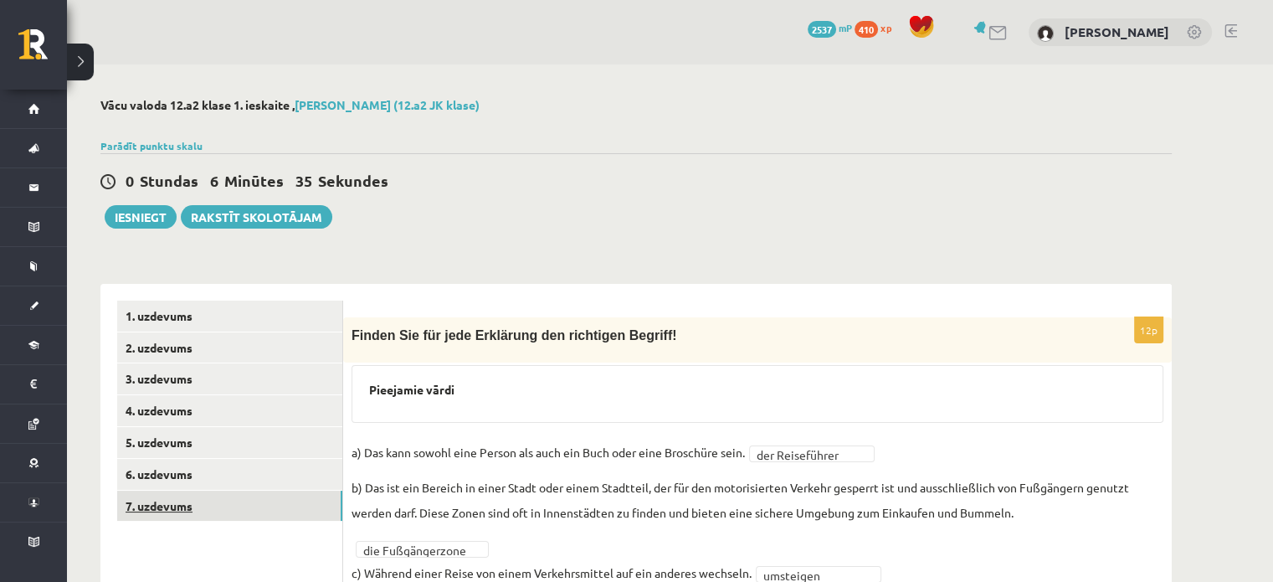
click at [285, 512] on link "7. uzdevums" at bounding box center [229, 506] width 225 height 31
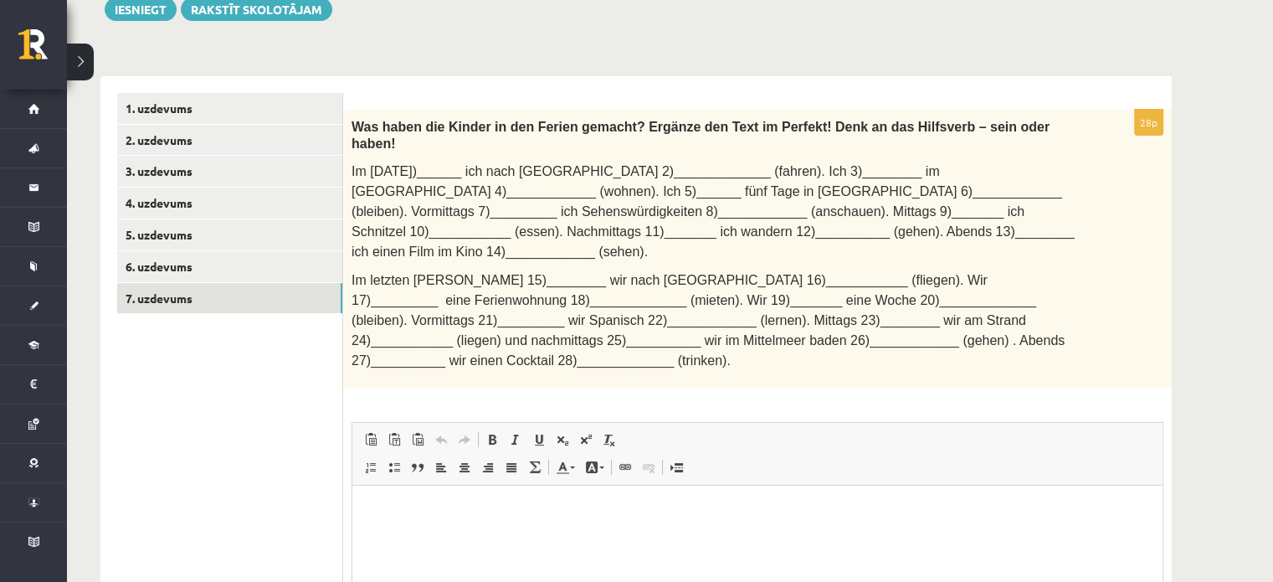
scroll to position [306, 0]
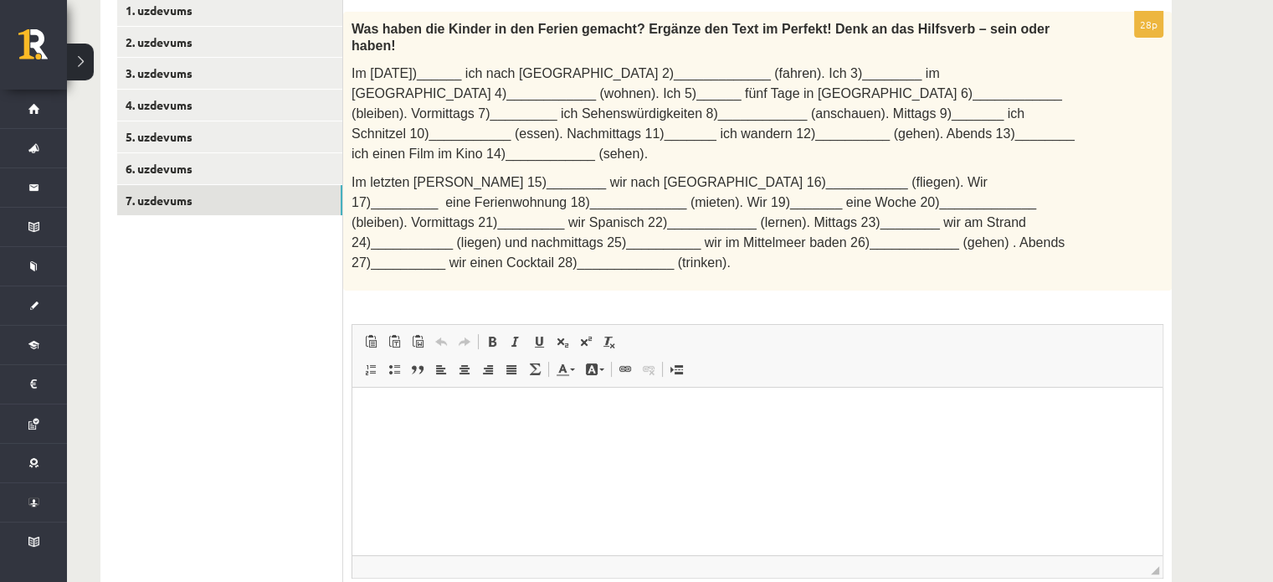
drag, startPoint x: 362, startPoint y: 326, endPoint x: 365, endPoint y: 317, distance: 9.0
click at [363, 357] on span "Ievietot/noņemt numurētu sarakstu Ievietot/noņemt sarakstu ar aizzīmēm Bloka ci…" at bounding box center [455, 371] width 192 height 28
click at [365, 363] on span at bounding box center [370, 369] width 13 height 13
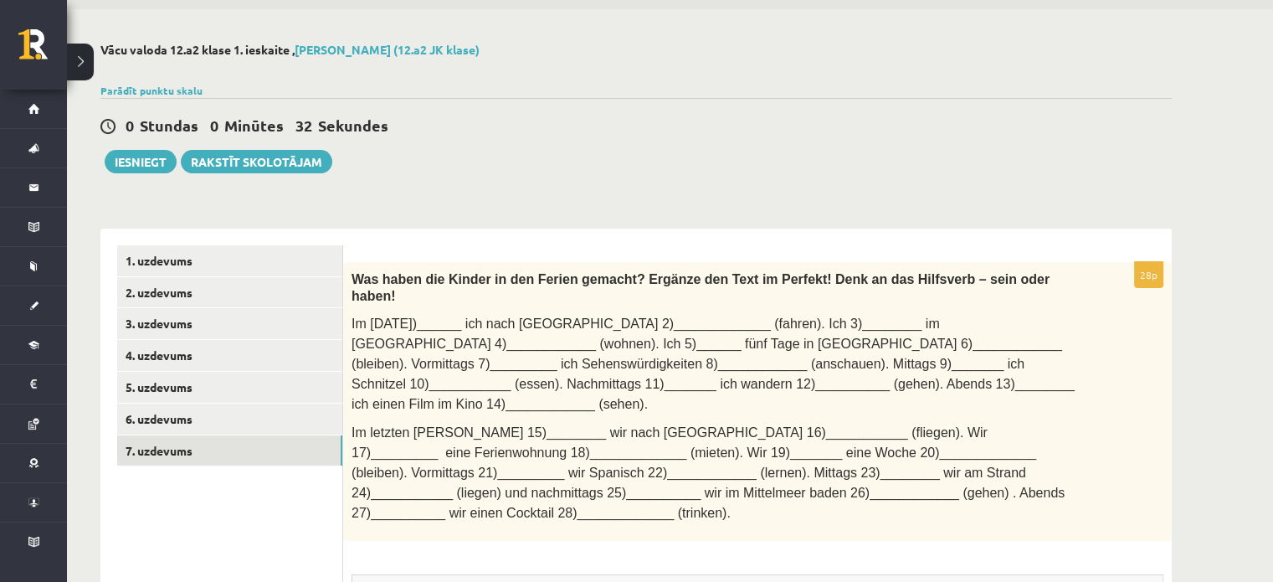
scroll to position [54, 0]
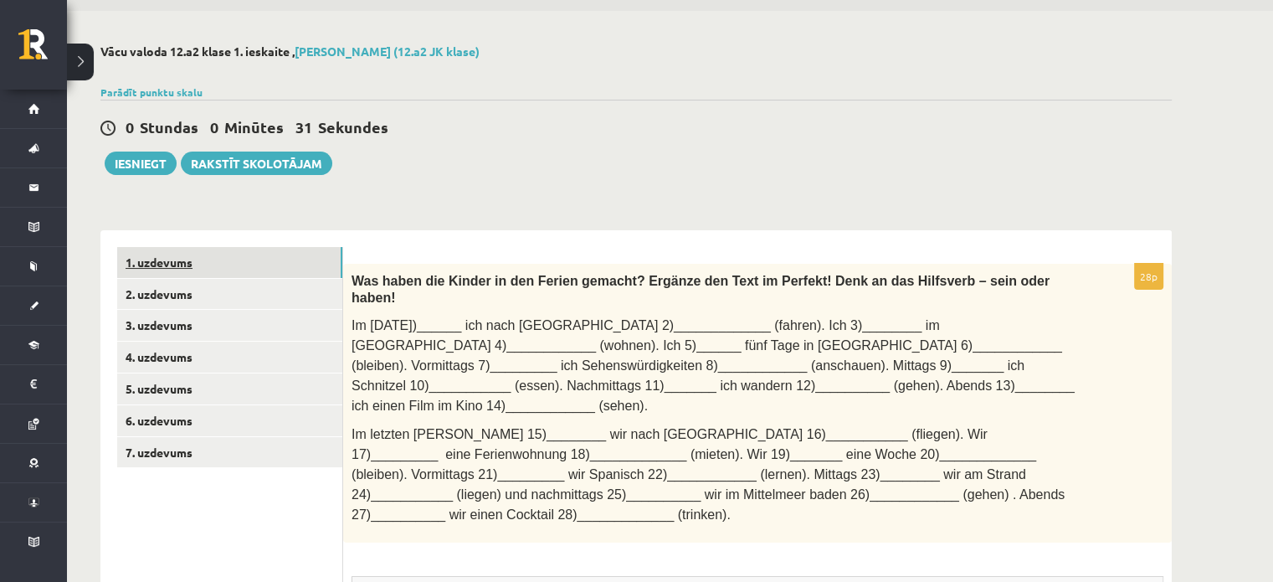
click at [208, 256] on link "1. uzdevums" at bounding box center [229, 262] width 225 height 31
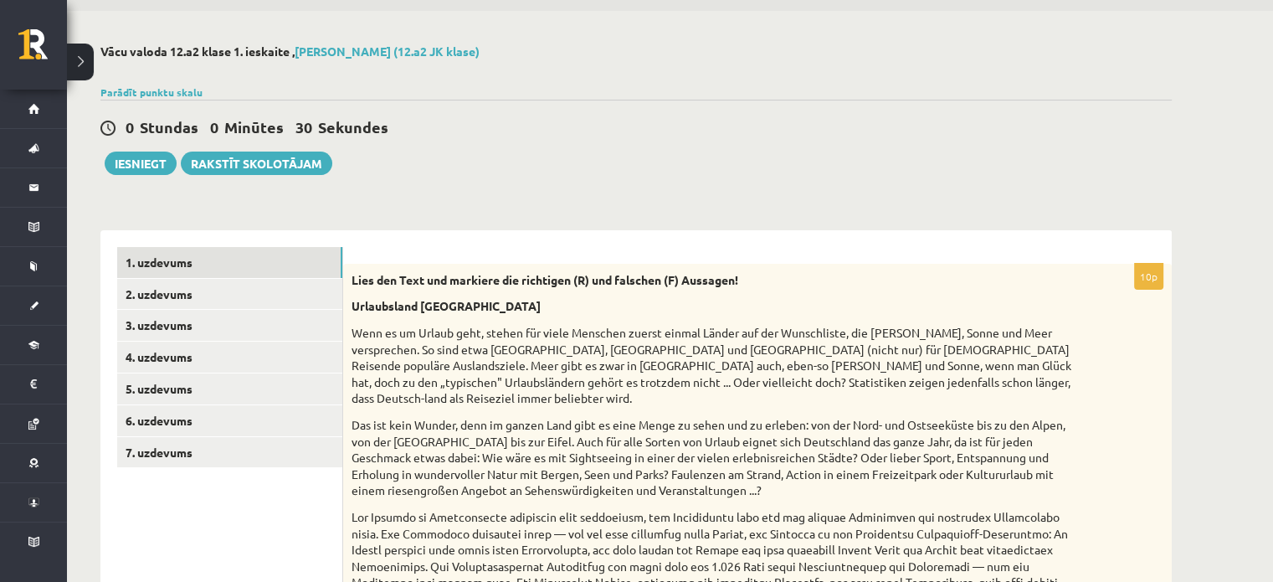
scroll to position [0, 0]
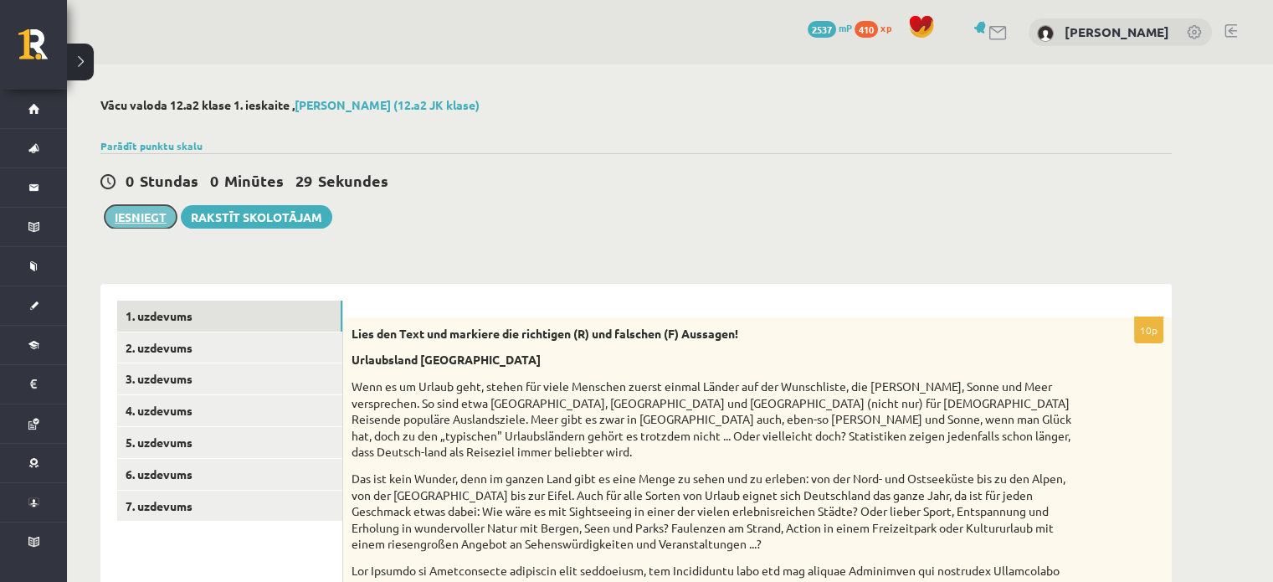
click at [163, 210] on button "Iesniegt" at bounding box center [141, 216] width 72 height 23
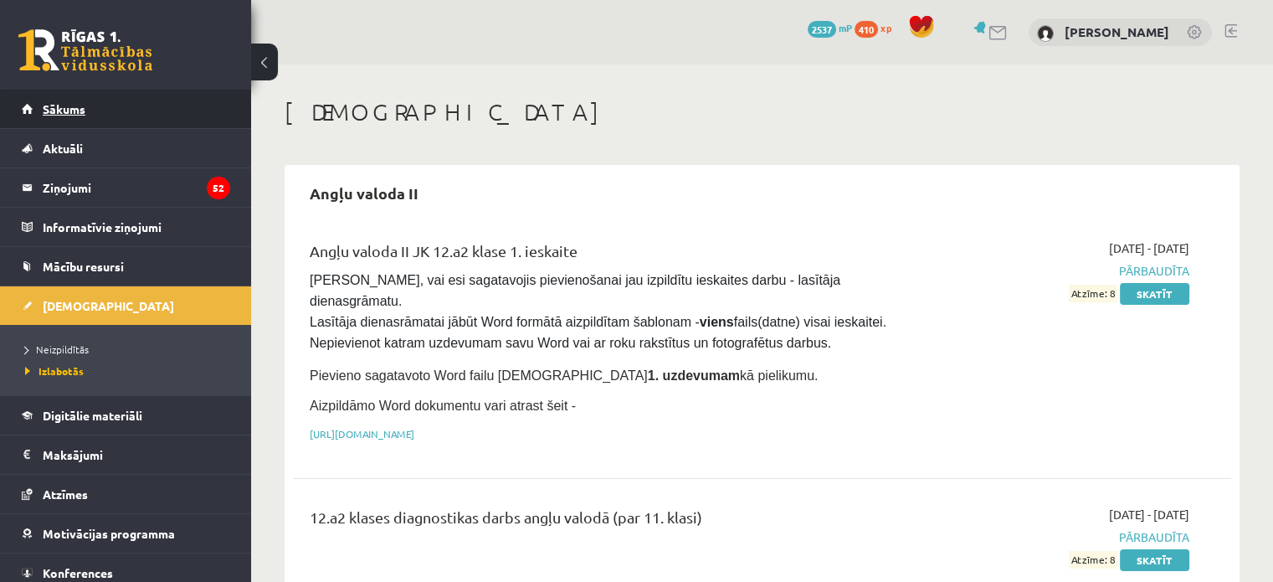
click at [115, 116] on link "Sākums" at bounding box center [126, 109] width 208 height 39
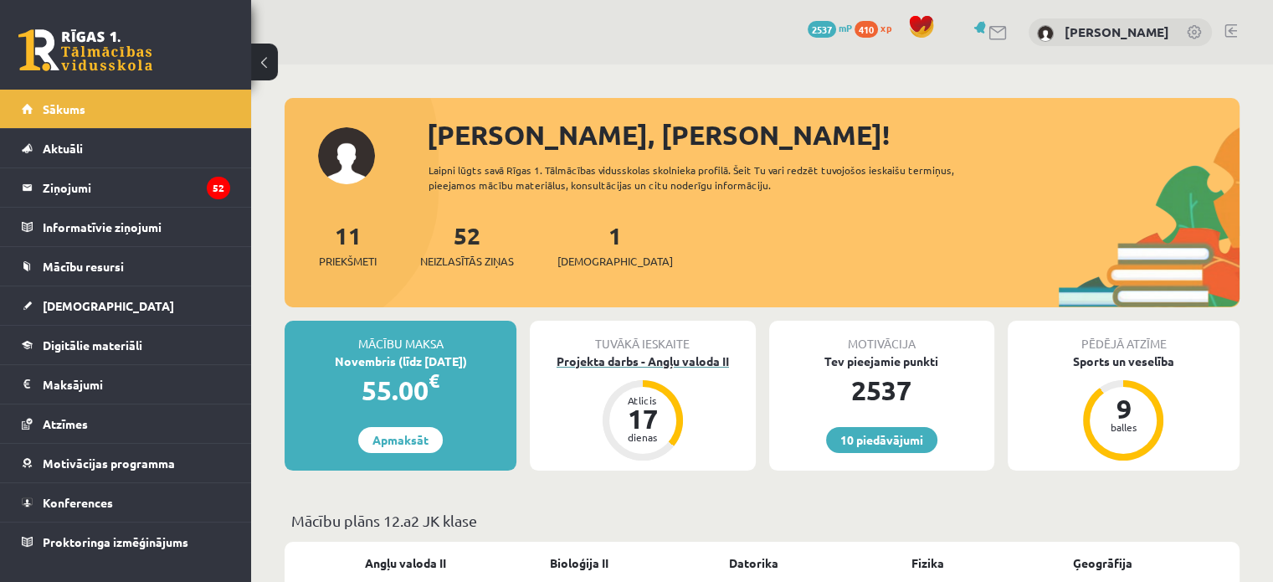
click at [641, 364] on div "Projekta darbs - Angļu valoda II" at bounding box center [642, 361] width 225 height 18
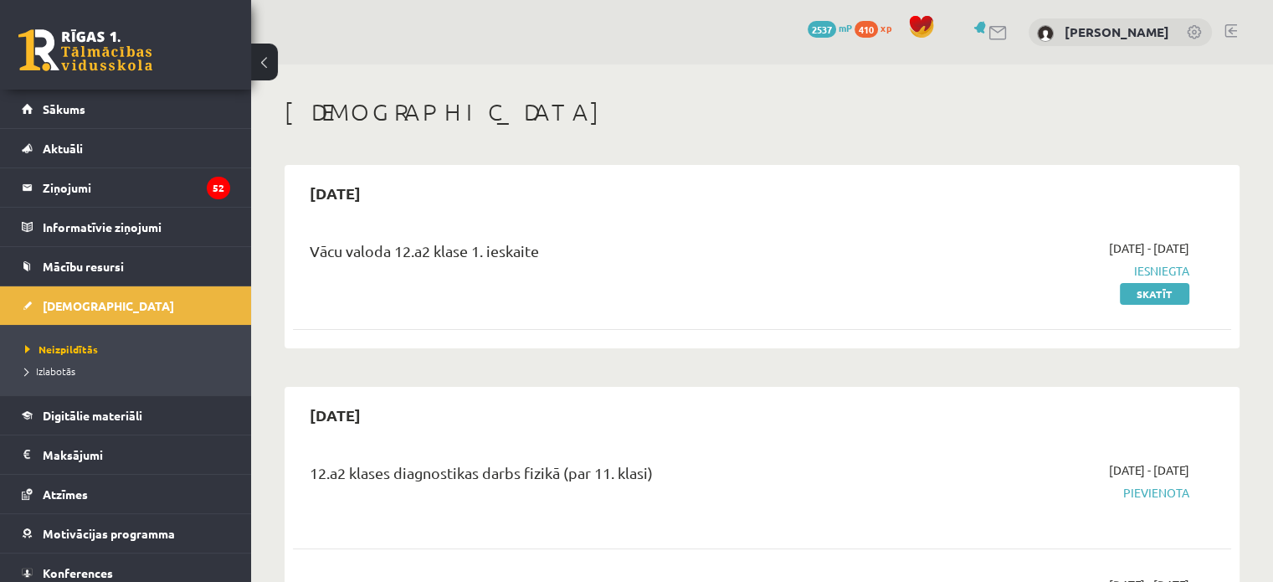
click at [1229, 28] on link at bounding box center [1231, 30] width 13 height 13
